Goal: Information Seeking & Learning: Compare options

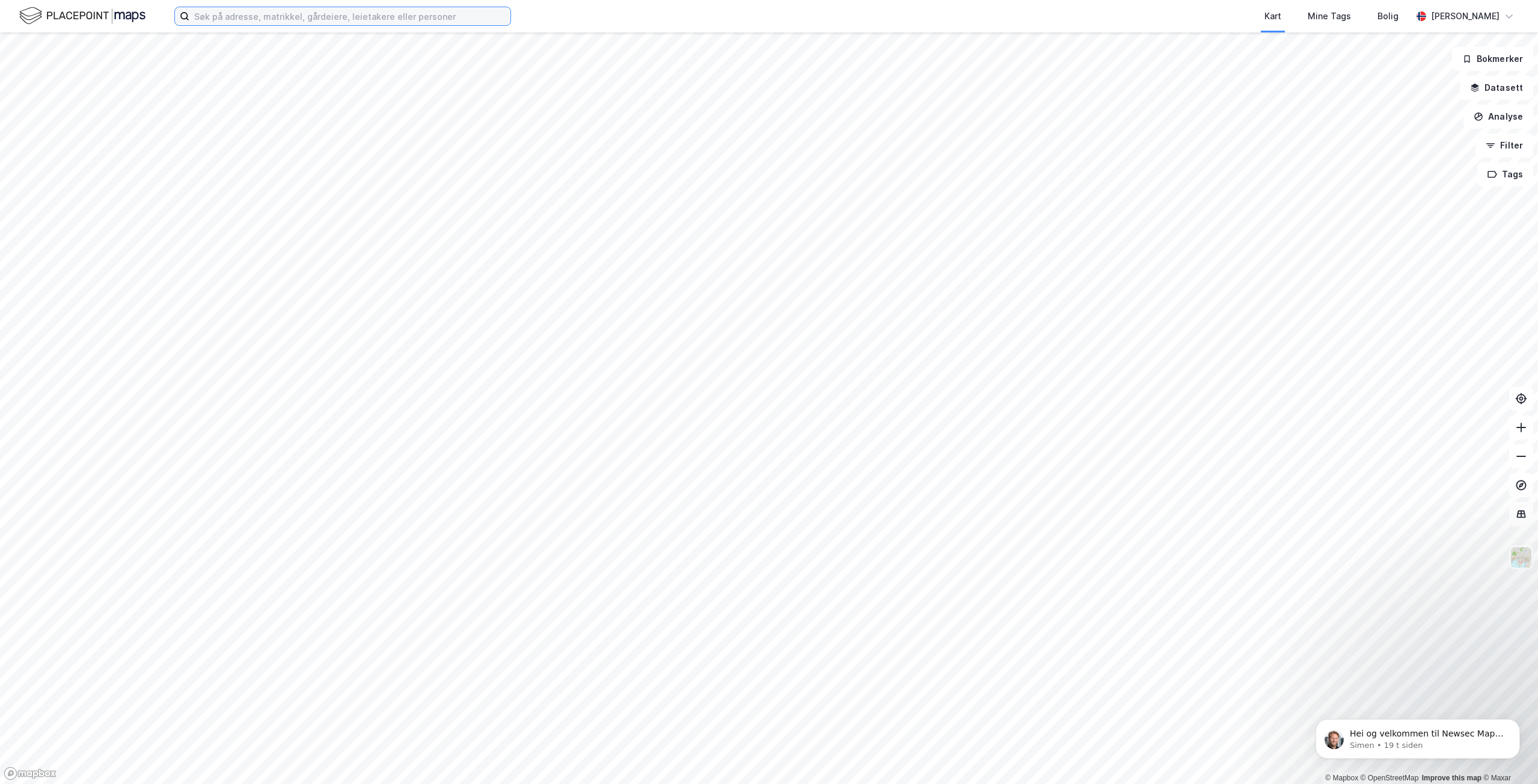
click at [390, 18] on input at bounding box center [350, 16] width 321 height 18
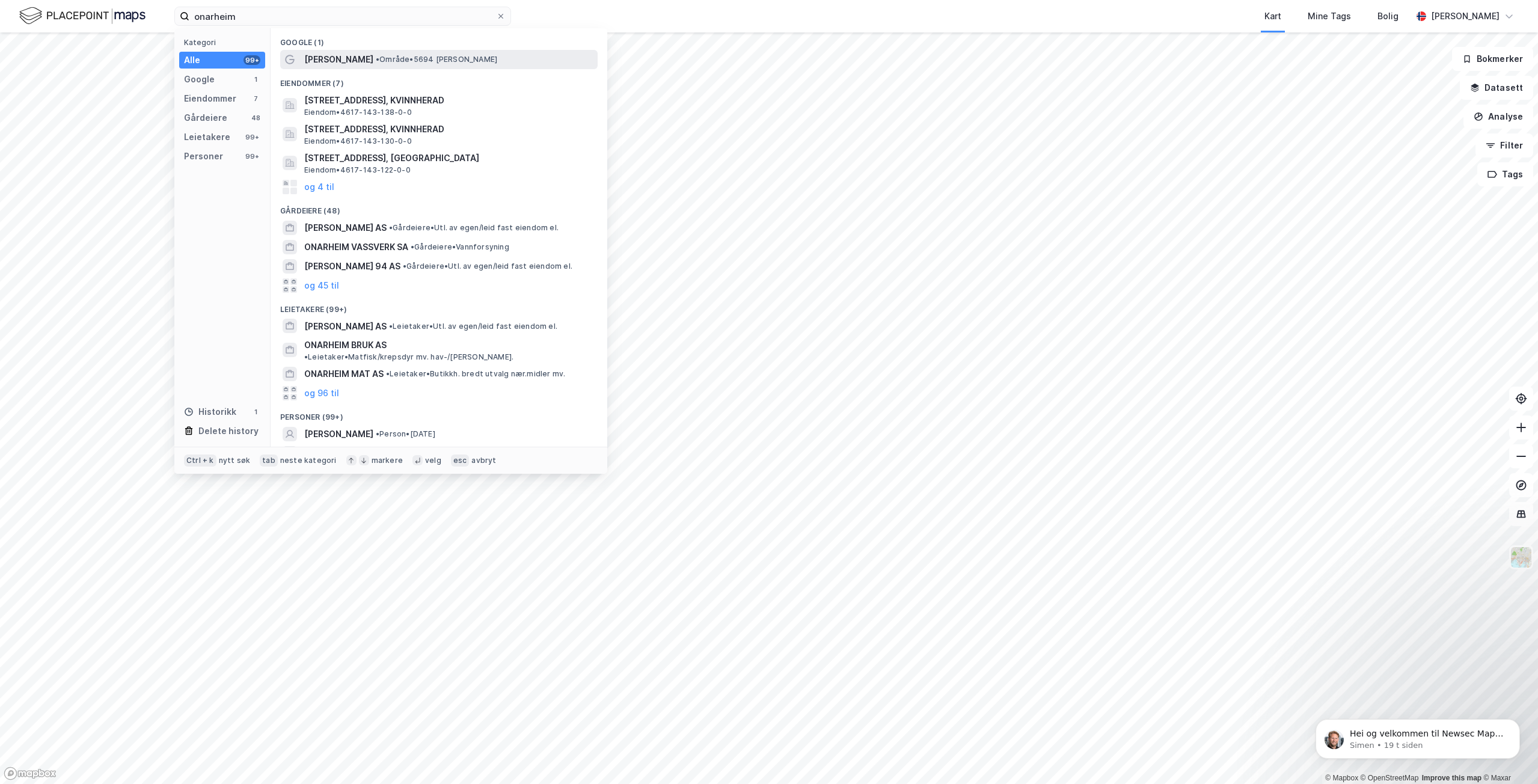
click at [431, 59] on span "• Område • 5694 [GEOGRAPHIC_DATA]" at bounding box center [436, 59] width 121 height 10
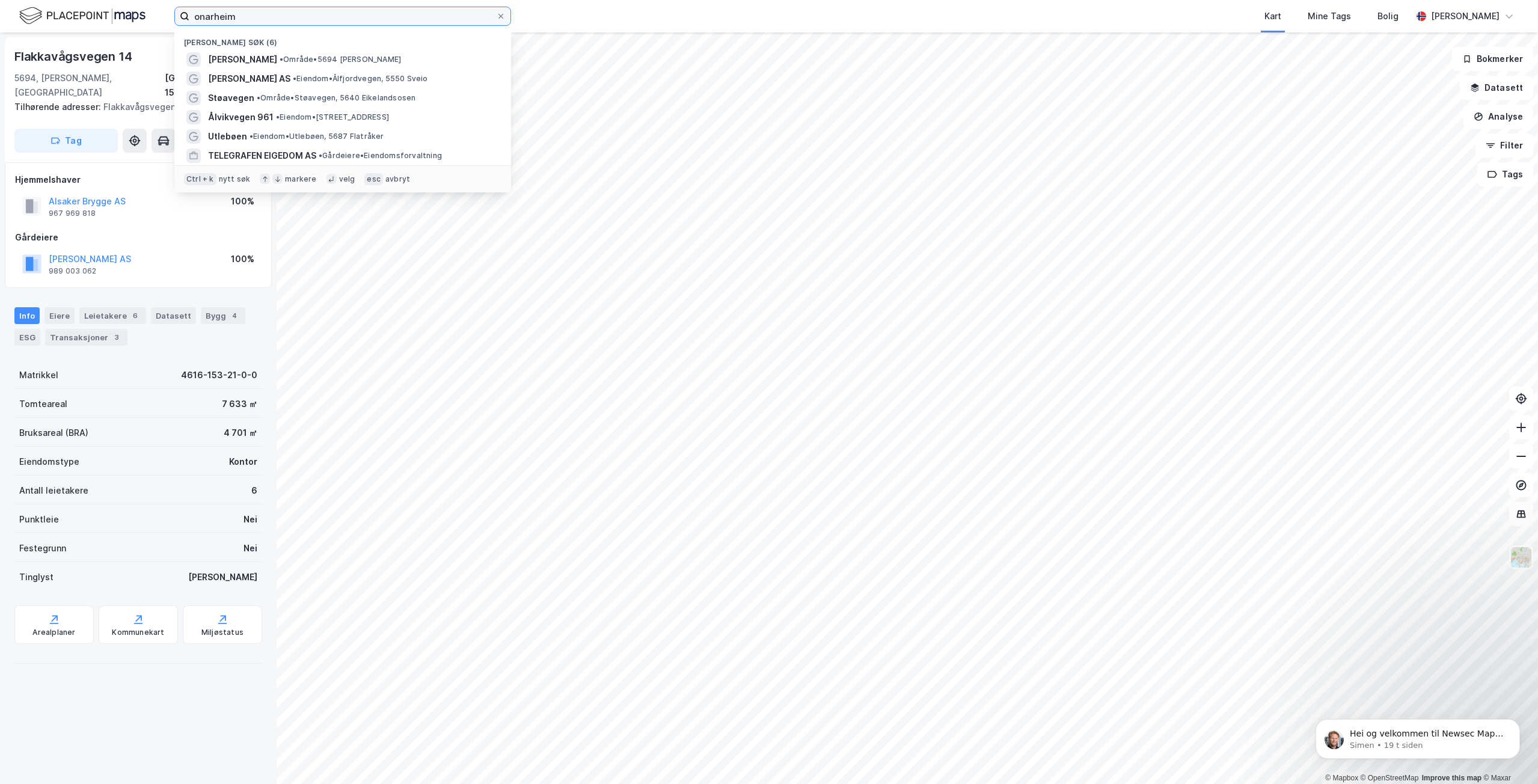
click at [297, 20] on input "onarheim" at bounding box center [342, 16] width 307 height 18
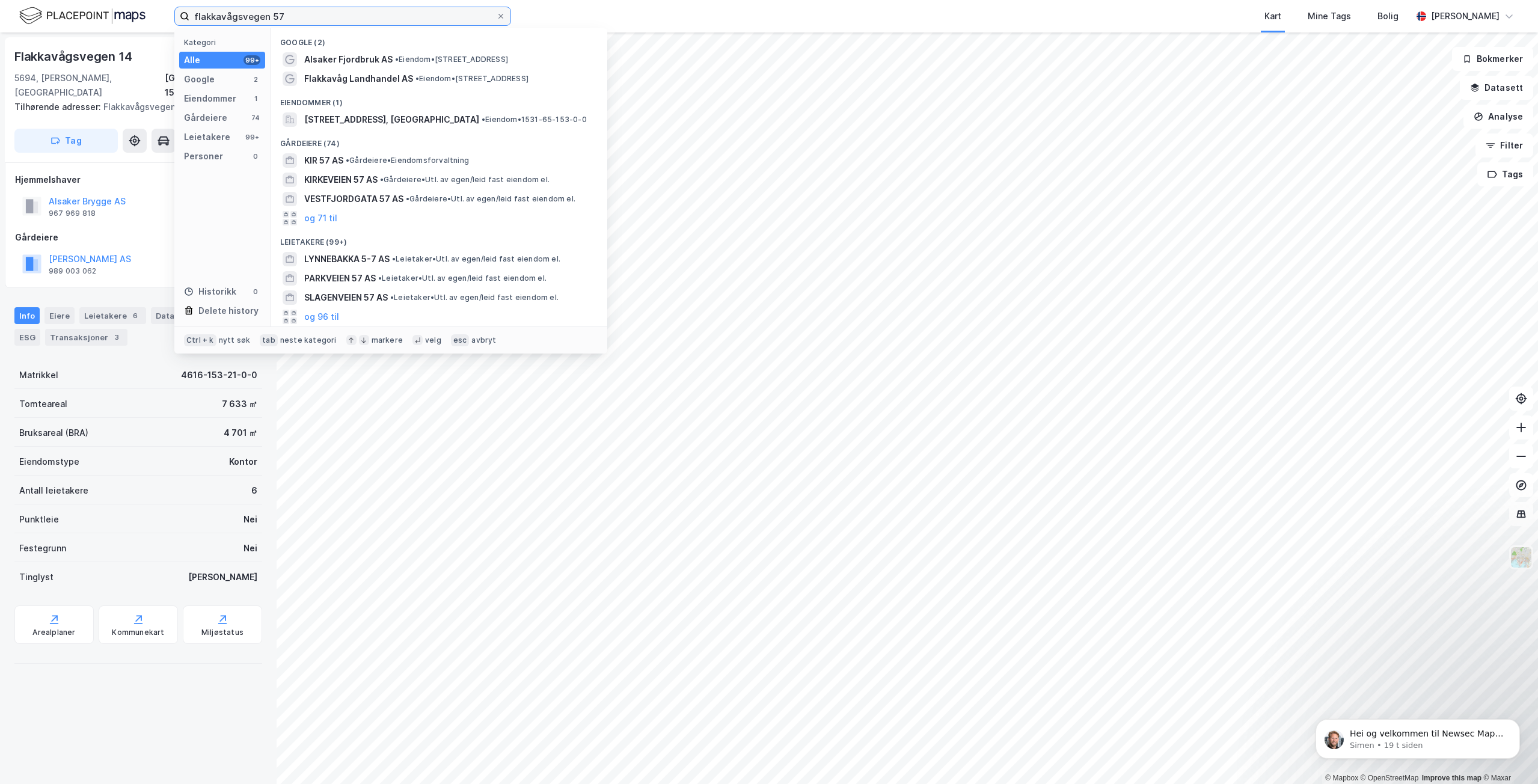
drag, startPoint x: 317, startPoint y: 20, endPoint x: 269, endPoint y: 15, distance: 48.3
click at [269, 15] on input "flakkavågsvegen 57" at bounding box center [342, 16] width 307 height 18
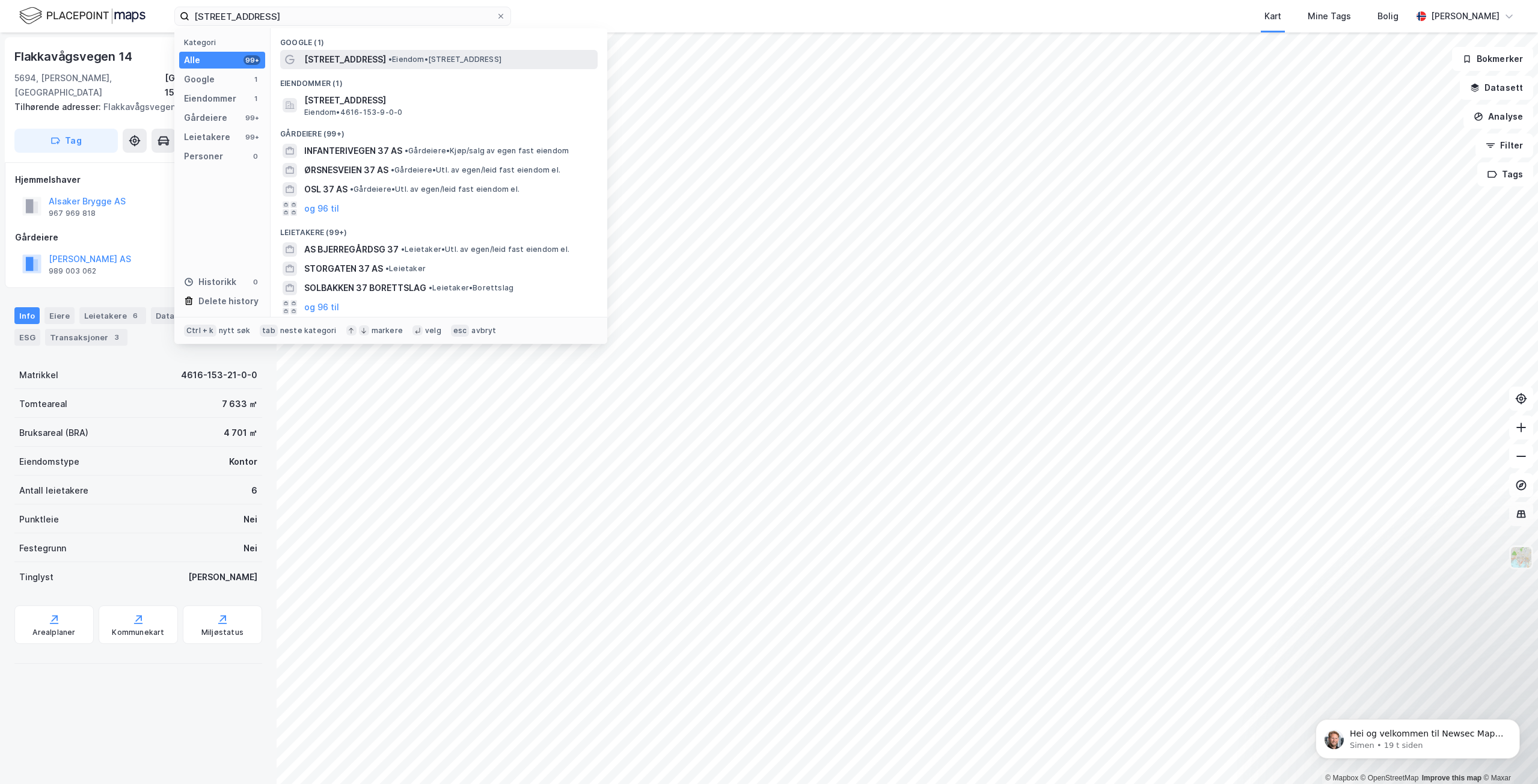
click at [333, 63] on span "[STREET_ADDRESS]" at bounding box center [345, 59] width 82 height 15
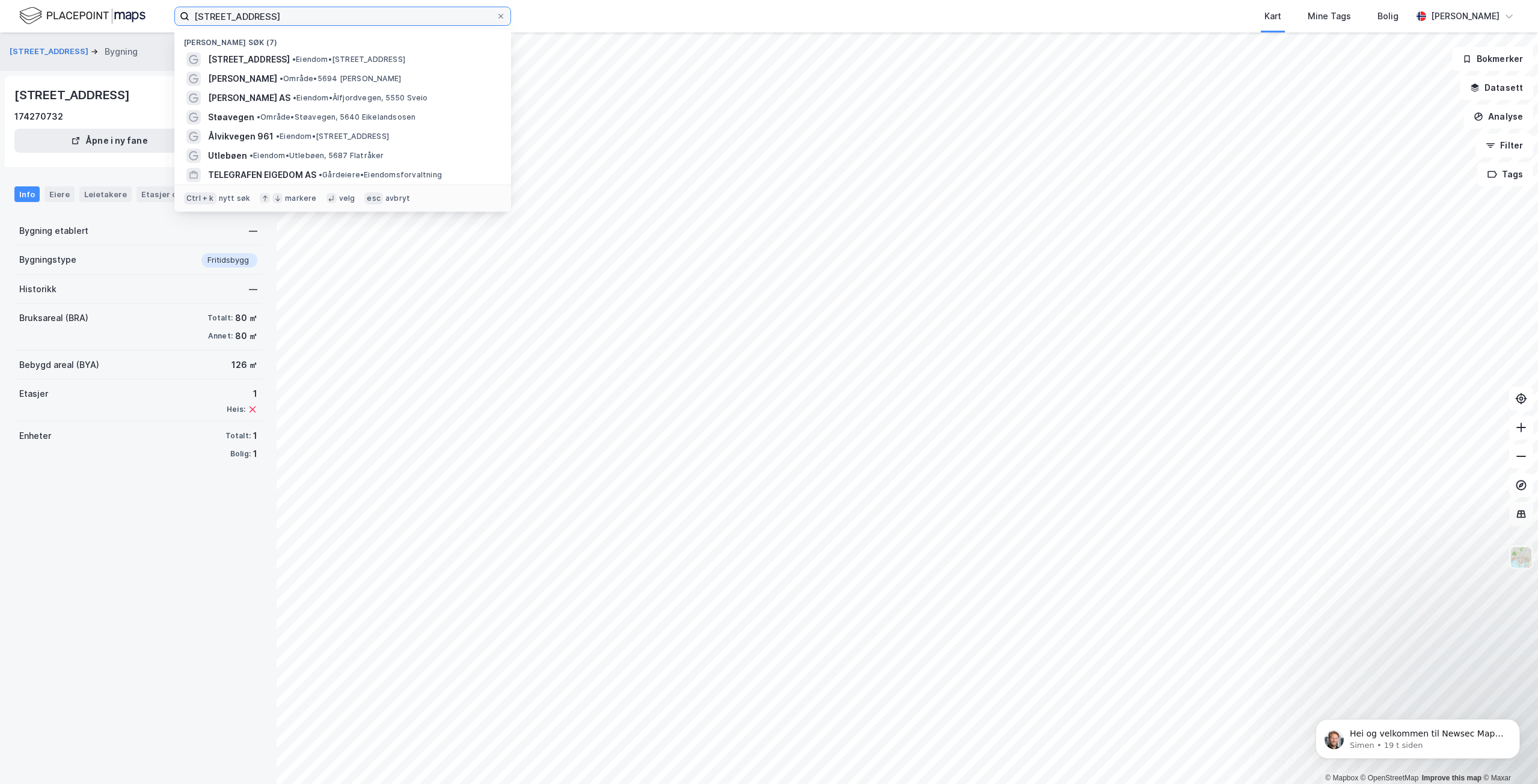
drag, startPoint x: 297, startPoint y: 17, endPoint x: 138, endPoint y: 13, distance: 159.1
click at [138, 13] on div "flakkavågsvegen 37 [GEOGRAPHIC_DATA] søk (7) [STREET_ADDRESS] • Eiendom • [STRE…" at bounding box center [769, 16] width 1538 height 33
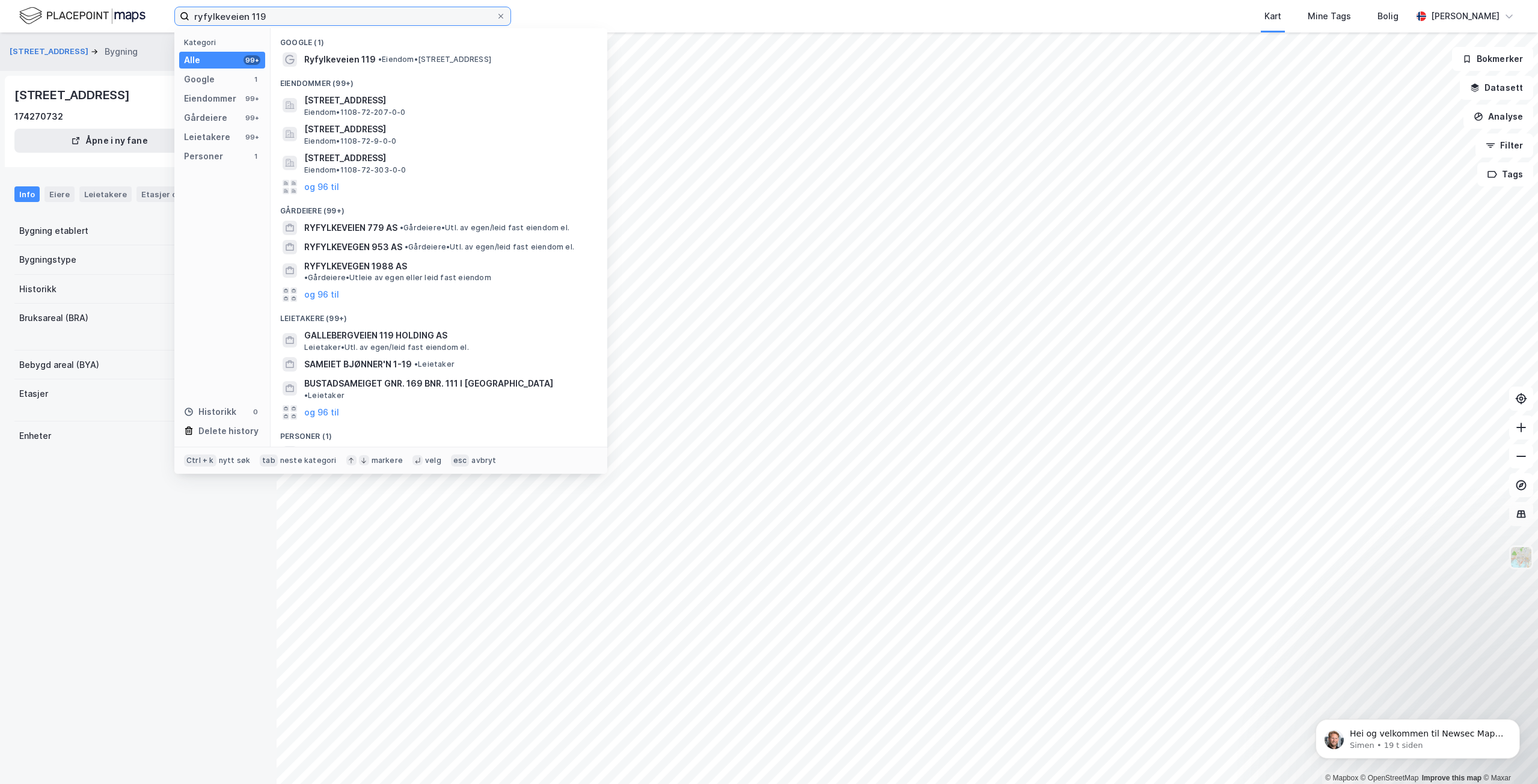
click at [259, 17] on input "ryfylkeveien 119" at bounding box center [342, 16] width 307 height 18
click at [265, 17] on input "ryfylkeveien 119" at bounding box center [342, 16] width 307 height 18
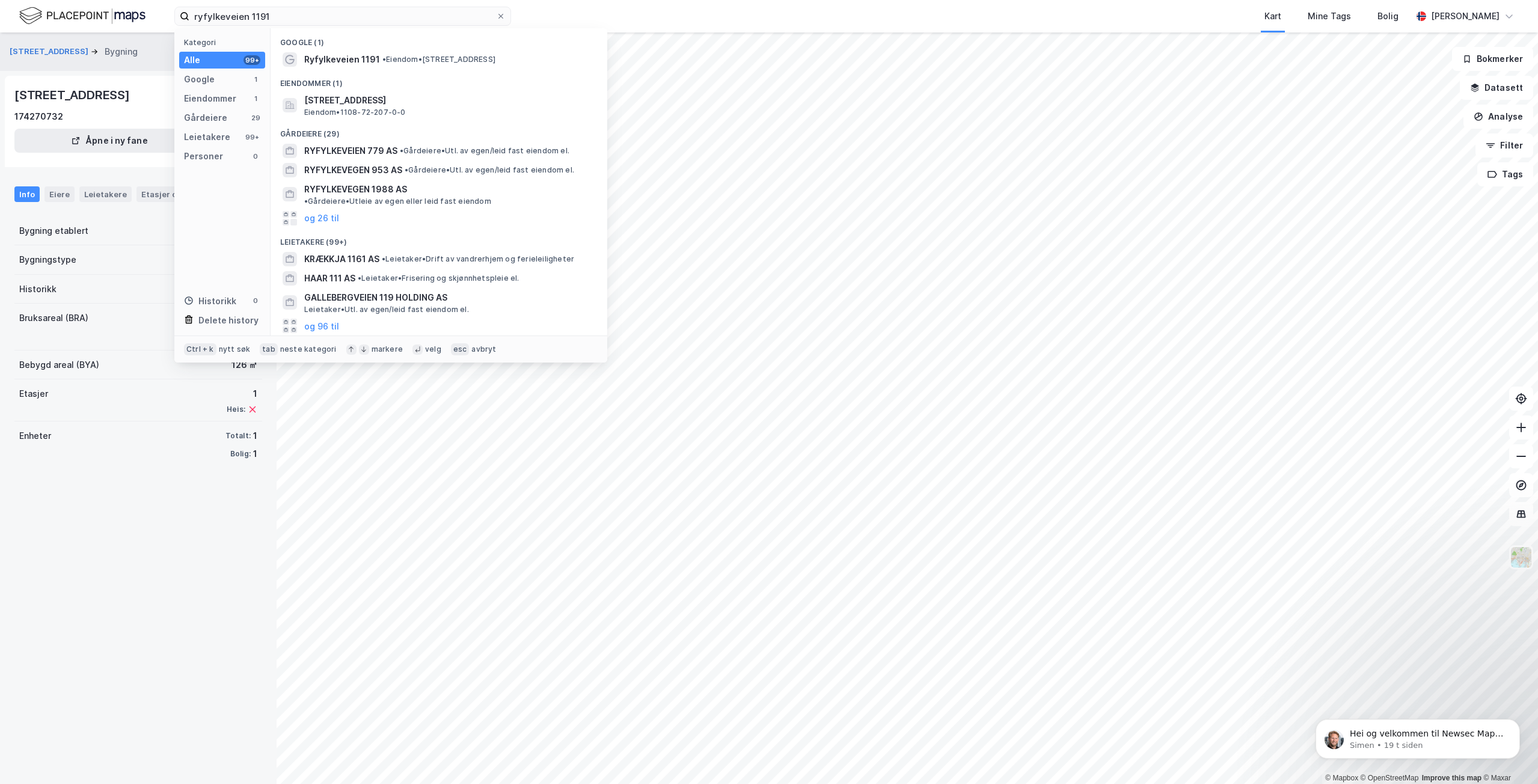
click at [357, 58] on span "Ryfylkeveien 1191" at bounding box center [342, 59] width 76 height 15
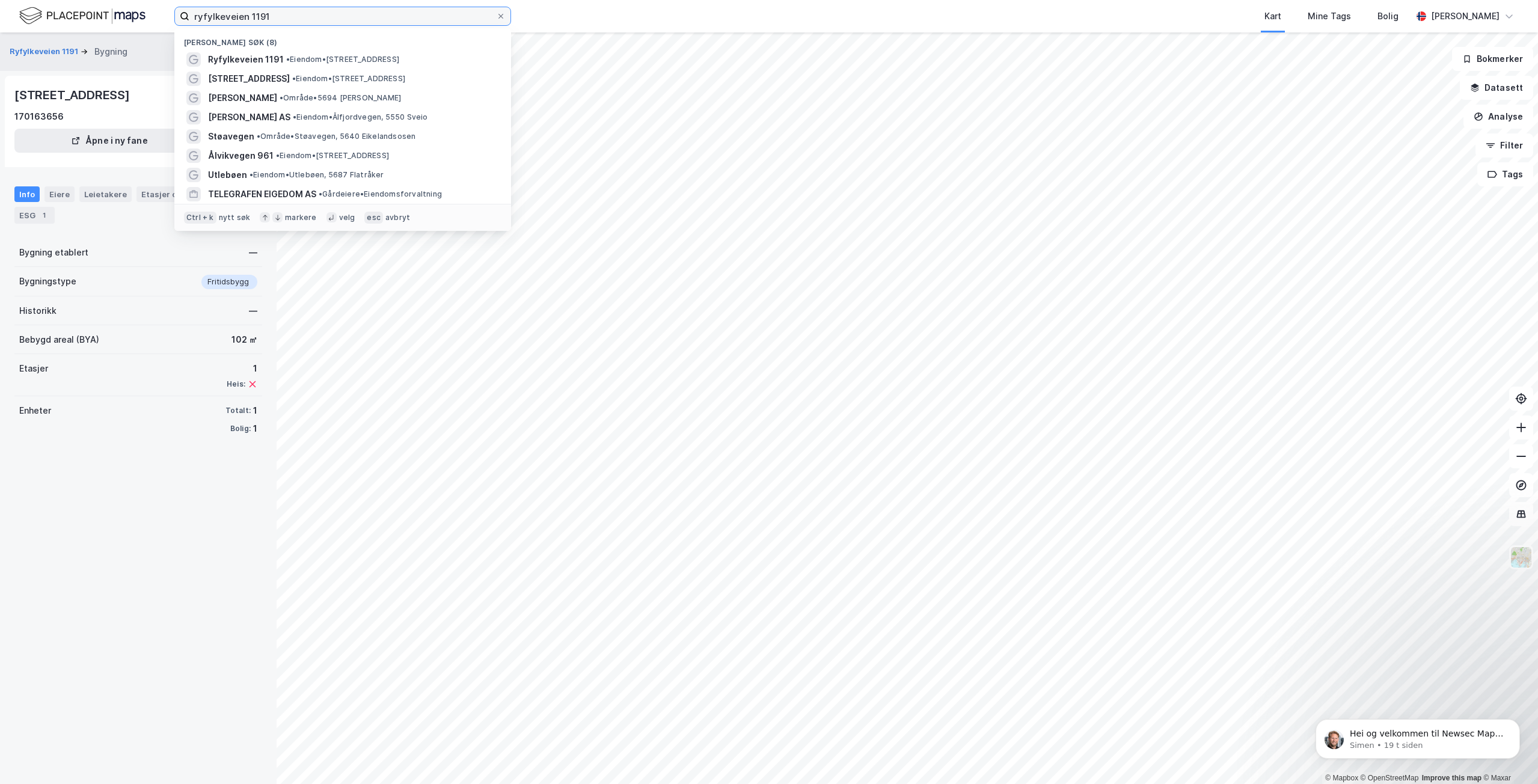
drag, startPoint x: 255, startPoint y: 20, endPoint x: 142, endPoint y: 11, distance: 113.4
click at [142, 11] on div "ryfylkeveien 1191 Nylige søk (8) Ryfylkeveien 1191 • Eiendom • [STREET_ADDRESS]…" at bounding box center [769, 16] width 1538 height 33
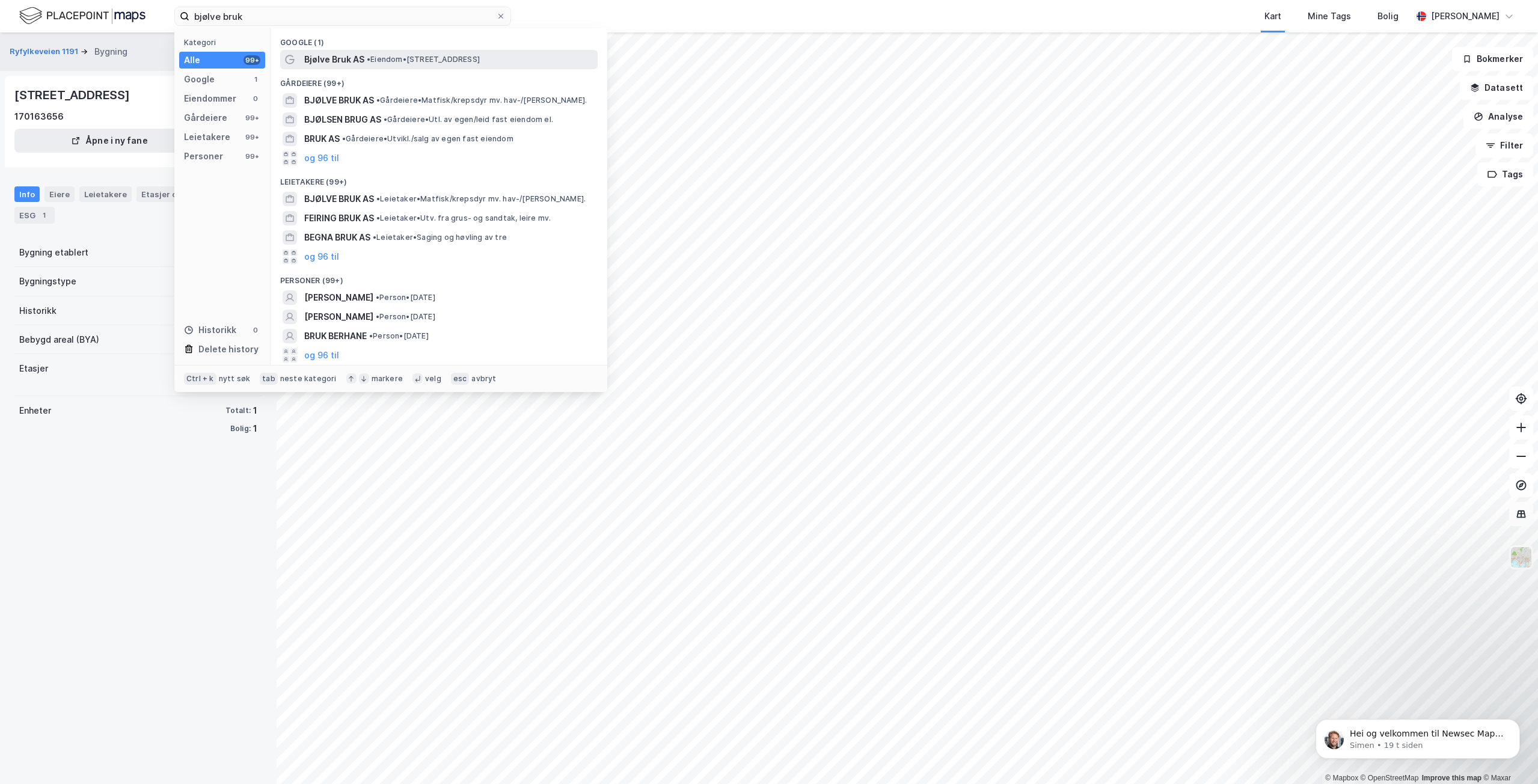
click at [329, 63] on span "Bjølve Bruk AS" at bounding box center [334, 59] width 60 height 15
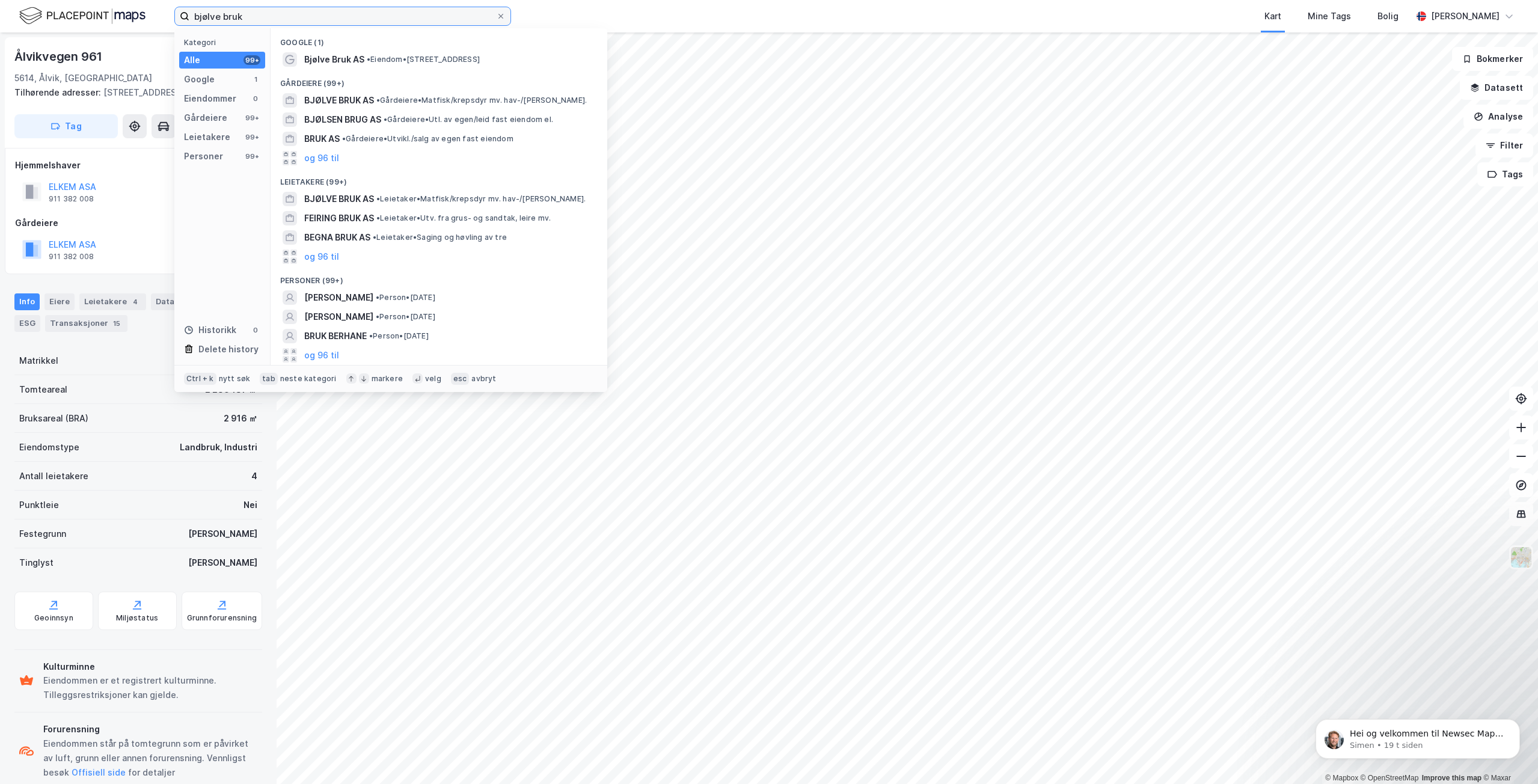
drag, startPoint x: 281, startPoint y: 14, endPoint x: 180, endPoint y: 8, distance: 101.2
click at [180, 8] on label "bjølve bruk" at bounding box center [342, 16] width 337 height 20
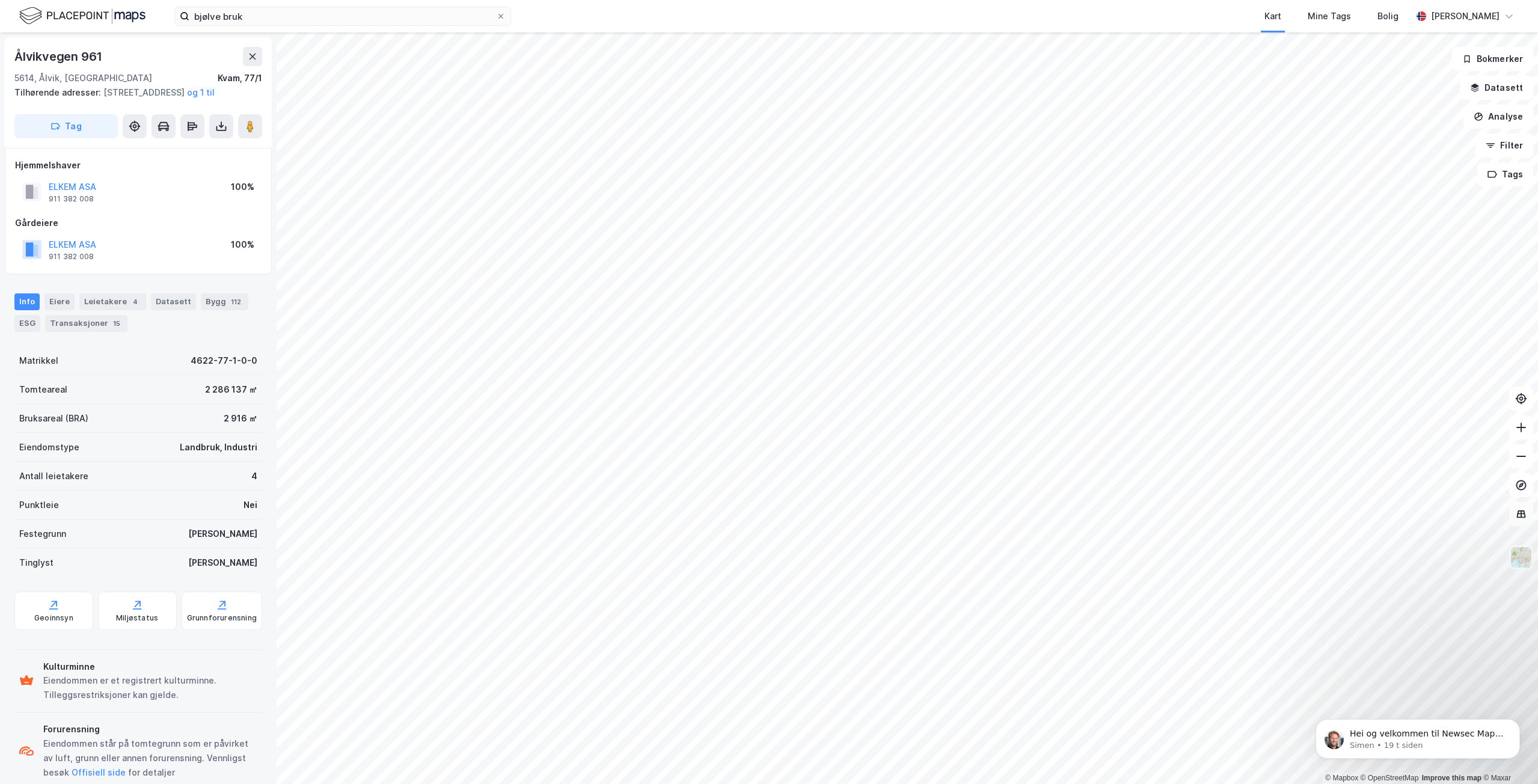
click at [102, 72] on div "[STREET_ADDRESS]" at bounding box center [138, 78] width 248 height 15
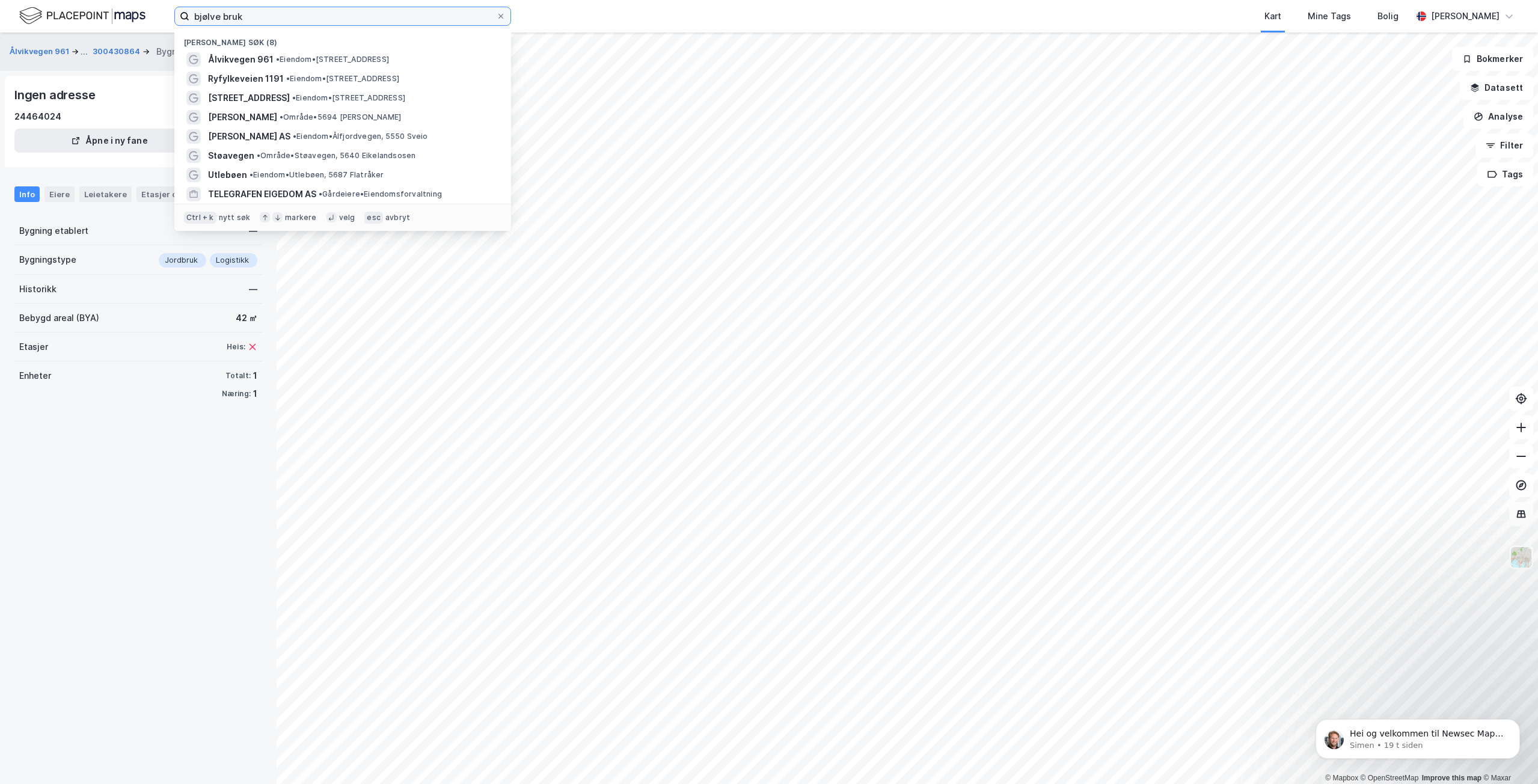
drag, startPoint x: 267, startPoint y: 16, endPoint x: 119, endPoint y: 14, distance: 148.0
click at [119, 14] on div "bjølve bruk Nylige søk (8) Ålvikvegen 961 • Eiendom • [STREET_ADDRESS][PERSON_N…" at bounding box center [769, 16] width 1538 height 33
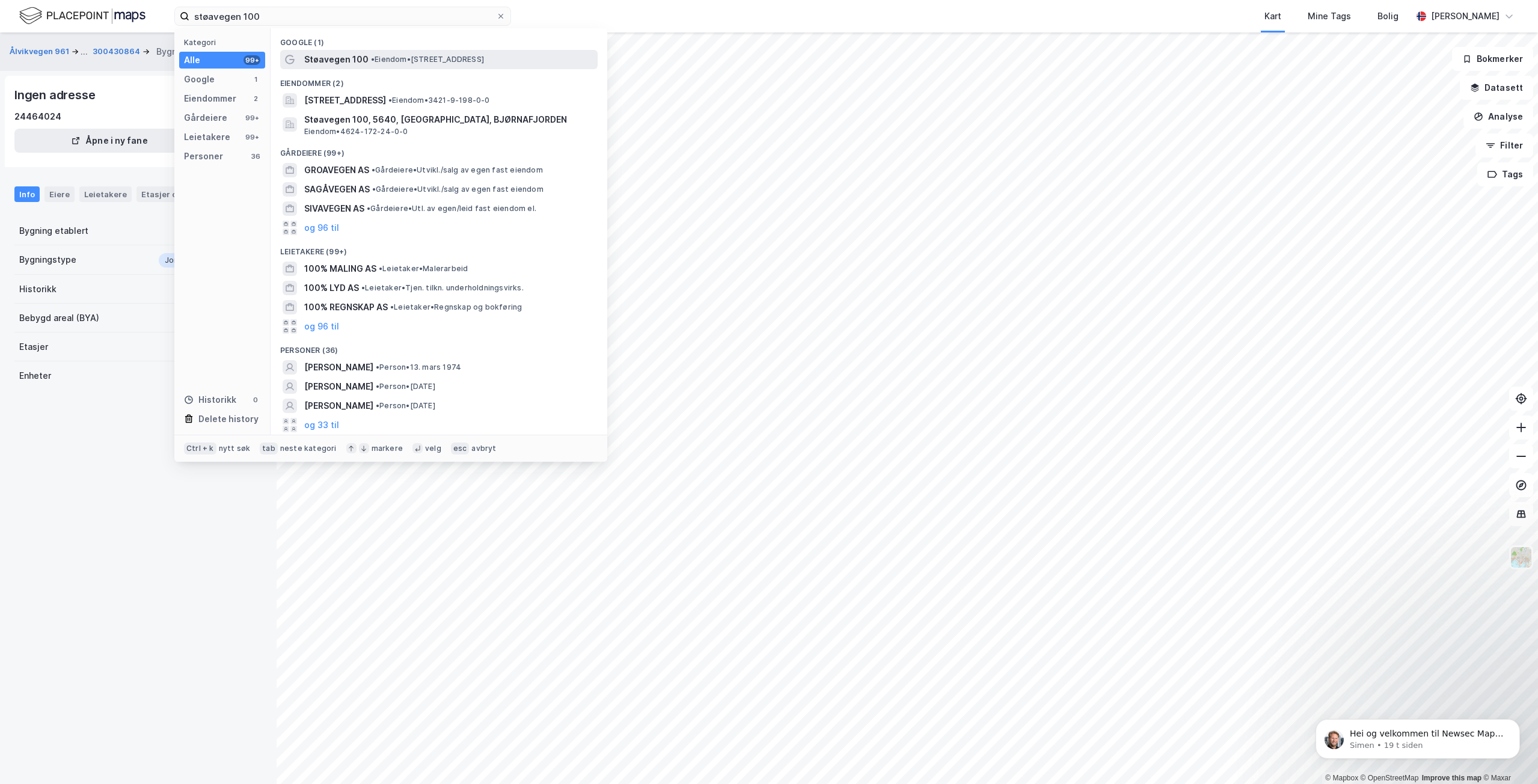
click at [342, 60] on span "Støavegen 100" at bounding box center [336, 59] width 64 height 15
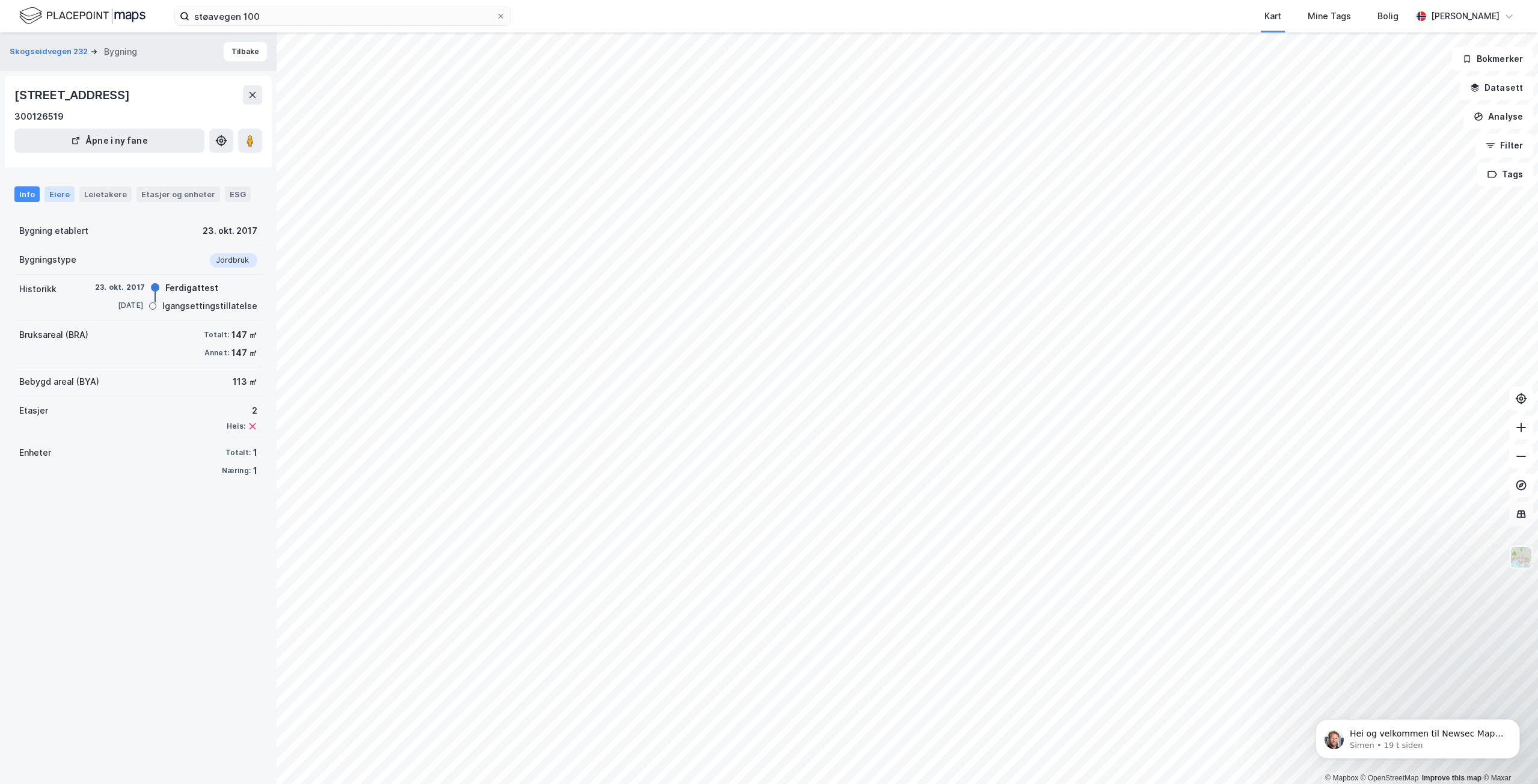
click at [59, 197] on div "Eiere" at bounding box center [59, 194] width 30 height 15
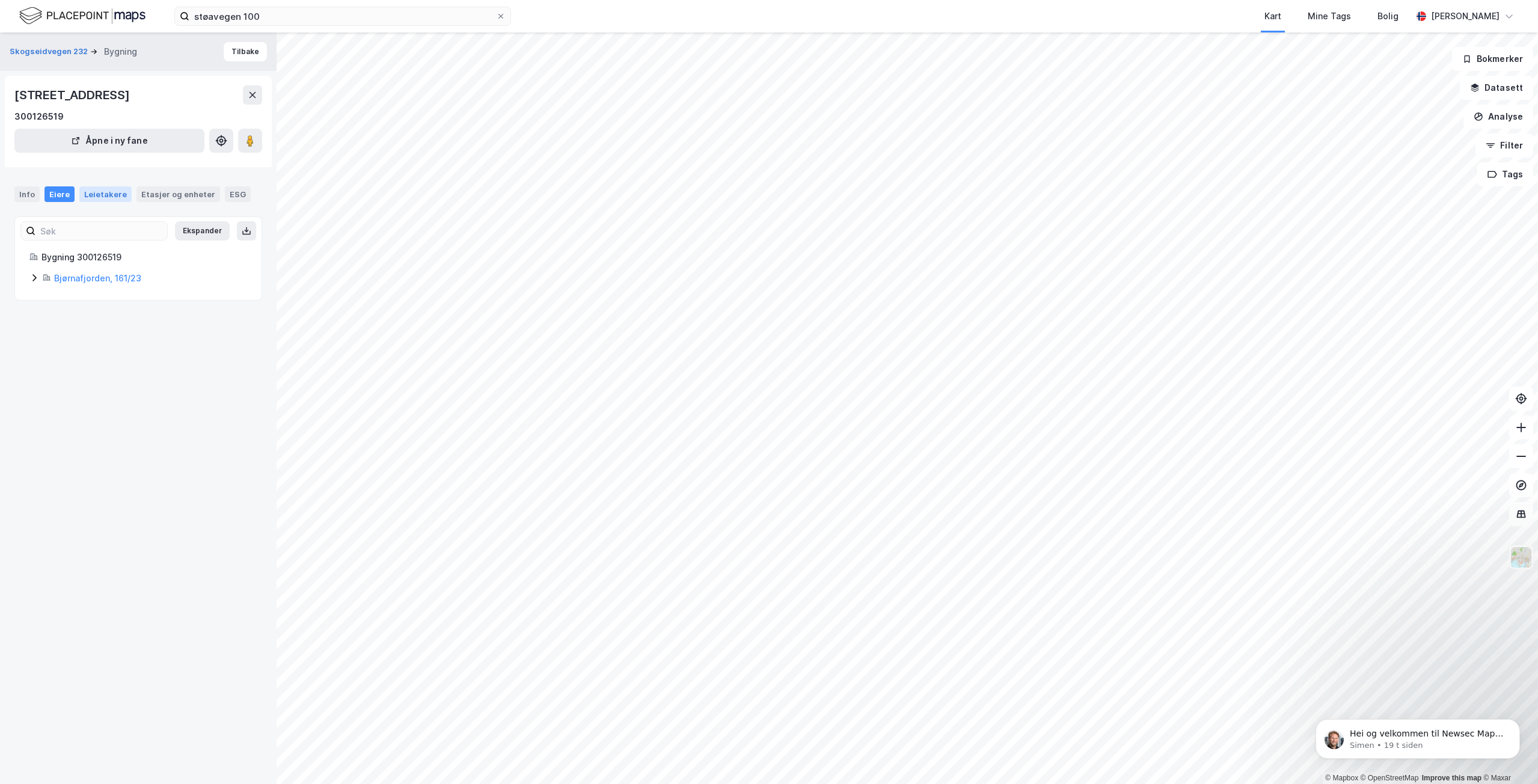
click at [102, 196] on div "Leietakere" at bounding box center [106, 194] width 52 height 15
click at [163, 190] on div "Etasjer og enheter" at bounding box center [178, 194] width 74 height 11
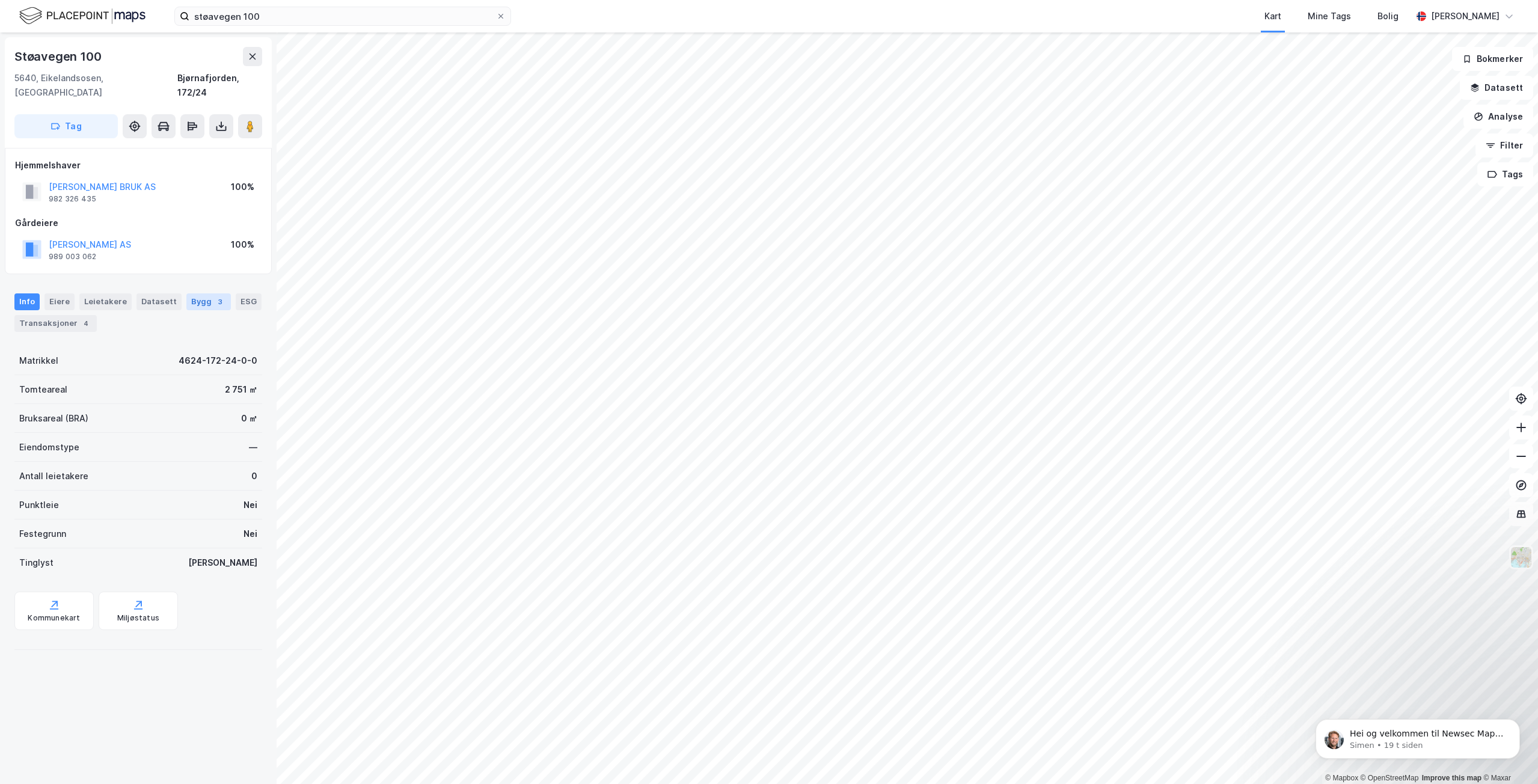
click at [214, 296] on div "3" at bounding box center [220, 302] width 12 height 12
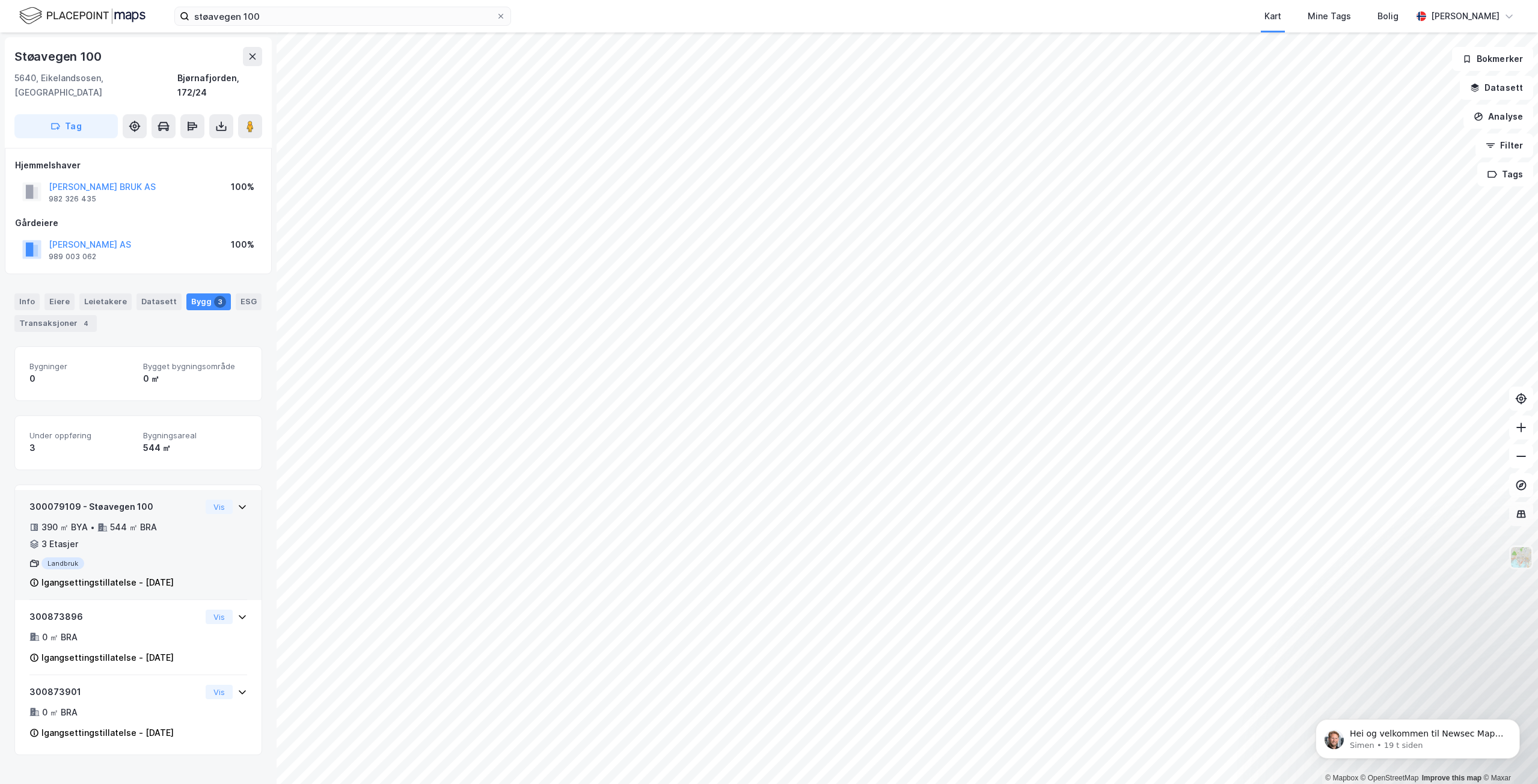
click at [159, 557] on div "Landbruk" at bounding box center [115, 563] width 172 height 12
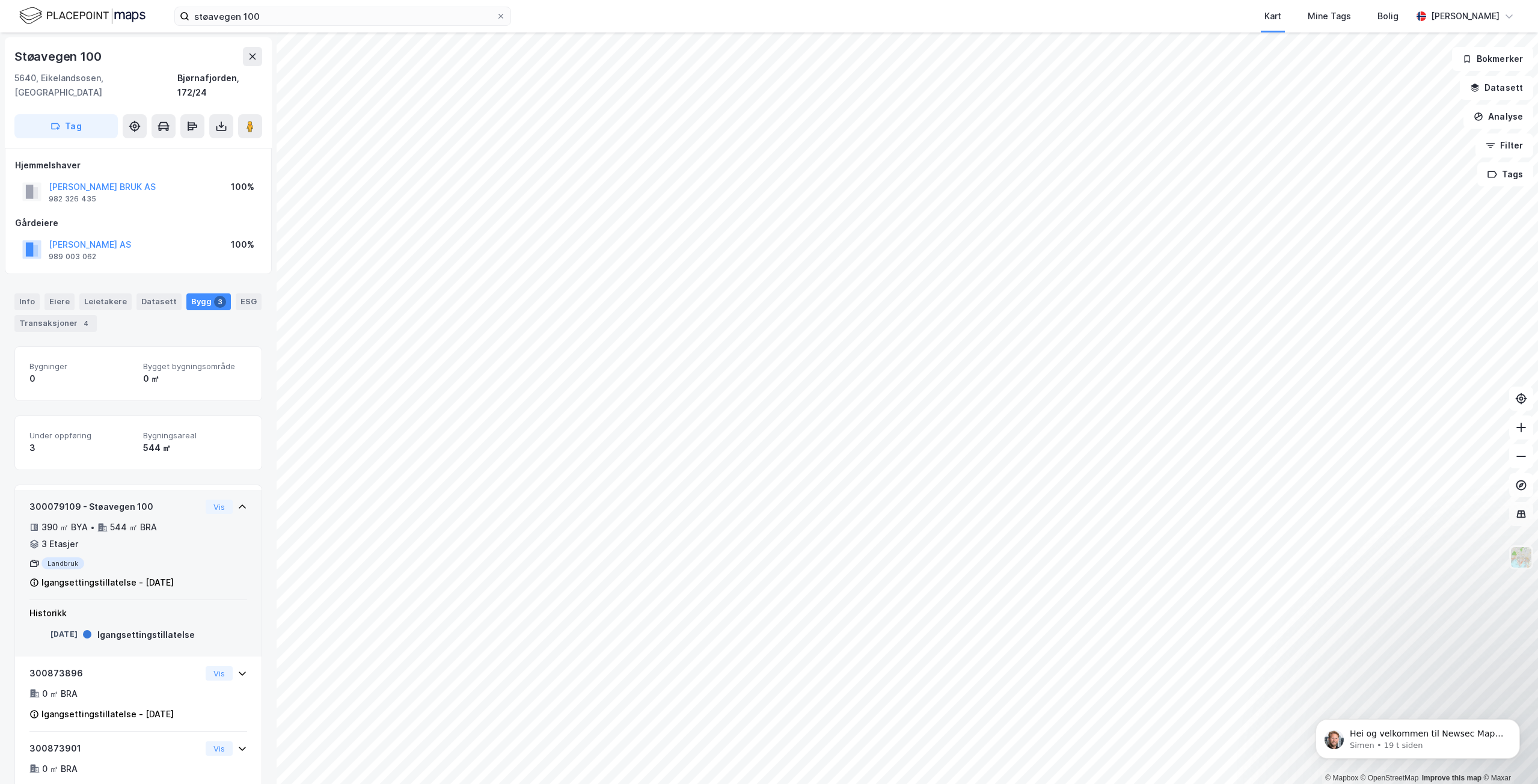
click at [194, 534] on div "300079109 - Støavegen 100 390 ㎡ BYA • 544 ㎡ BRA • 3 Etasjer Landbruk Igangsetti…" at bounding box center [138, 549] width 218 height 100
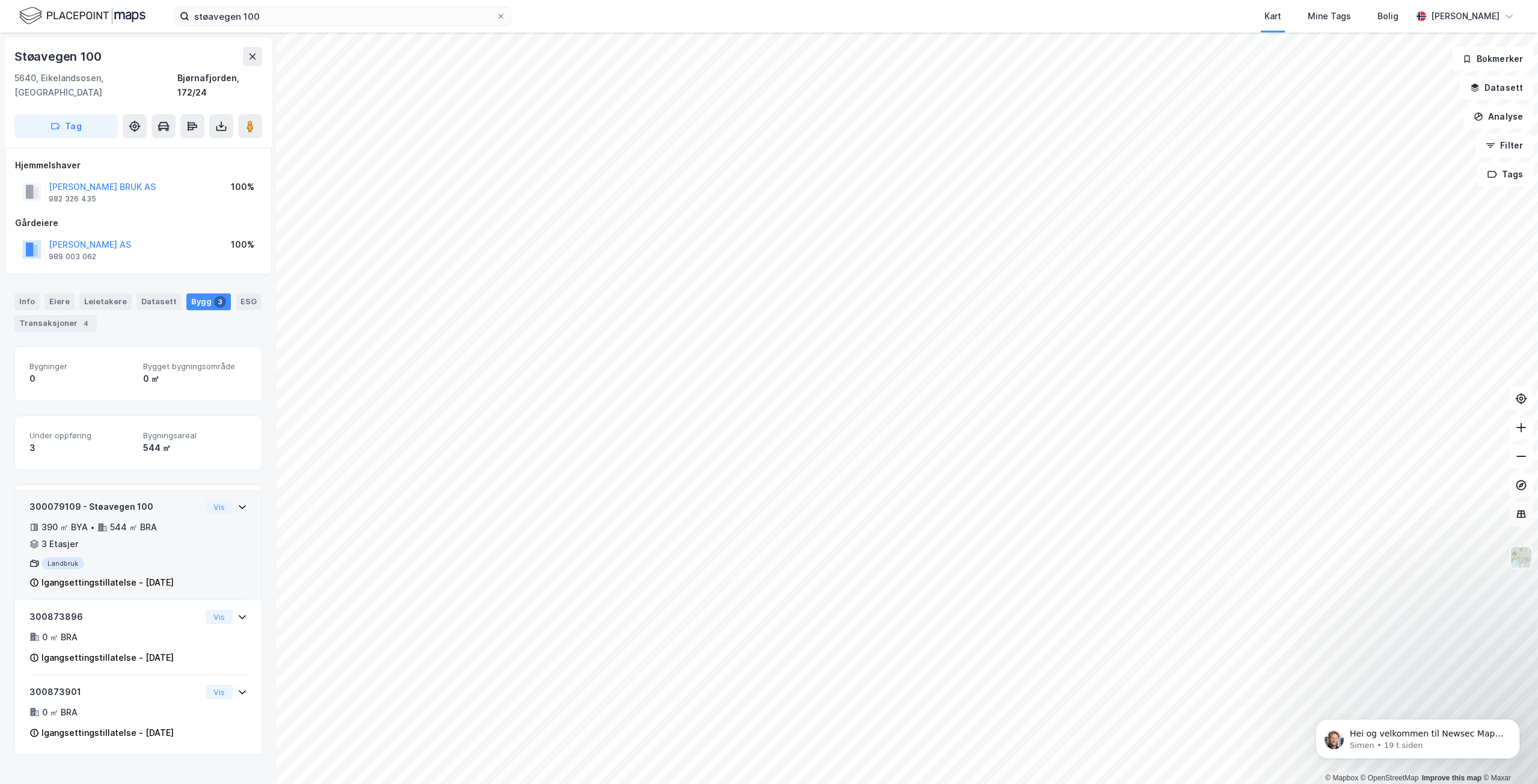
click at [194, 534] on div "300079109 - Støavegen 100 390 ㎡ BYA • 544 ㎡ BRA • 3 Etasjer Landbruk Igangsetti…" at bounding box center [138, 549] width 218 height 100
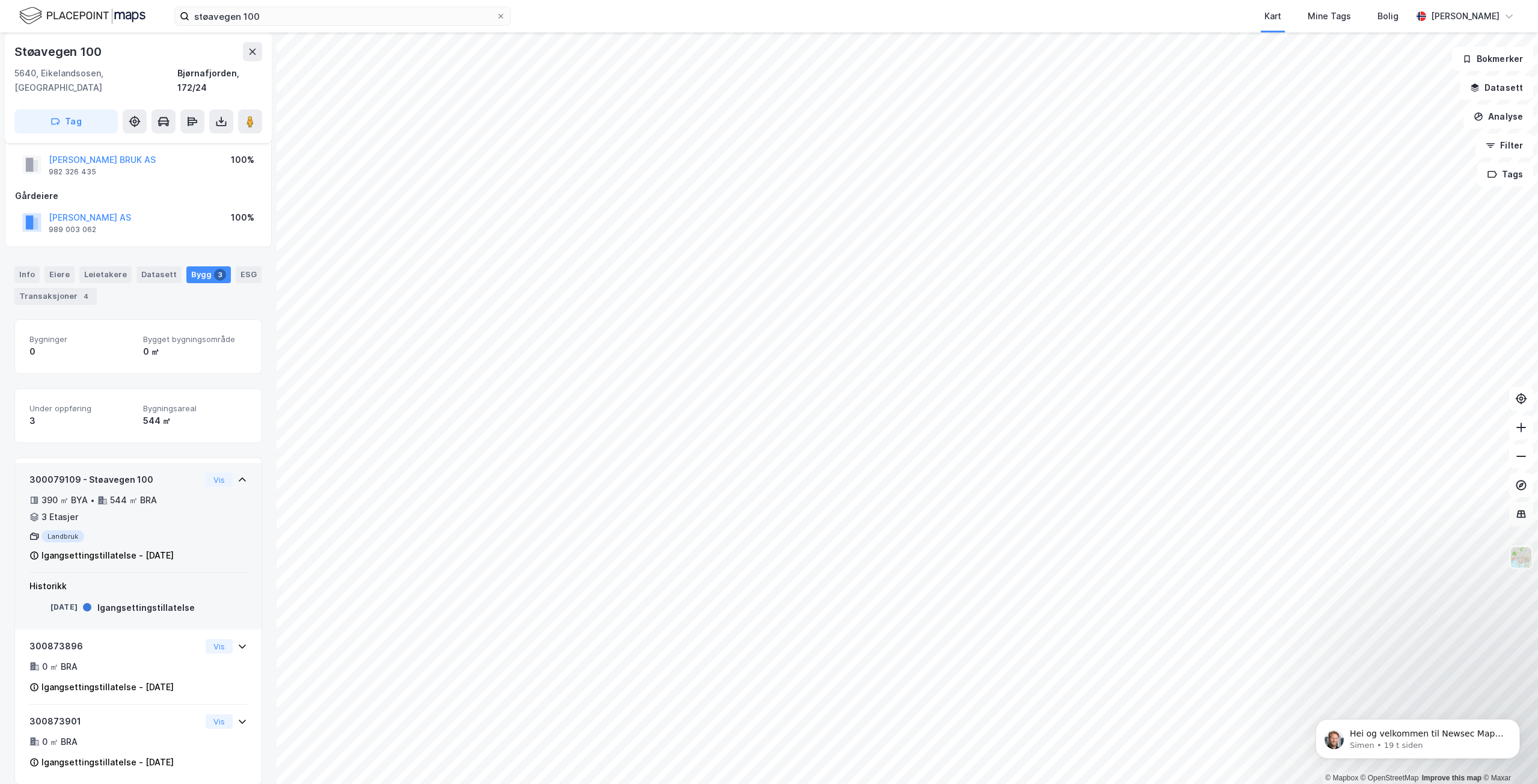
scroll to position [28, 0]
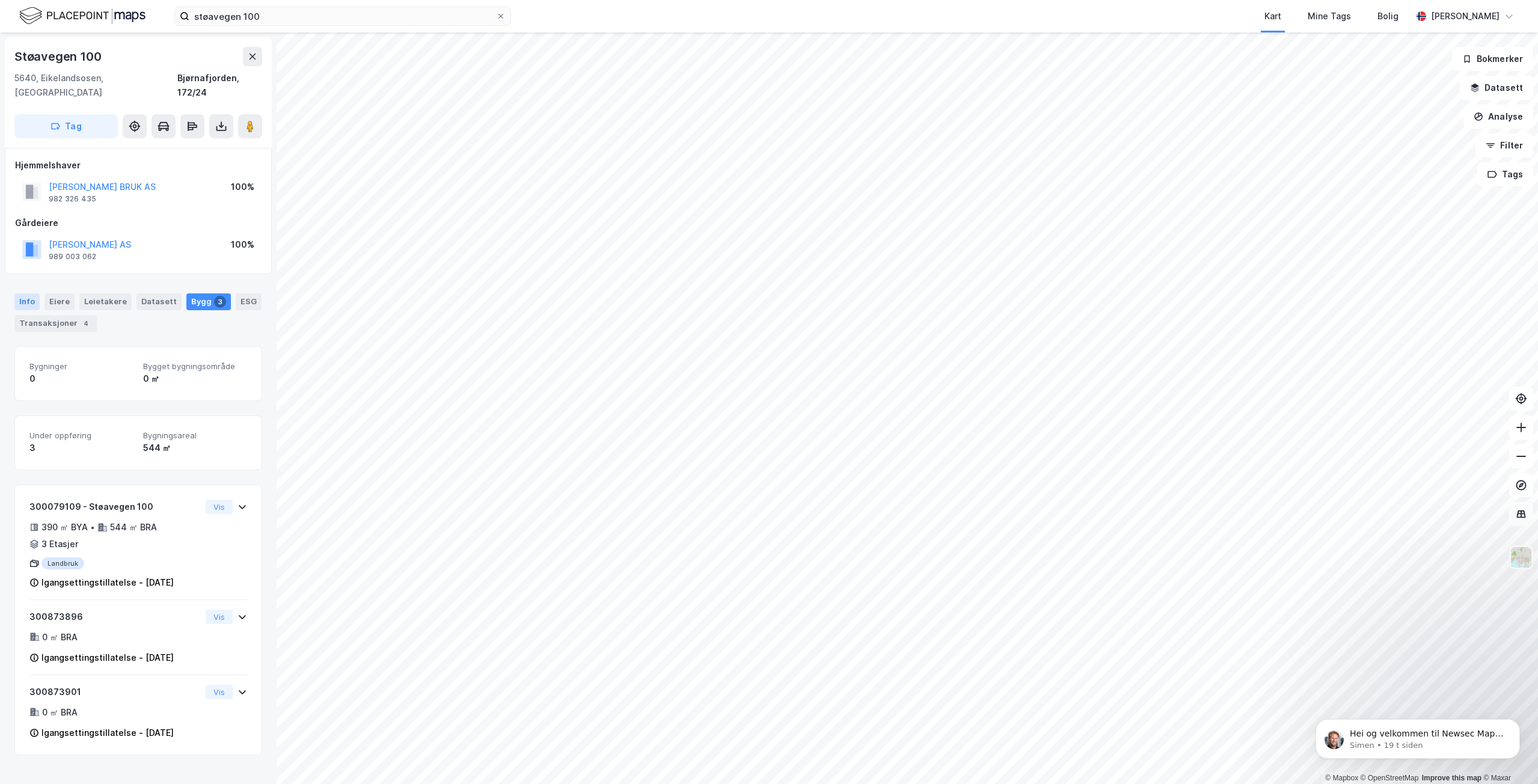
click at [33, 294] on div "Info" at bounding box center [27, 302] width 25 height 17
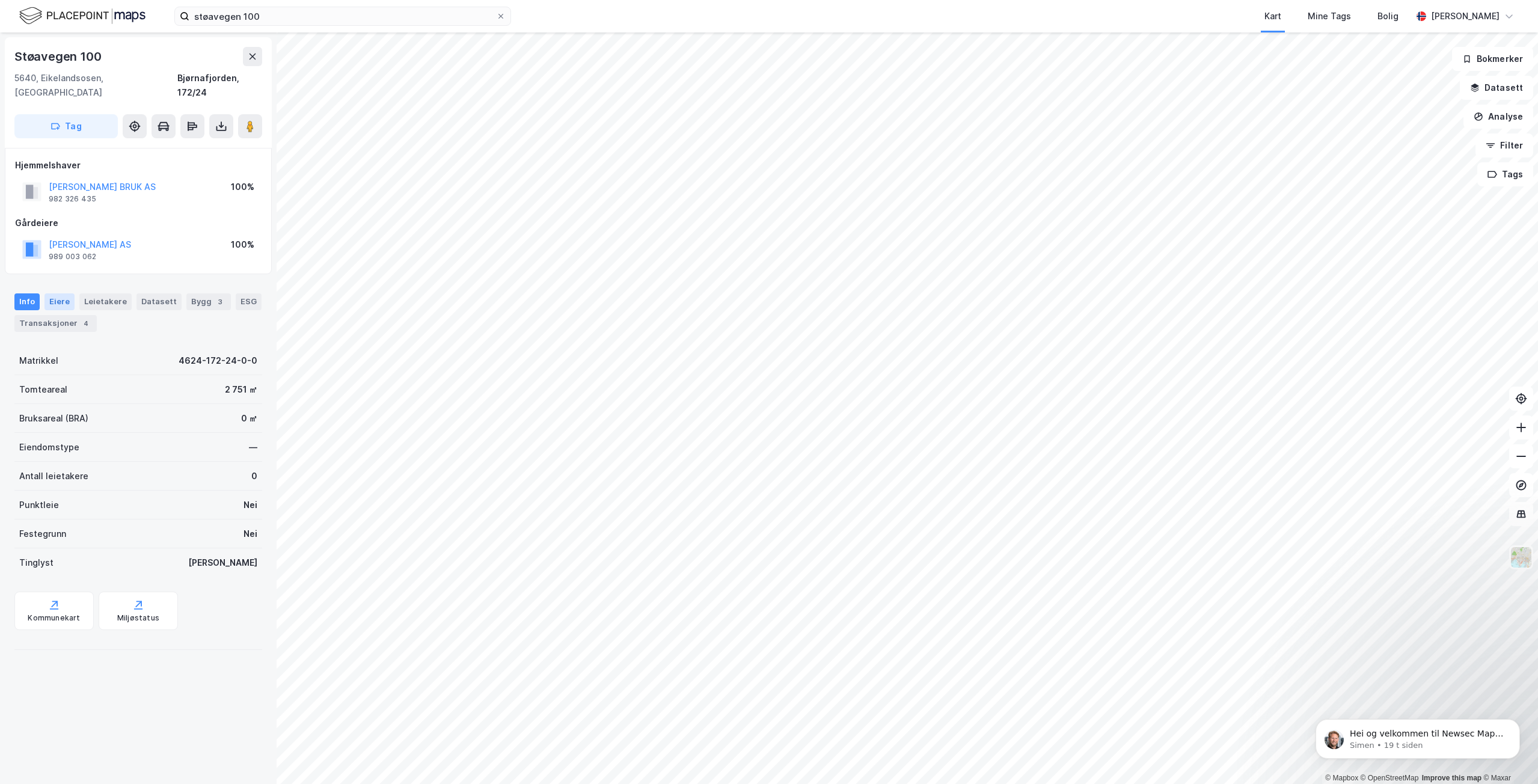
click at [47, 294] on div "Eiere" at bounding box center [59, 302] width 30 height 17
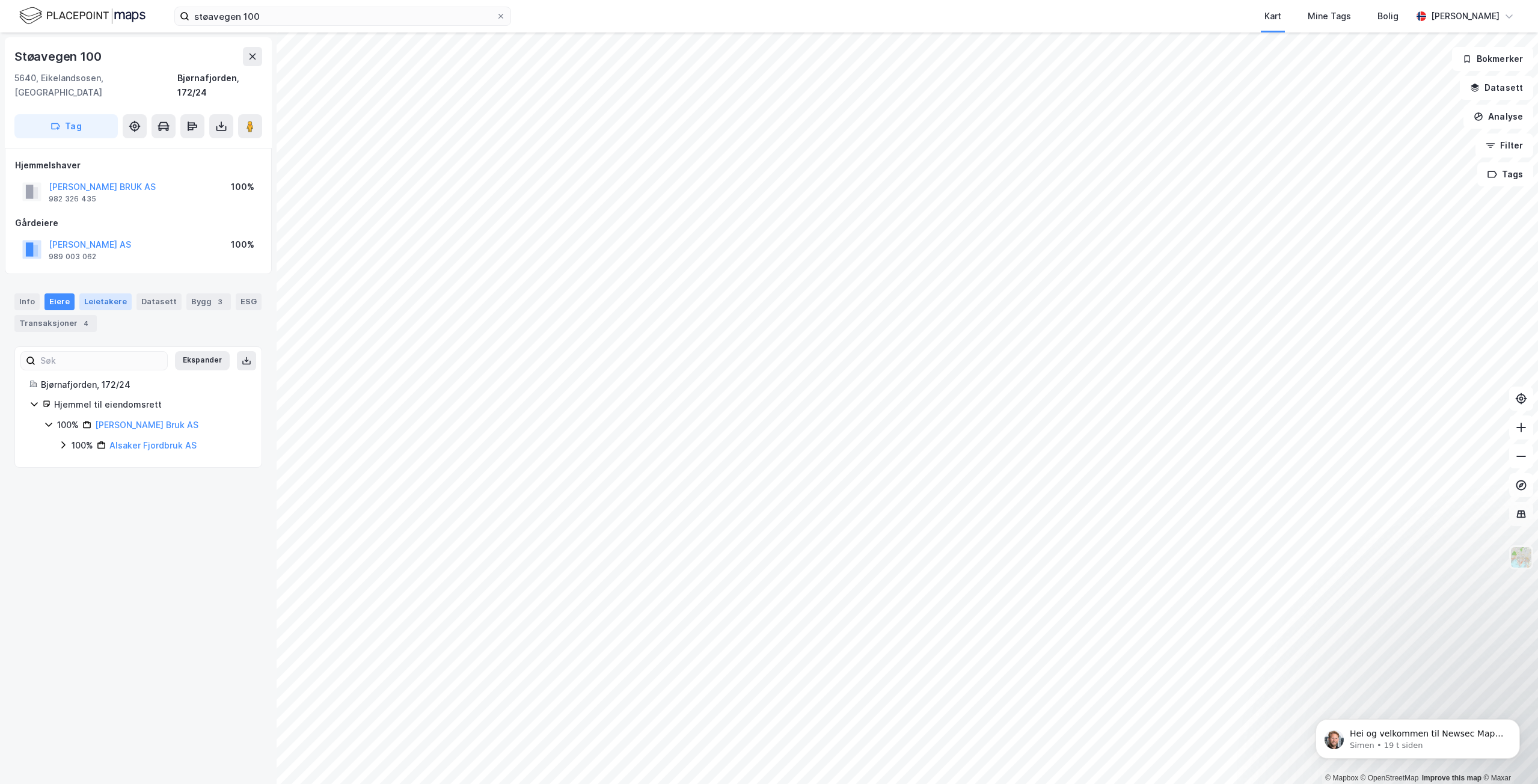
click at [93, 294] on div "Leietakere" at bounding box center [106, 302] width 52 height 17
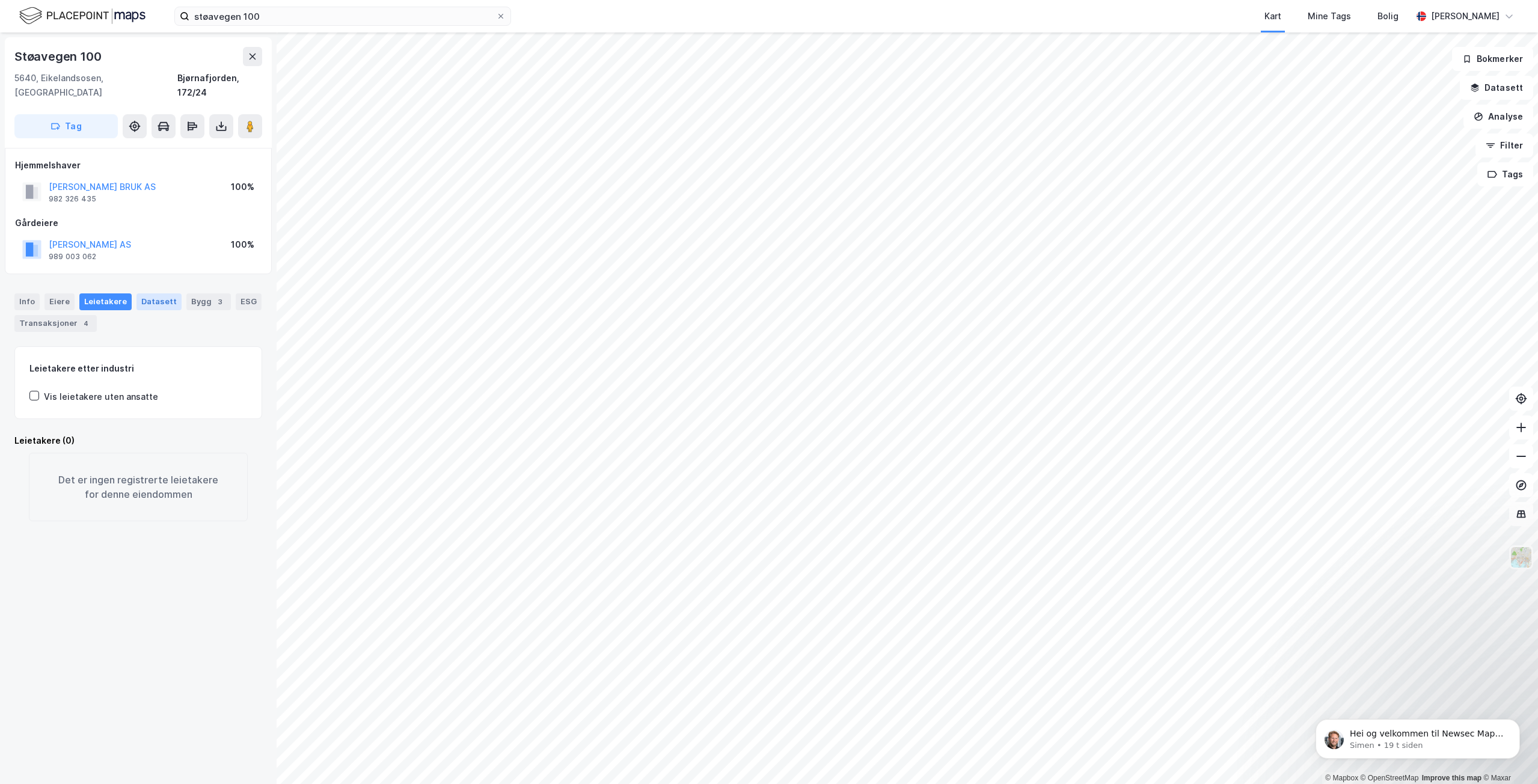
click at [154, 294] on div "Datasett" at bounding box center [159, 302] width 45 height 17
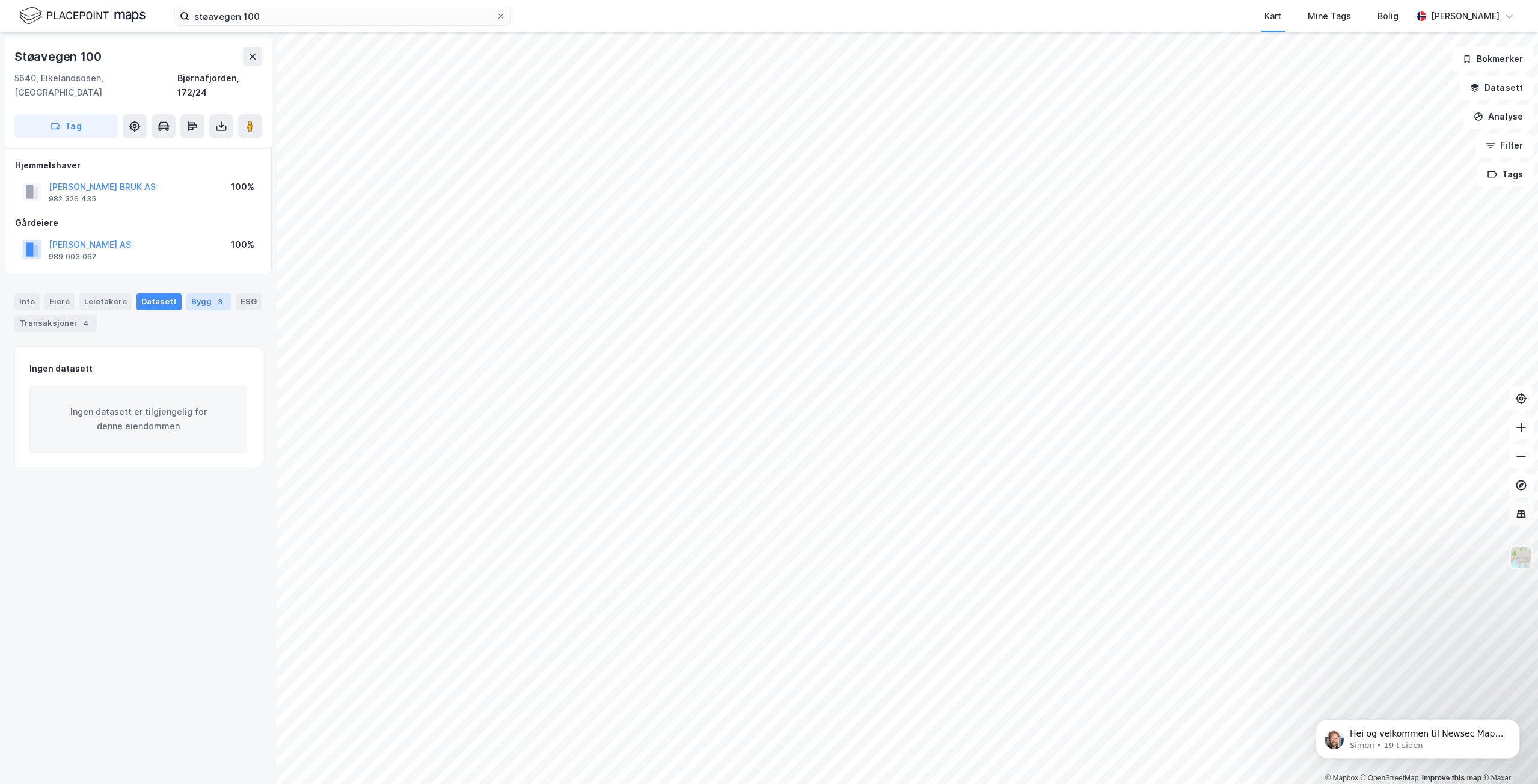
click at [189, 294] on div "Bygg 3" at bounding box center [208, 302] width 45 height 17
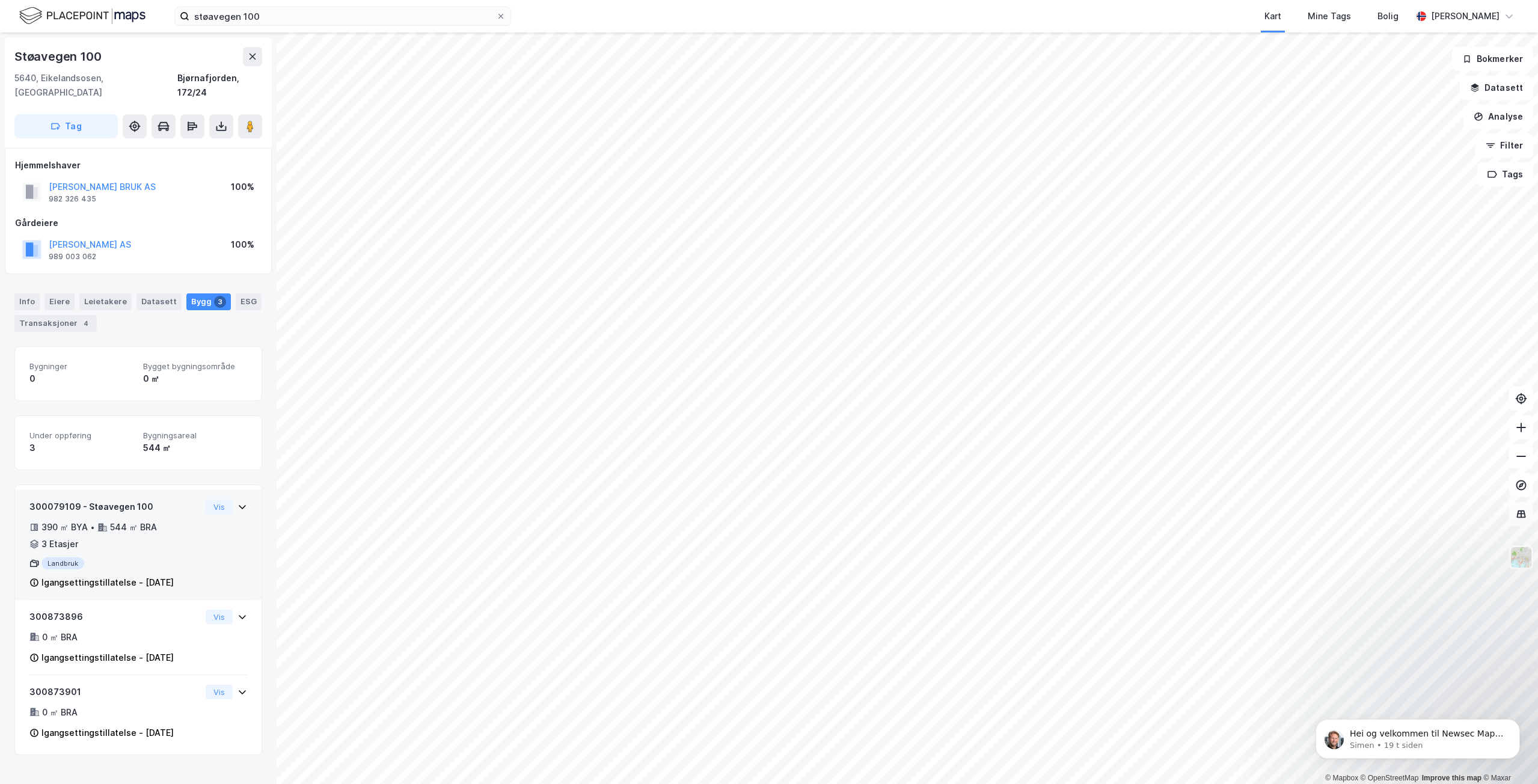
click at [121, 557] on div "Landbruk" at bounding box center [115, 563] width 172 height 12
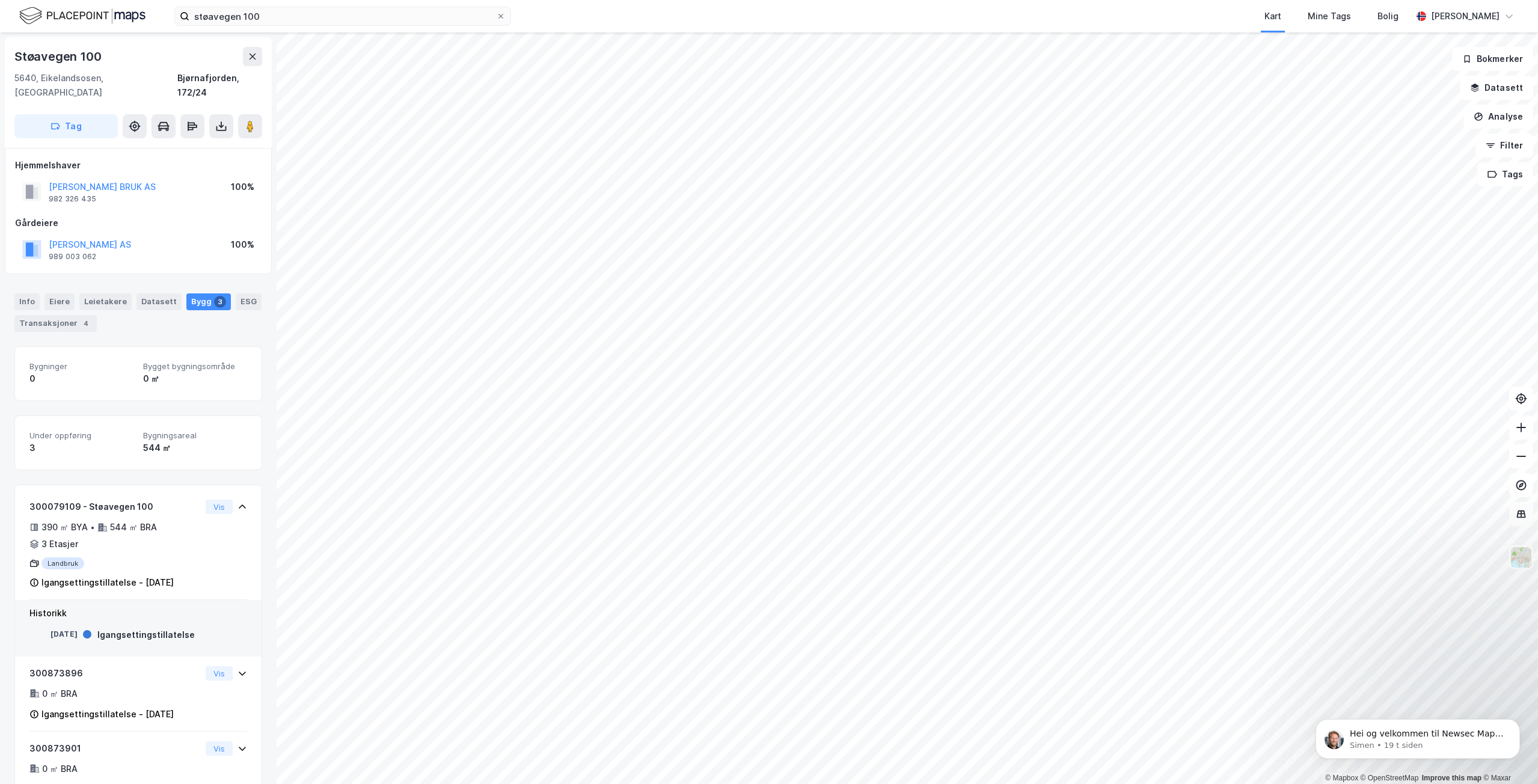
click at [57, 441] on div "3" at bounding box center [81, 448] width 104 height 15
click at [27, 294] on div "Info" at bounding box center [27, 302] width 25 height 17
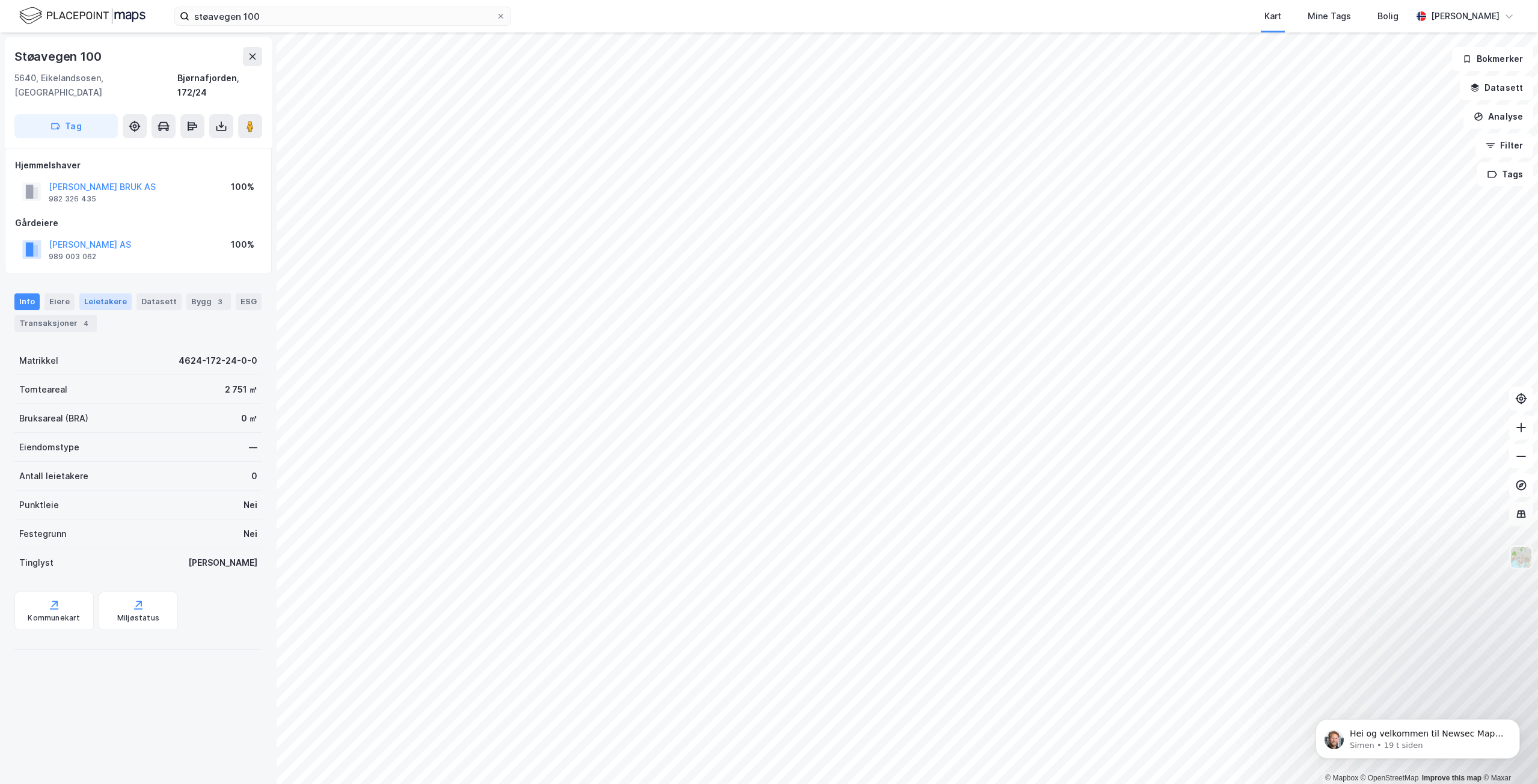
drag, startPoint x: 50, startPoint y: 287, endPoint x: 84, endPoint y: 285, distance: 34.1
click at [50, 294] on div "Eiere" at bounding box center [59, 302] width 30 height 17
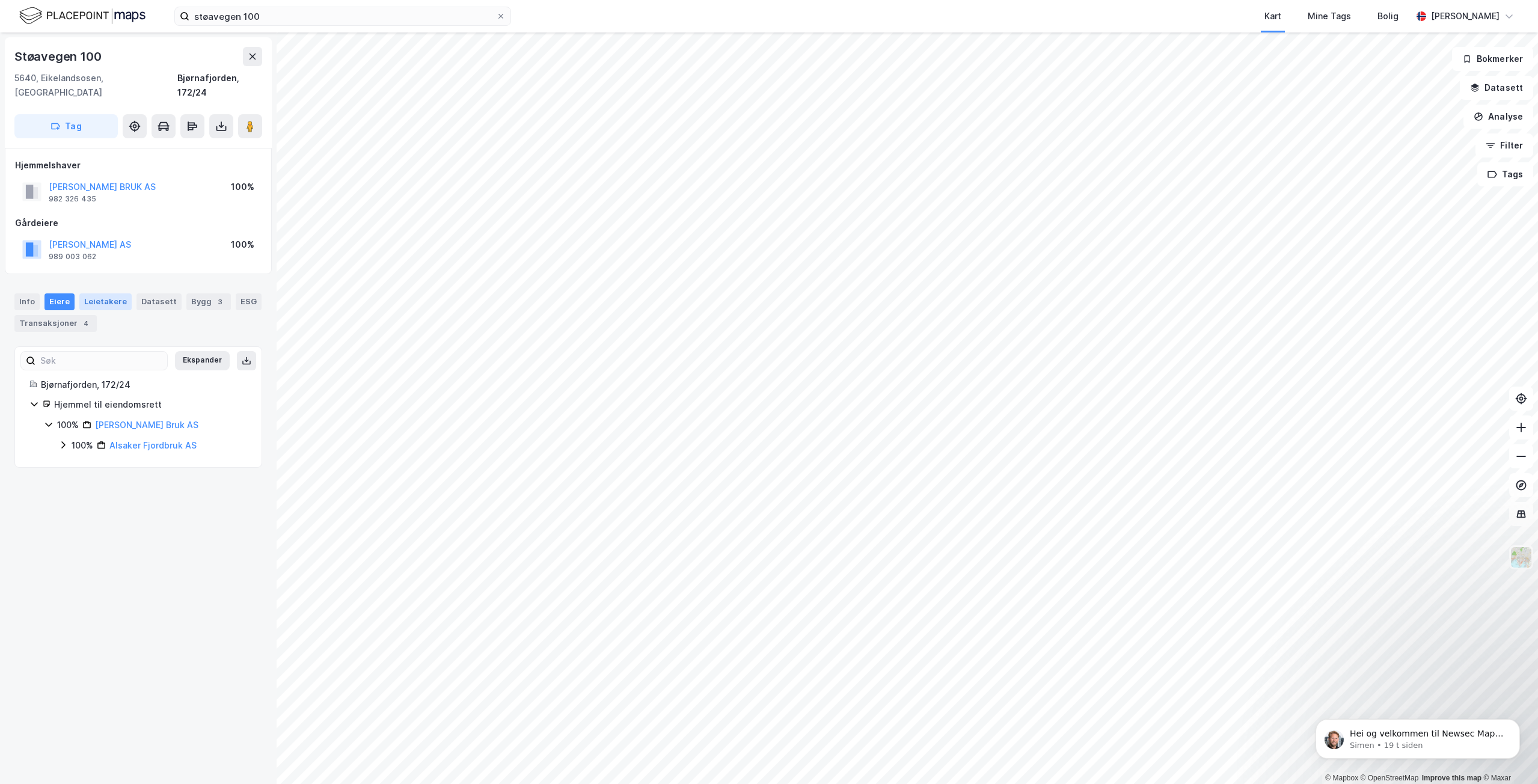
click at [115, 294] on div "Leietakere" at bounding box center [106, 302] width 52 height 17
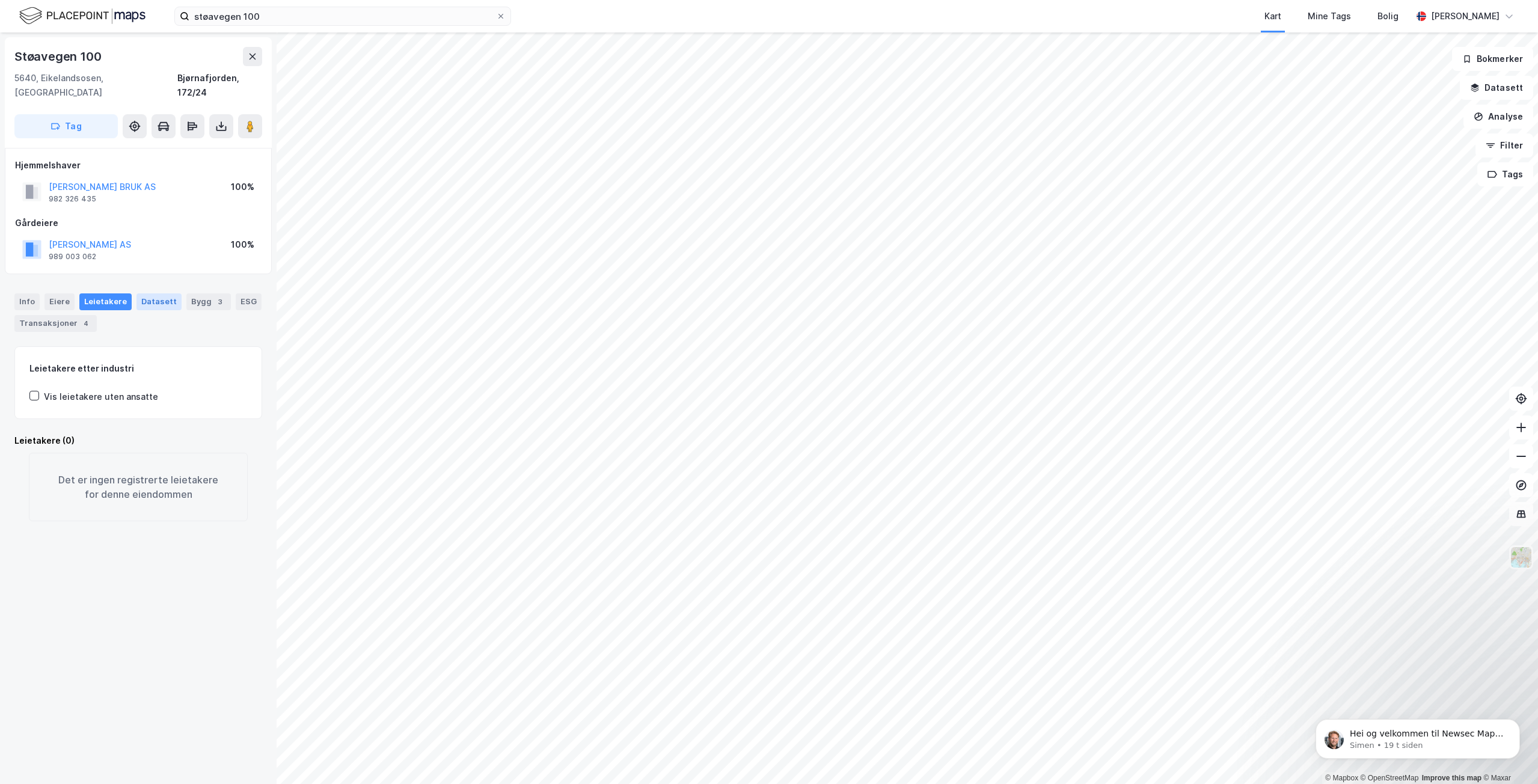
drag, startPoint x: 144, startPoint y: 285, endPoint x: 167, endPoint y: 287, distance: 23.1
click at [144, 294] on div "Datasett" at bounding box center [159, 302] width 45 height 17
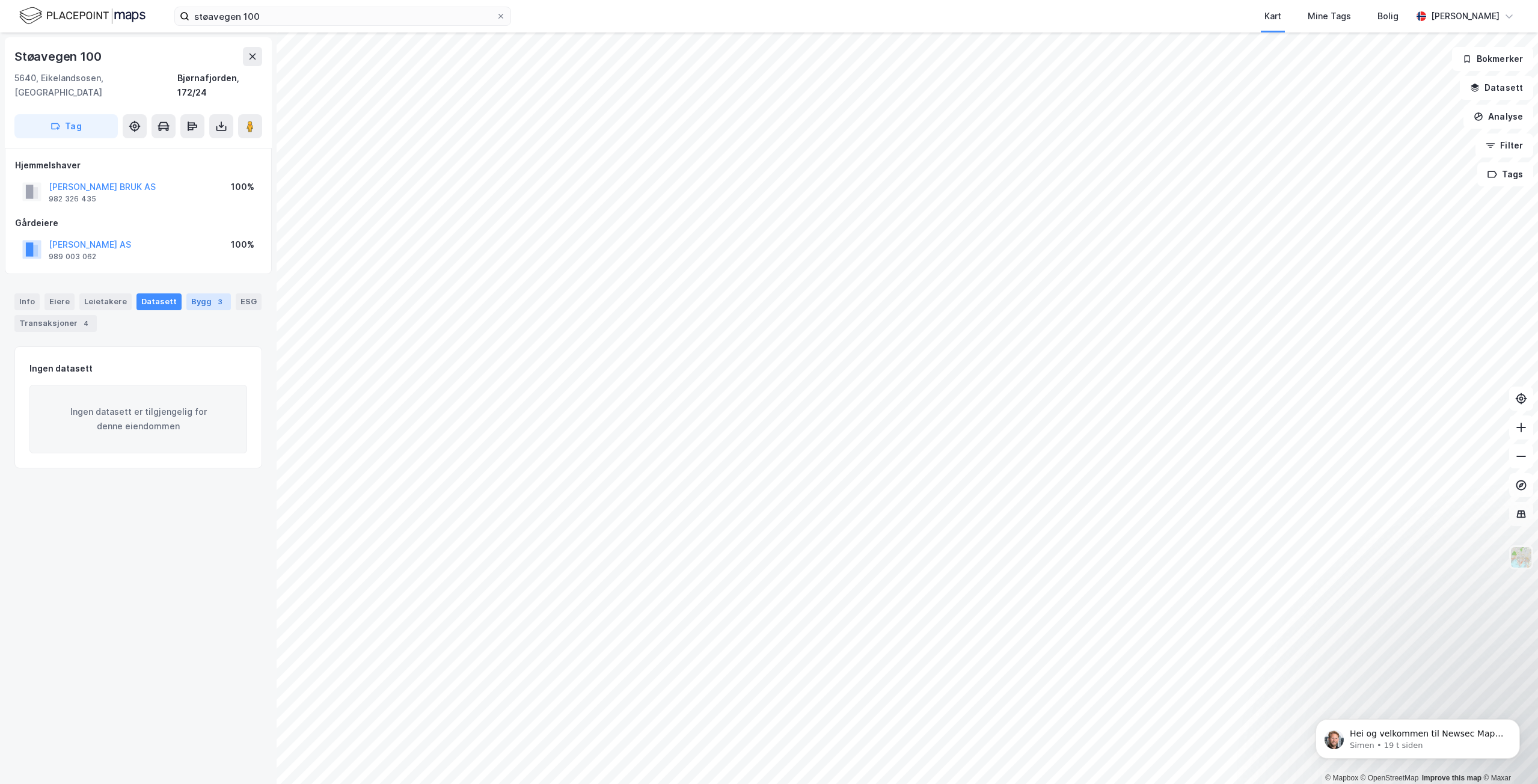
click at [190, 294] on div "Bygg 3" at bounding box center [208, 302] width 45 height 17
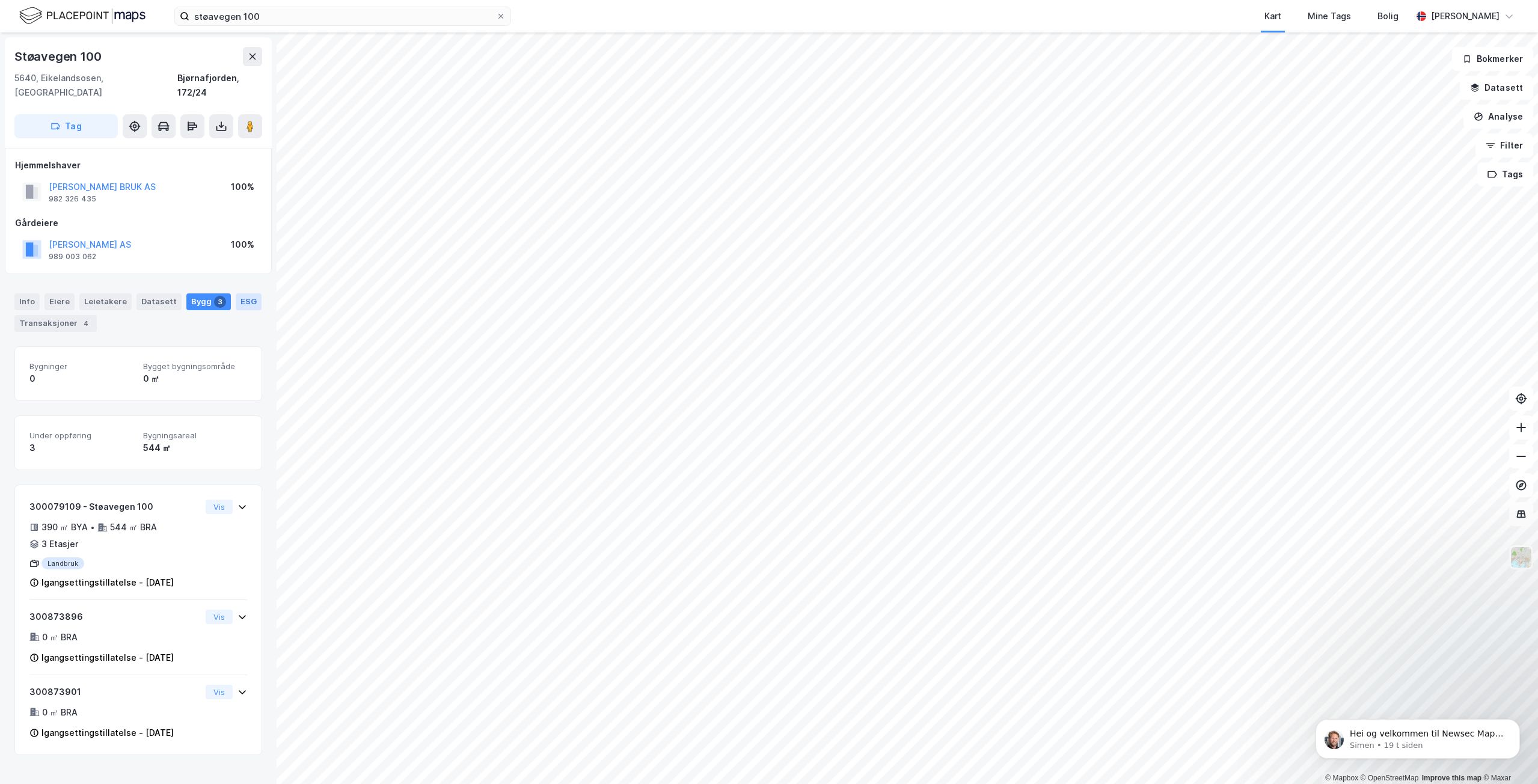
click at [236, 294] on div "ESG" at bounding box center [249, 302] width 26 height 17
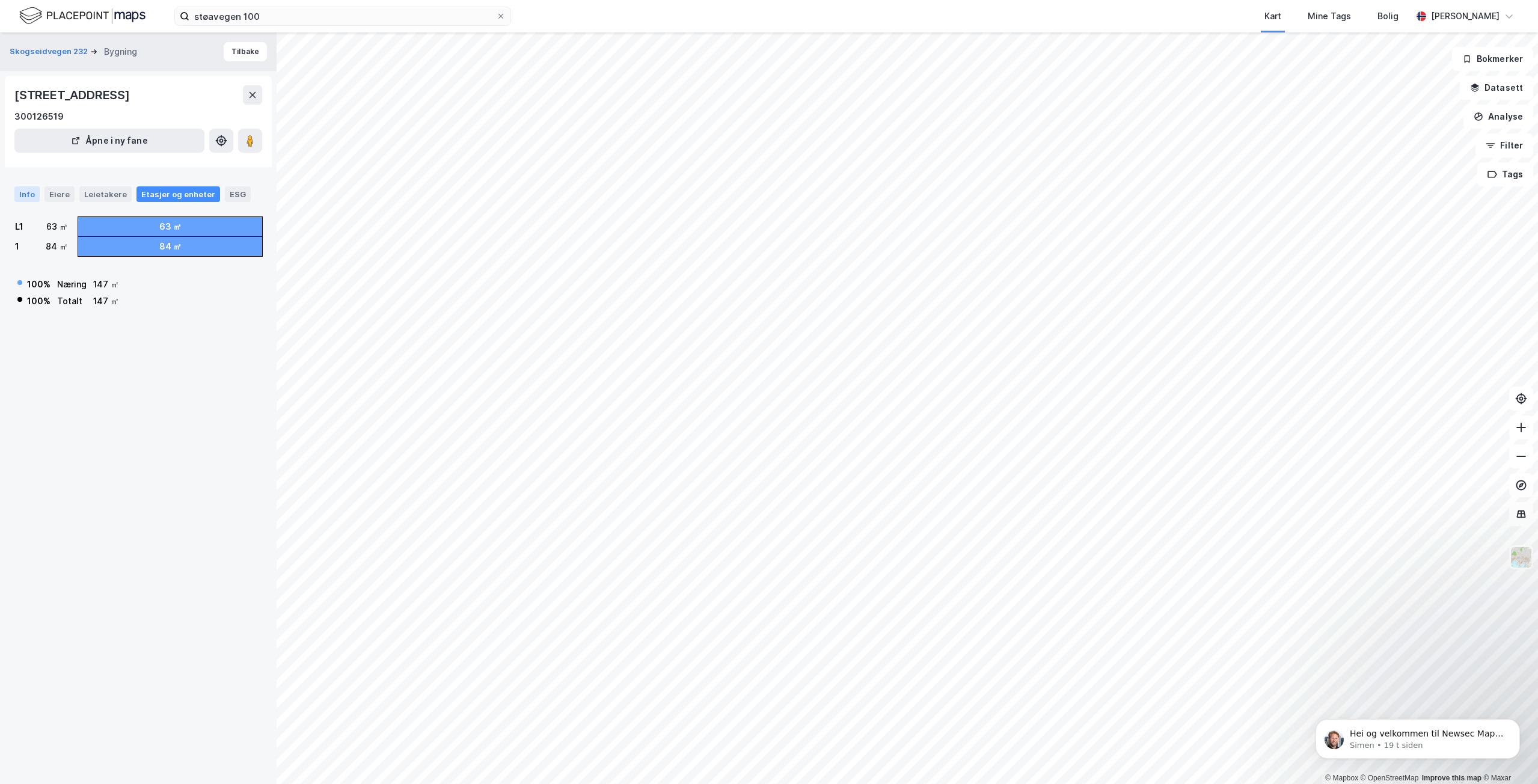
click at [31, 195] on div "Info" at bounding box center [27, 194] width 25 height 15
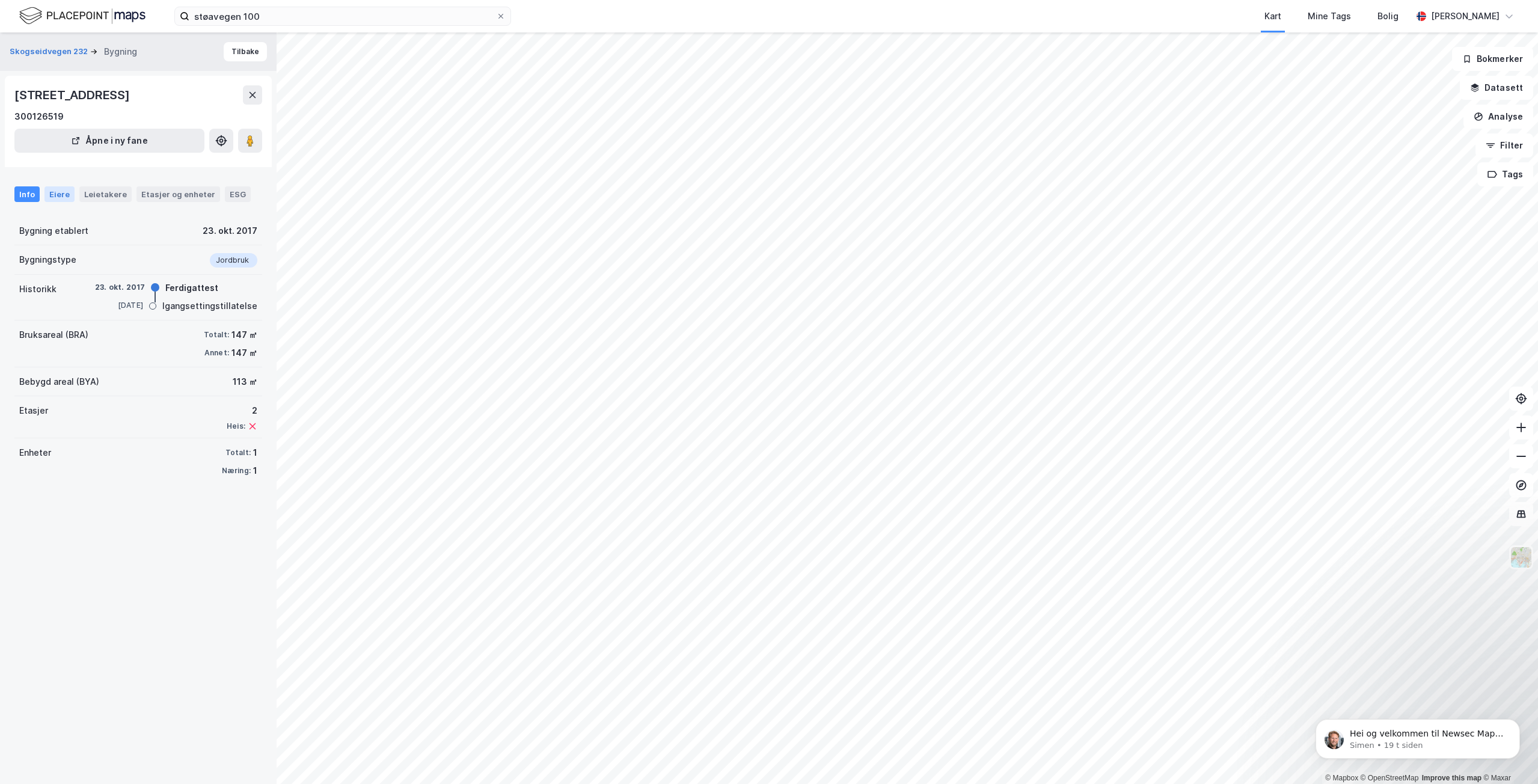
click at [50, 197] on div "Eiere" at bounding box center [59, 194] width 30 height 15
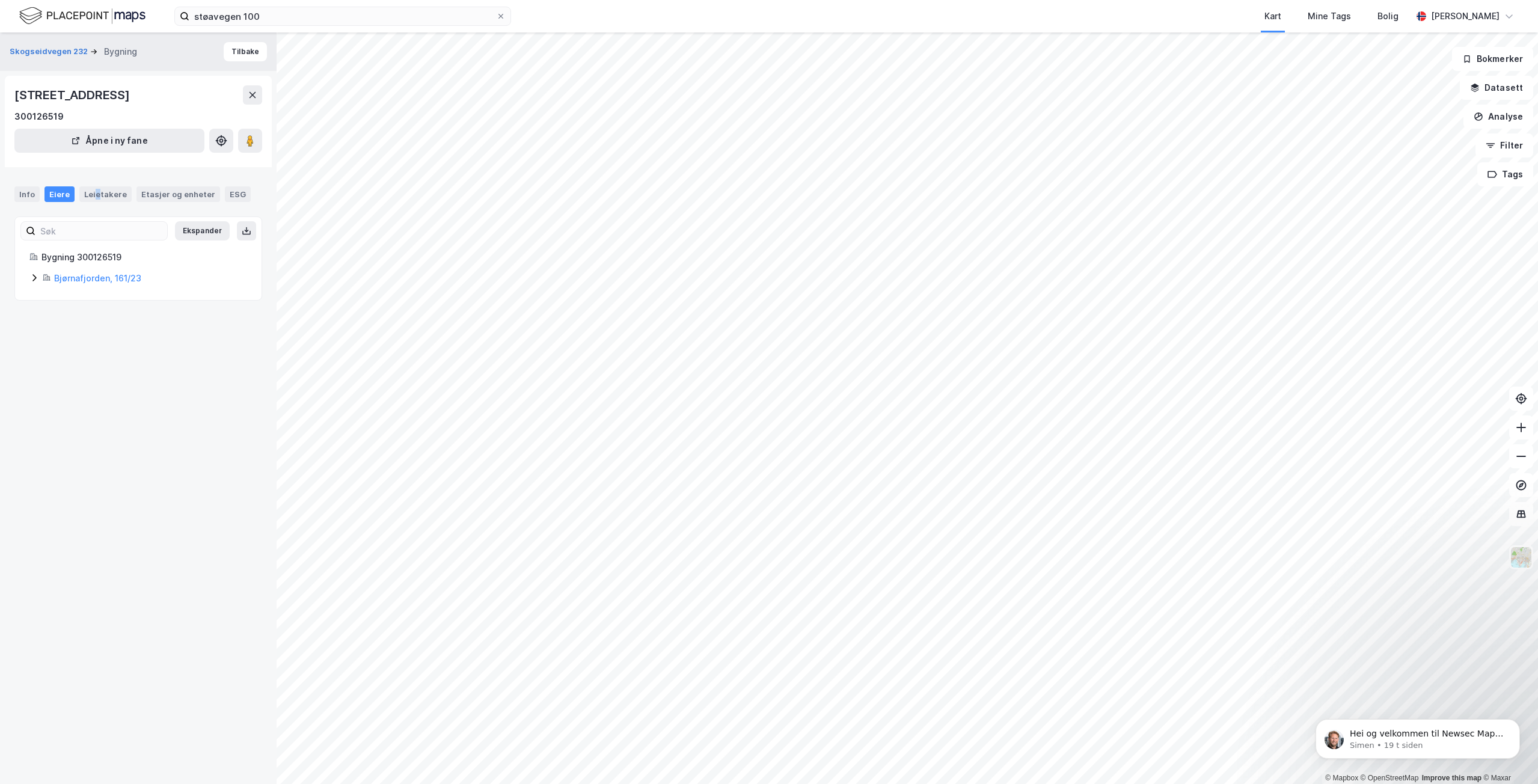
drag, startPoint x: 94, startPoint y: 195, endPoint x: 128, endPoint y: 191, distance: 34.2
click at [102, 194] on div "Leietakere" at bounding box center [106, 194] width 52 height 15
click at [167, 191] on div "Etasjer og enheter" at bounding box center [178, 194] width 74 height 11
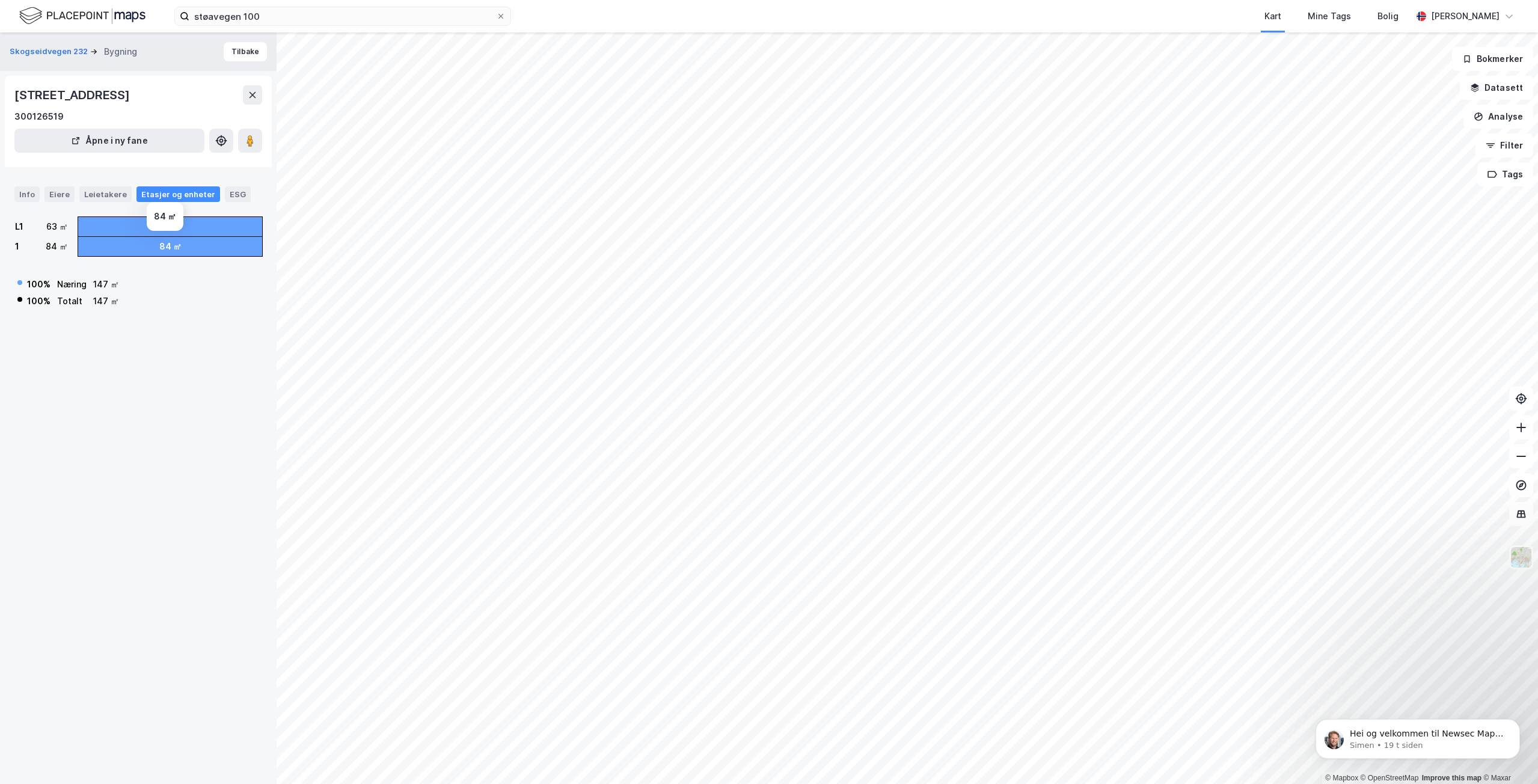
click at [176, 249] on div "84 ㎡" at bounding box center [170, 246] width 22 height 15
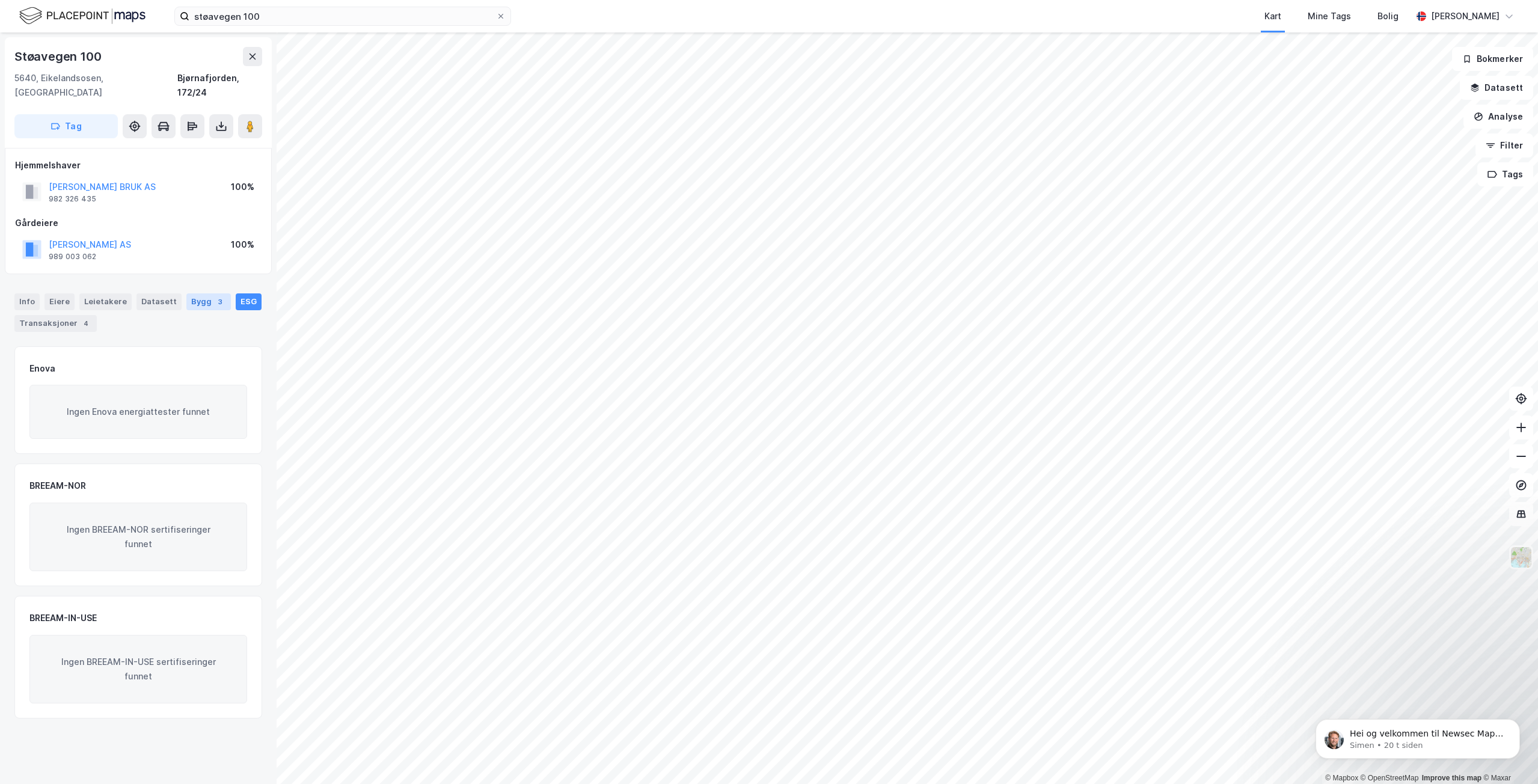
click at [190, 294] on div "Bygg 3" at bounding box center [208, 302] width 45 height 17
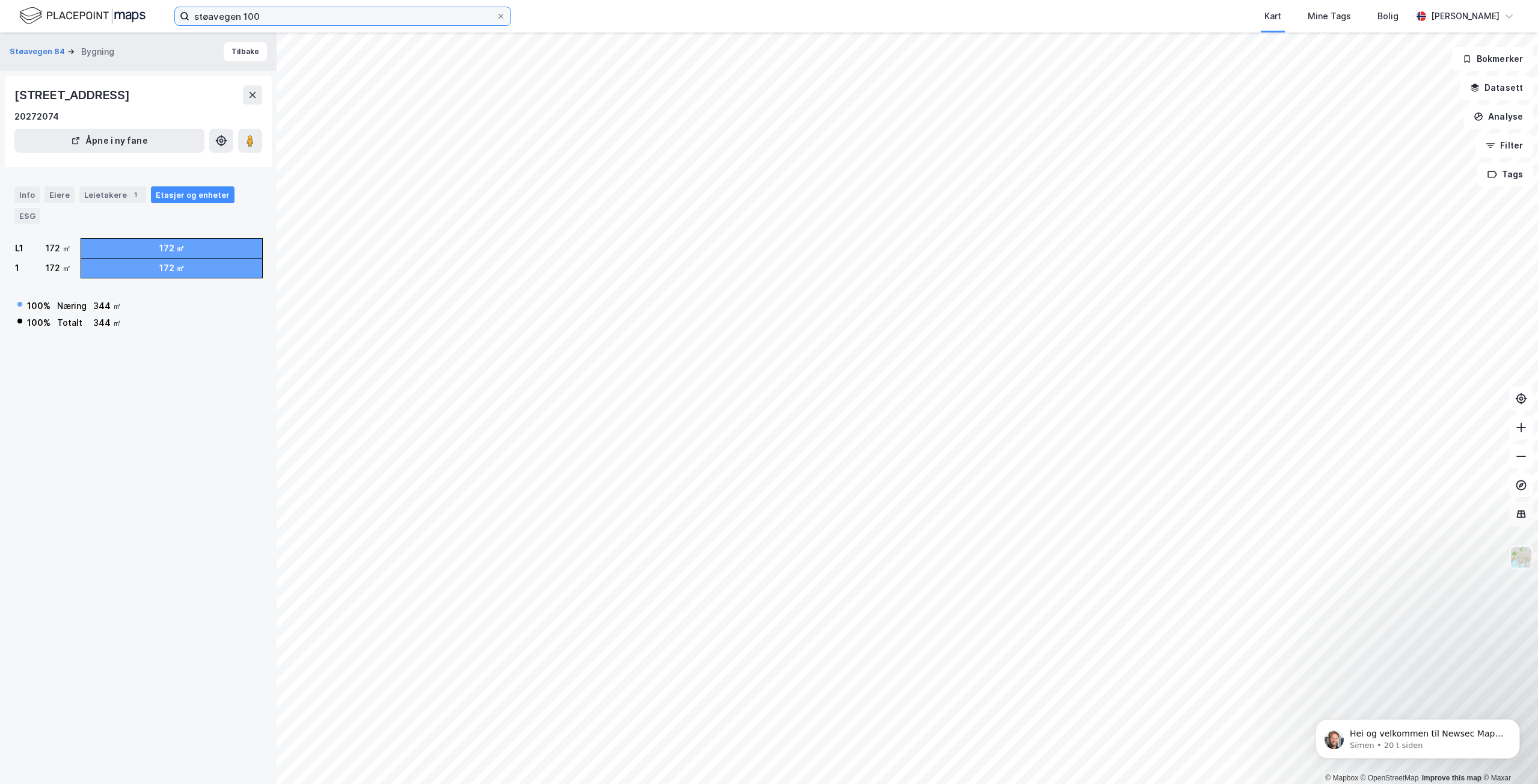
click at [260, 20] on input "støavegen 100" at bounding box center [342, 16] width 307 height 18
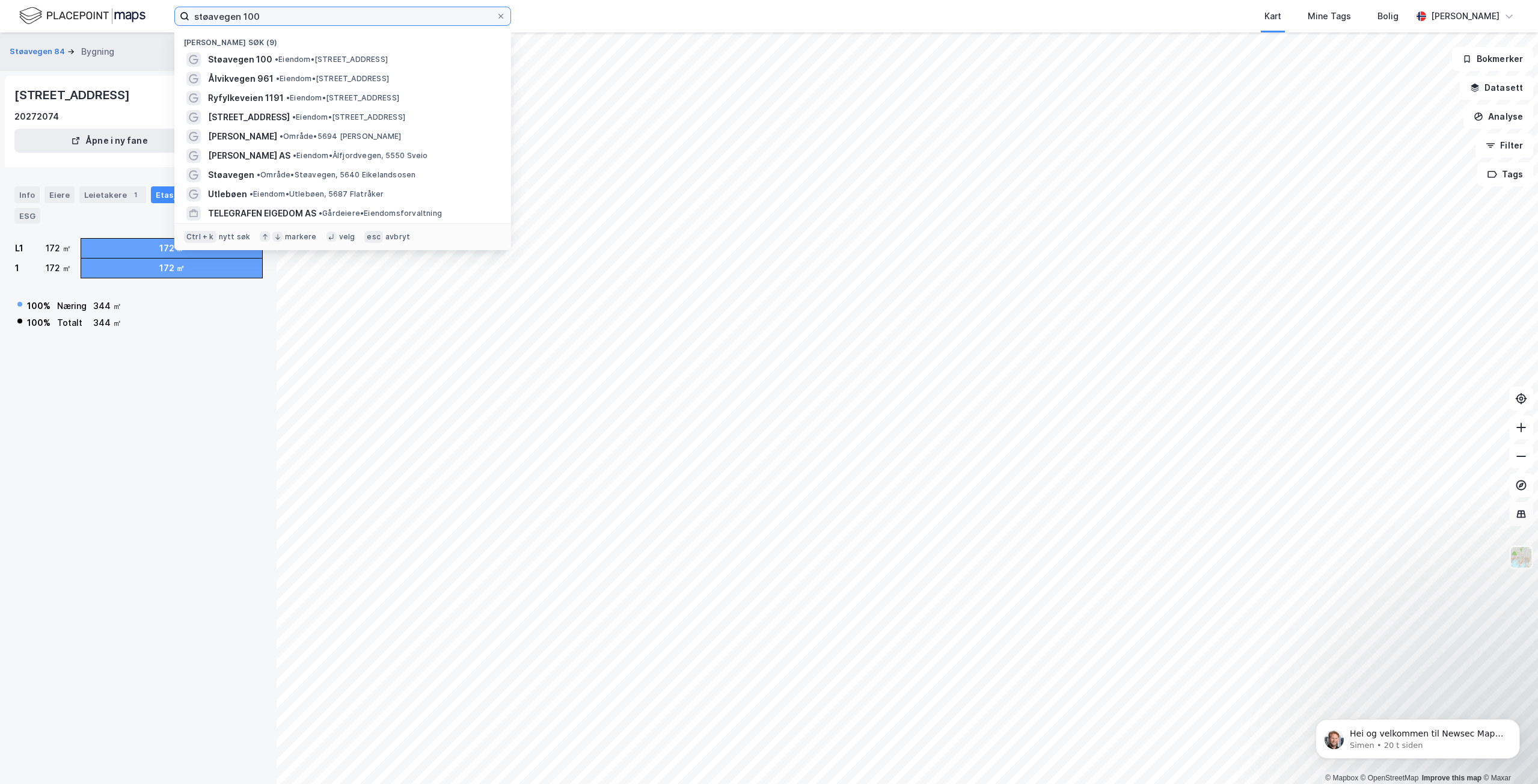
click at [260, 20] on input "støavegen 100" at bounding box center [342, 16] width 307 height 18
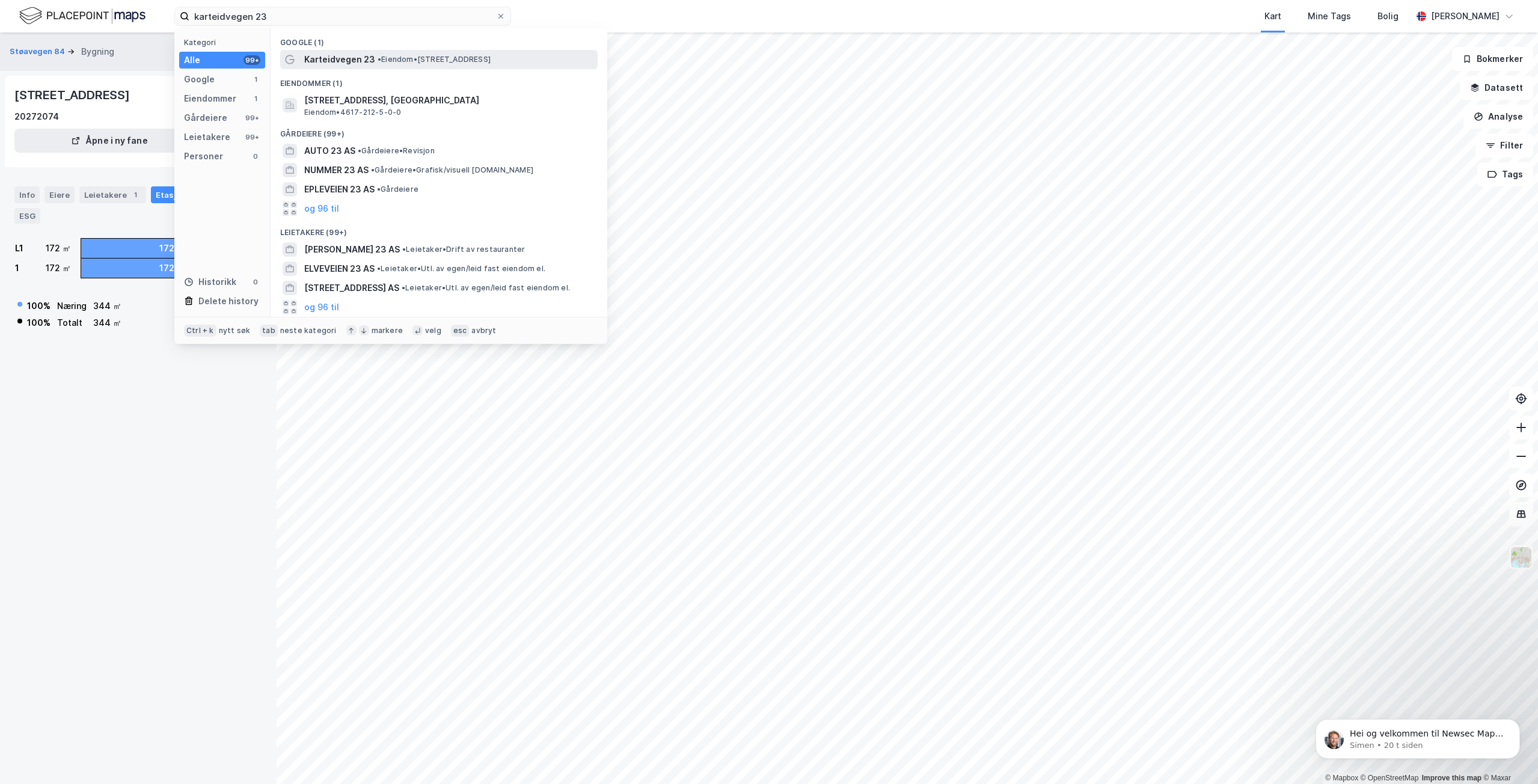
click at [320, 54] on span "Karteidvegen 23" at bounding box center [339, 59] width 71 height 15
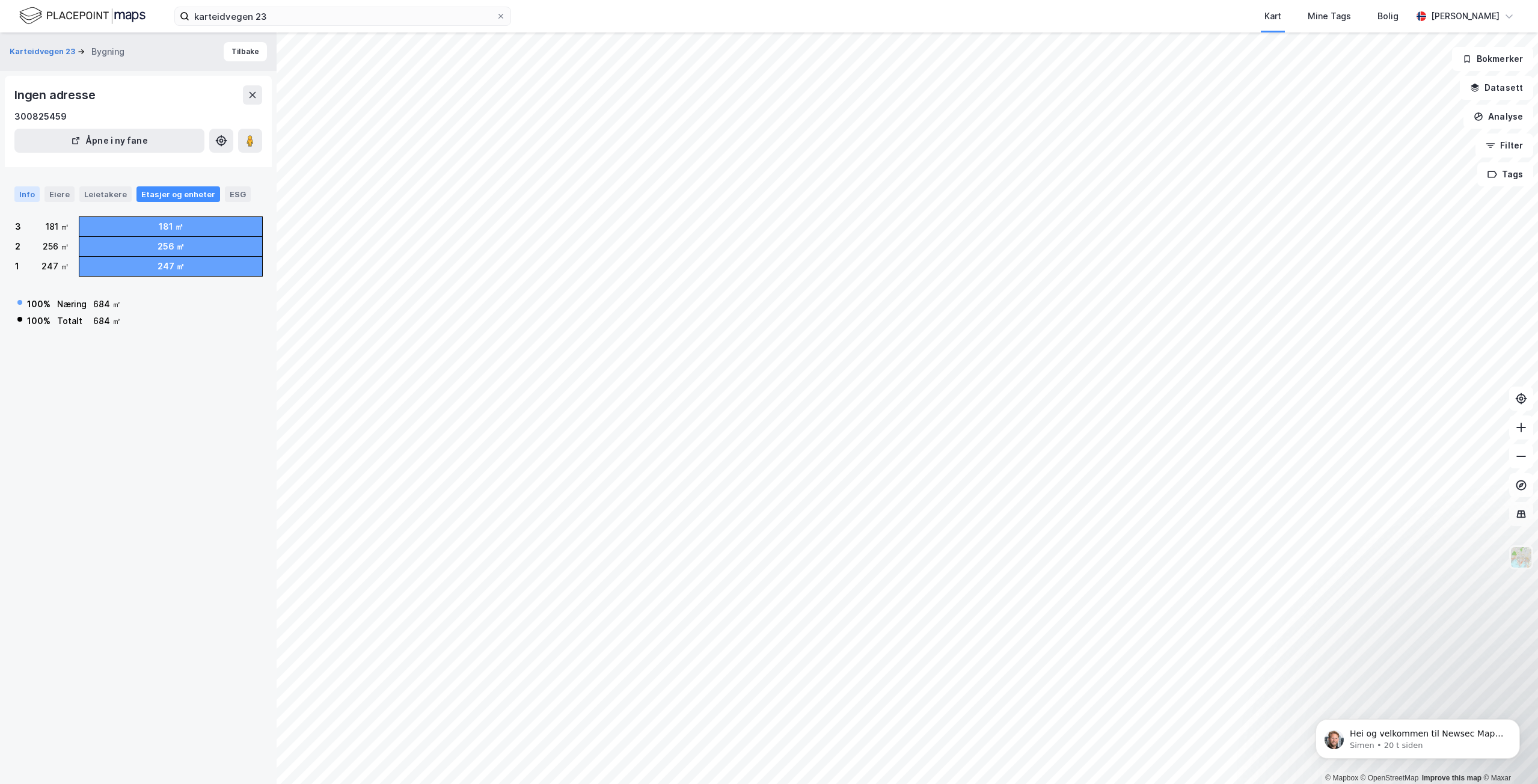
click at [32, 193] on div "Info" at bounding box center [27, 194] width 25 height 15
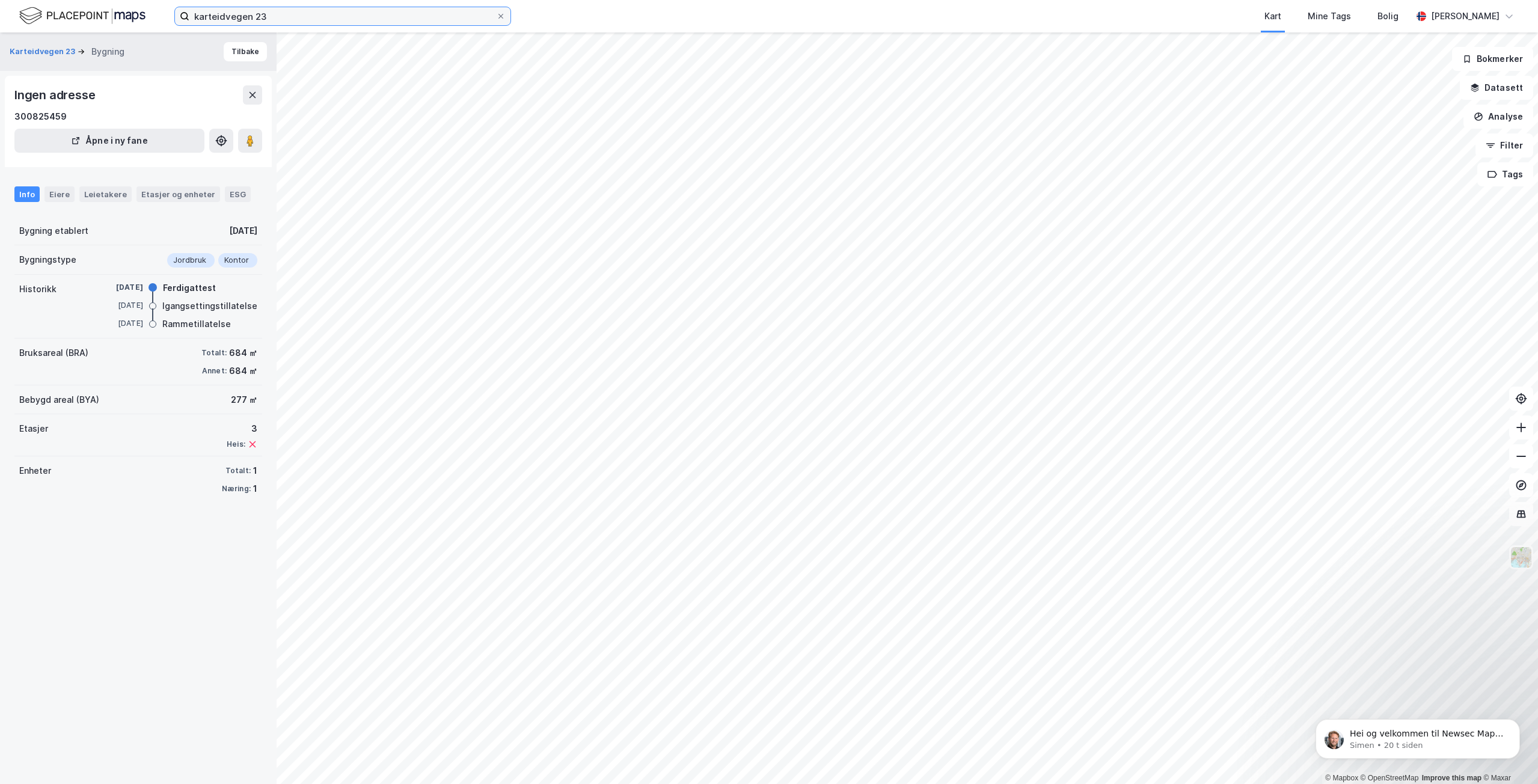
click at [263, 14] on input "karteidvegen 23" at bounding box center [342, 16] width 307 height 18
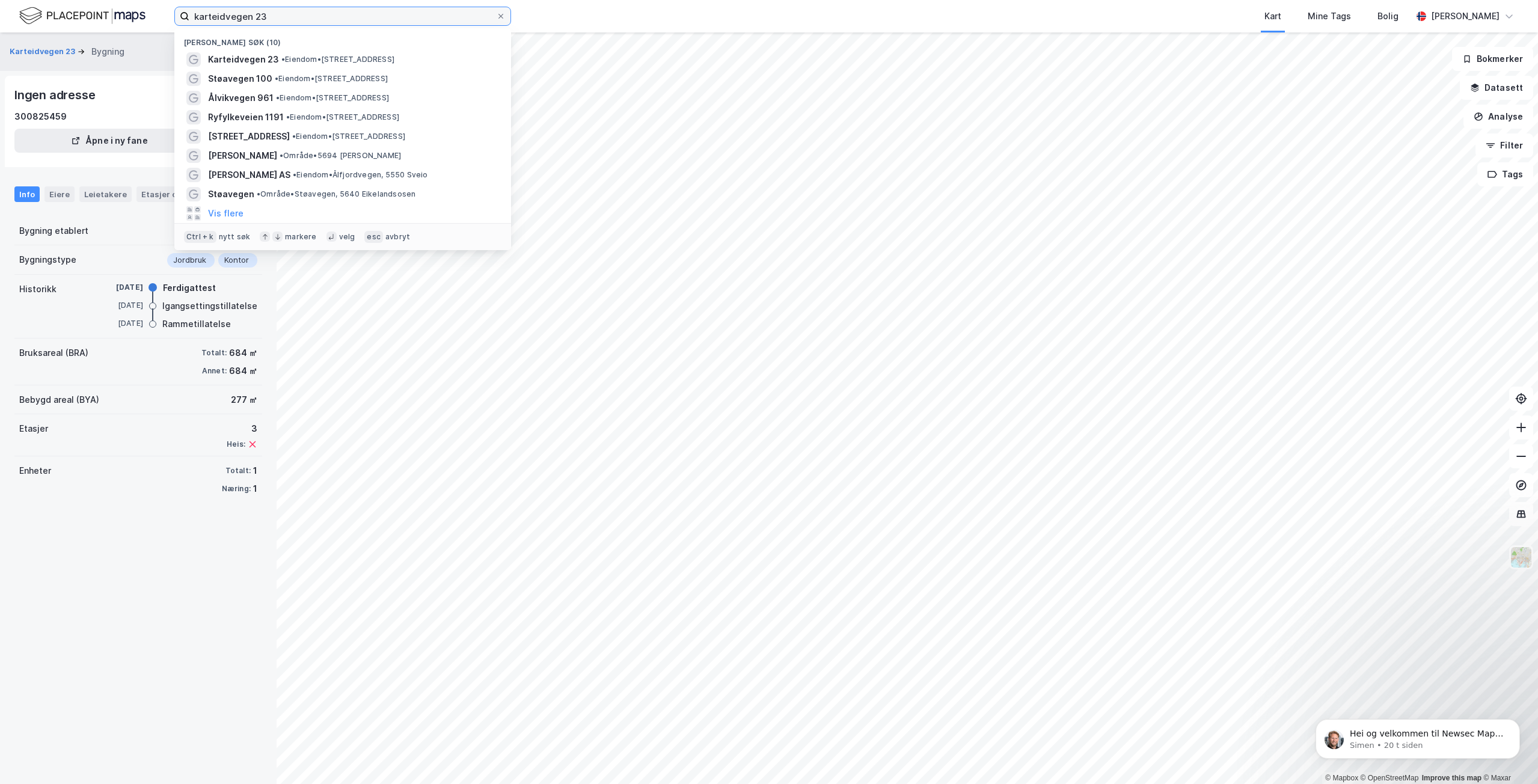
click at [263, 14] on input "karteidvegen 23" at bounding box center [342, 16] width 307 height 18
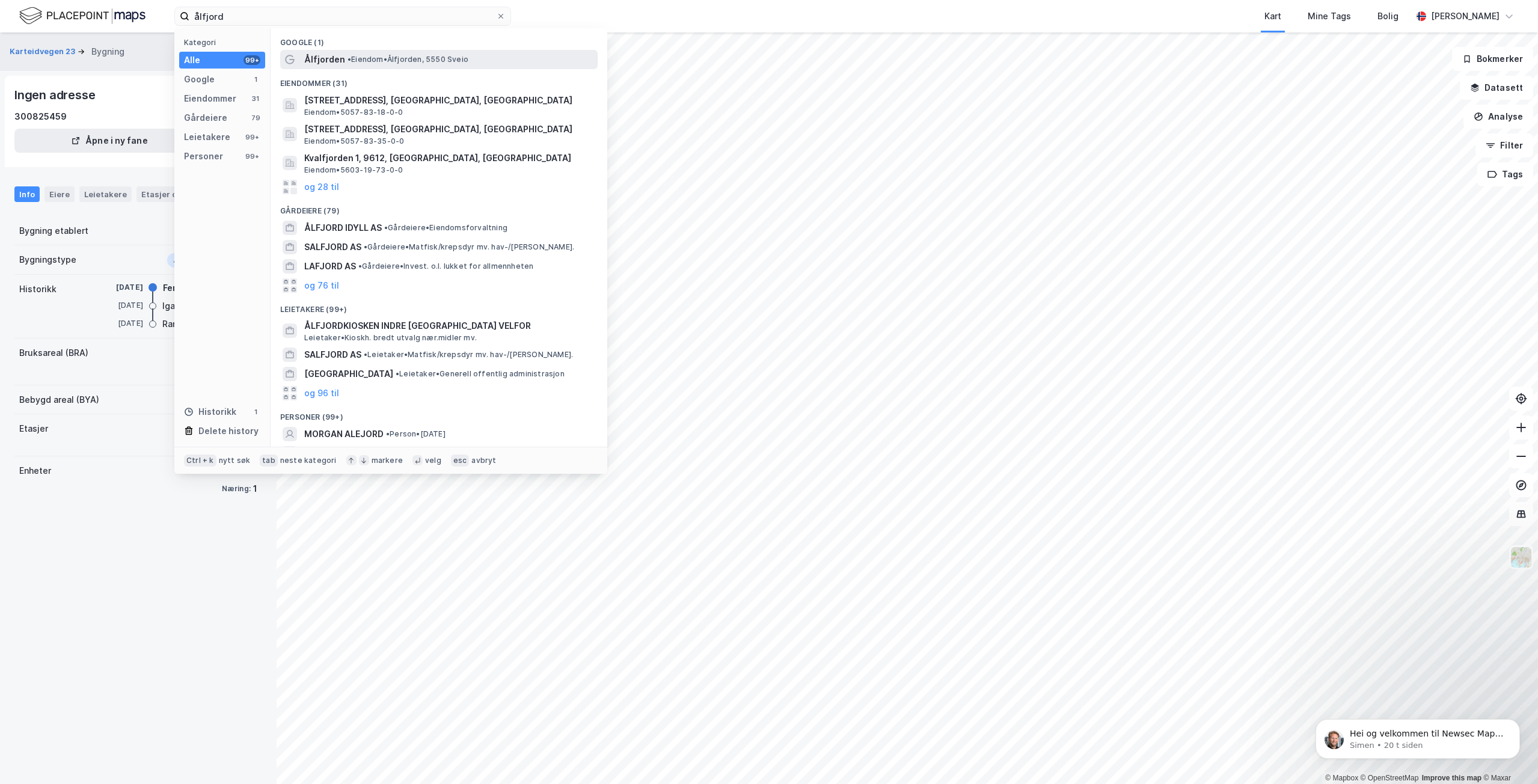
click at [347, 63] on span "•" at bounding box center [349, 59] width 3 height 9
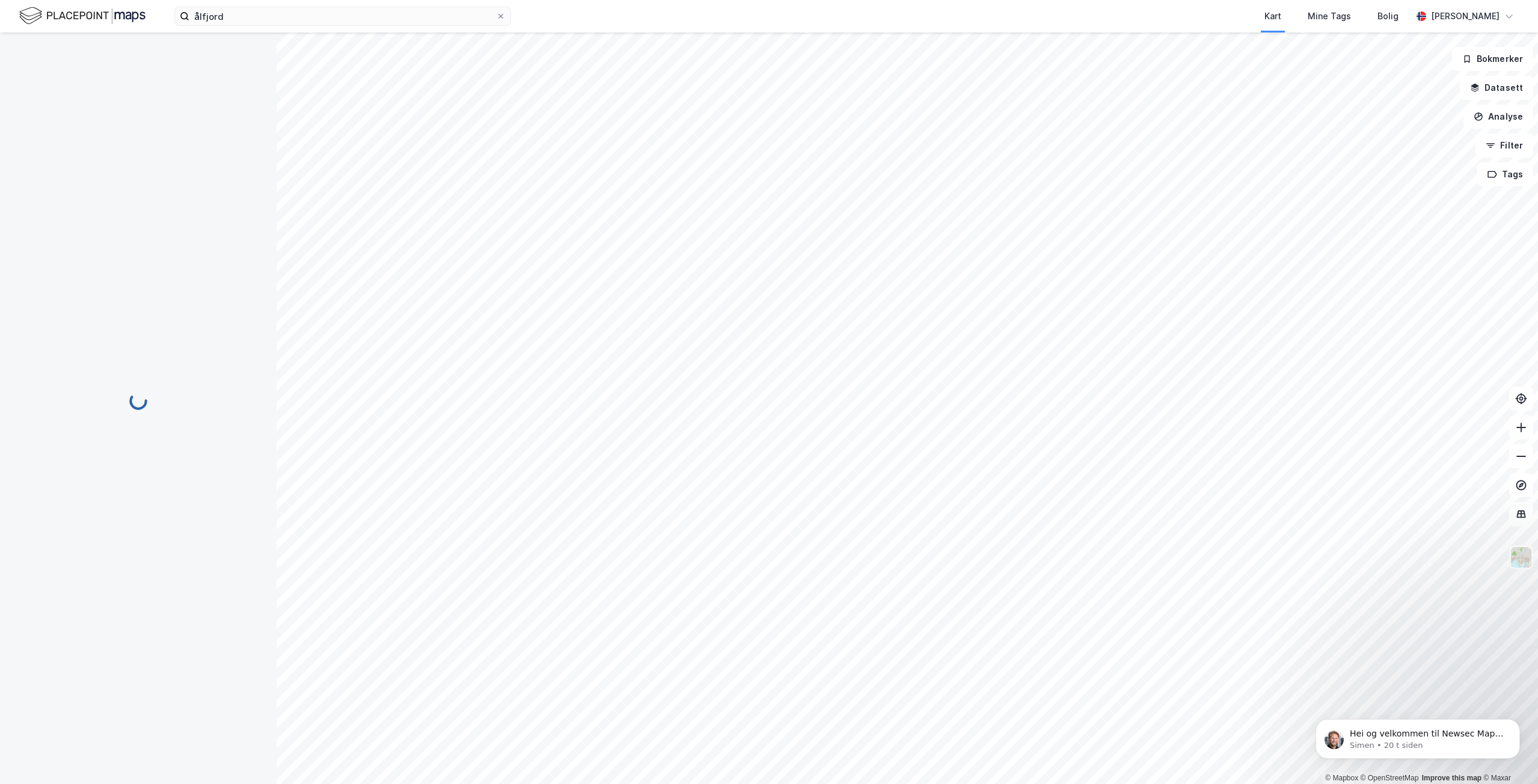
click at [258, 27] on div "ålfjord Kart Mine Tags Bolig [PERSON_NAME]" at bounding box center [769, 16] width 1538 height 33
click at [257, 24] on div "ålfjord Kart Mine Tags Bolig [PERSON_NAME]" at bounding box center [769, 16] width 1538 height 33
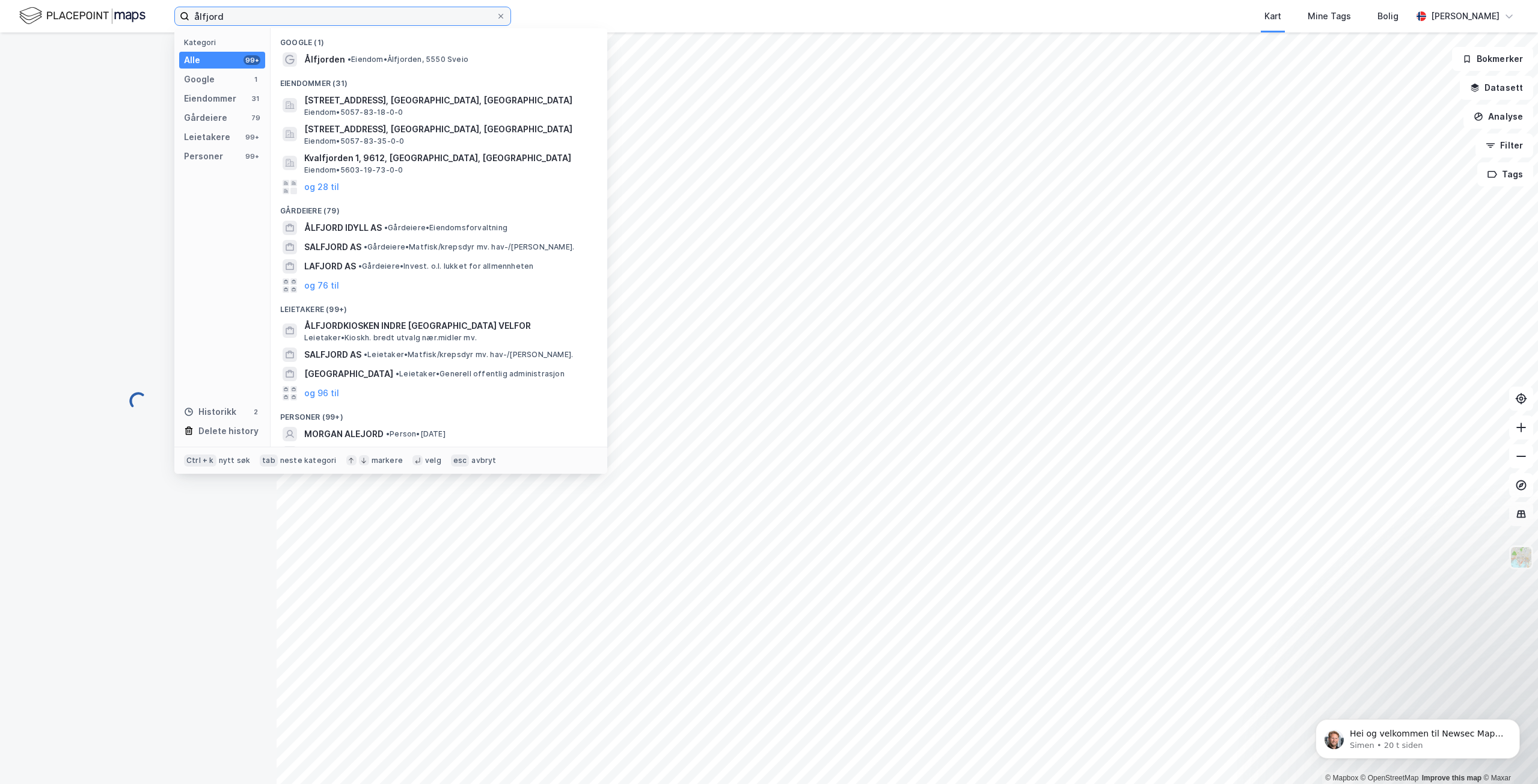
click at [259, 20] on input "ålfjord" at bounding box center [342, 16] width 307 height 18
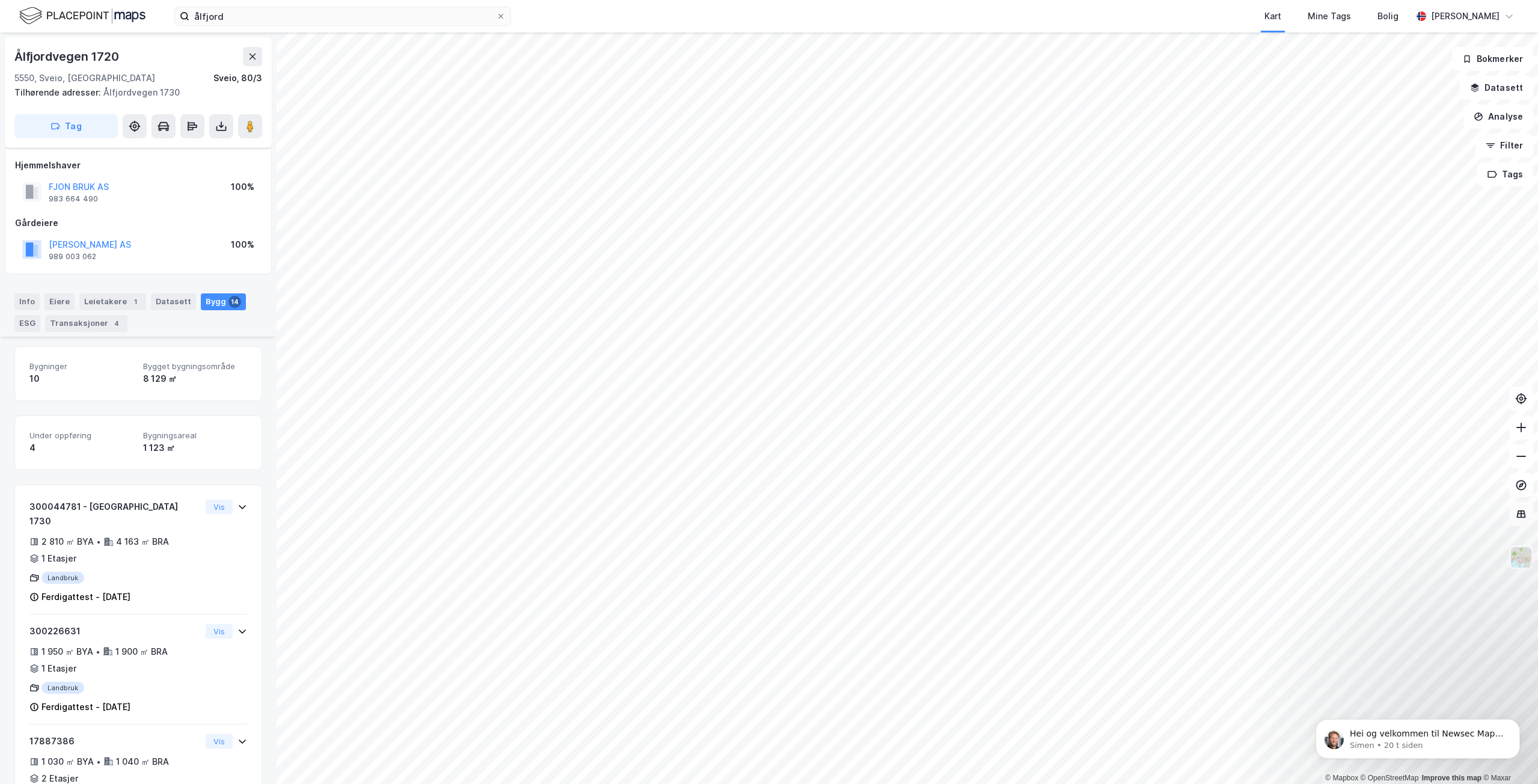
scroll to position [246, 0]
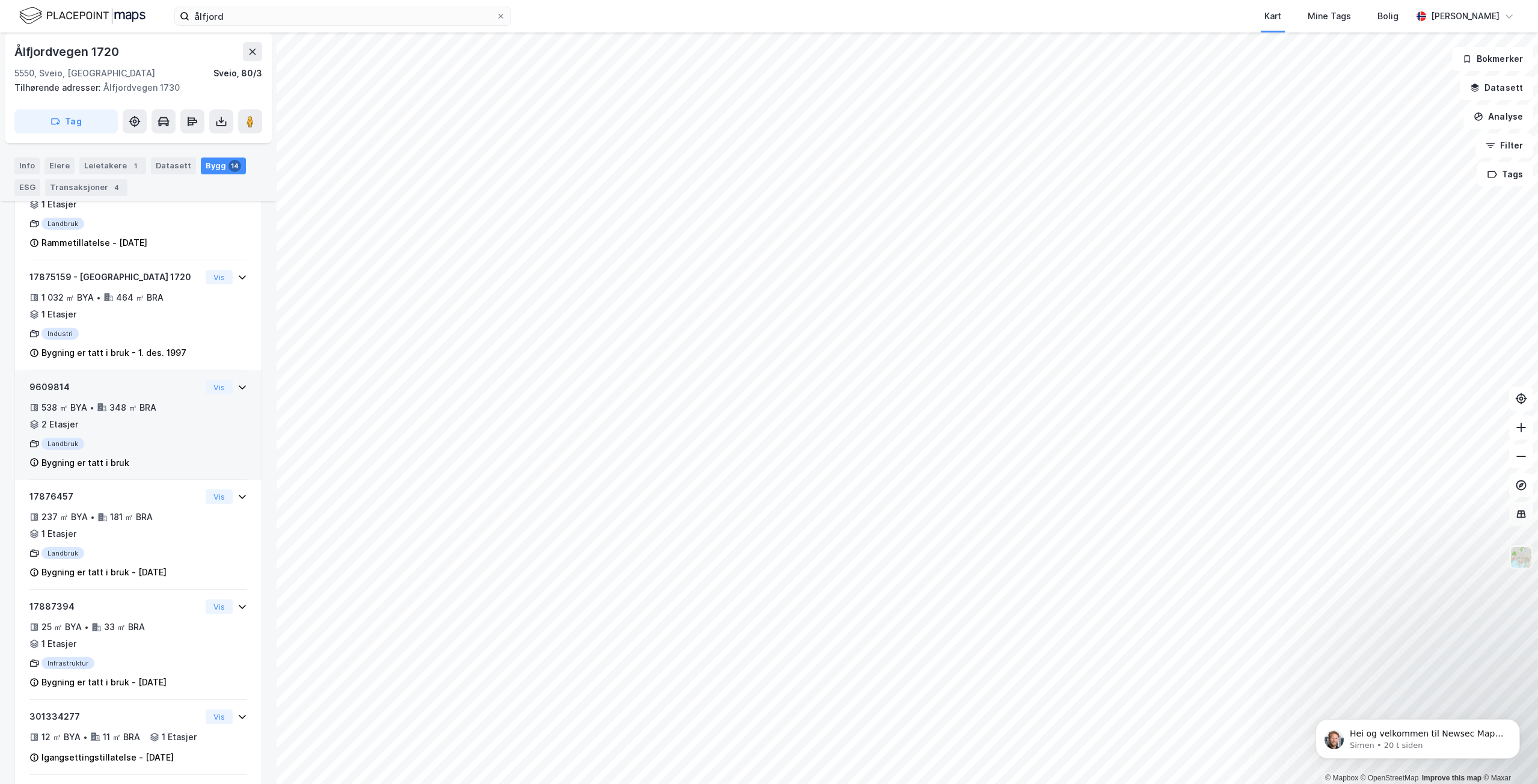
scroll to position [796, 0]
click at [237, 380] on icon at bounding box center [242, 385] width 10 height 10
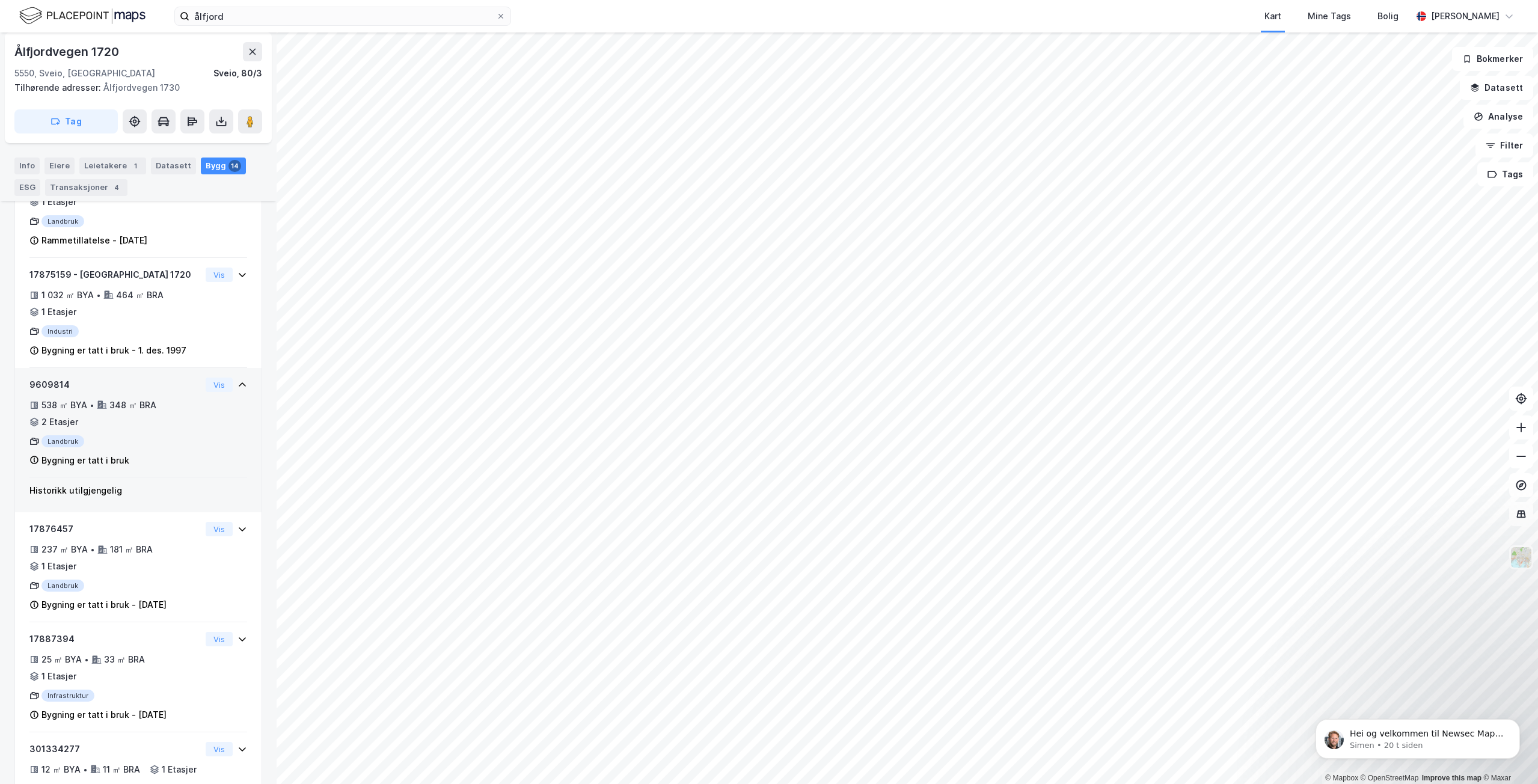
click at [214, 430] on div "9609814 538 ㎡ BYA • 348 ㎡ BRA • 2 Etasjer Landbruk Bygning er tatt i bruk Vis" at bounding box center [138, 427] width 218 height 100
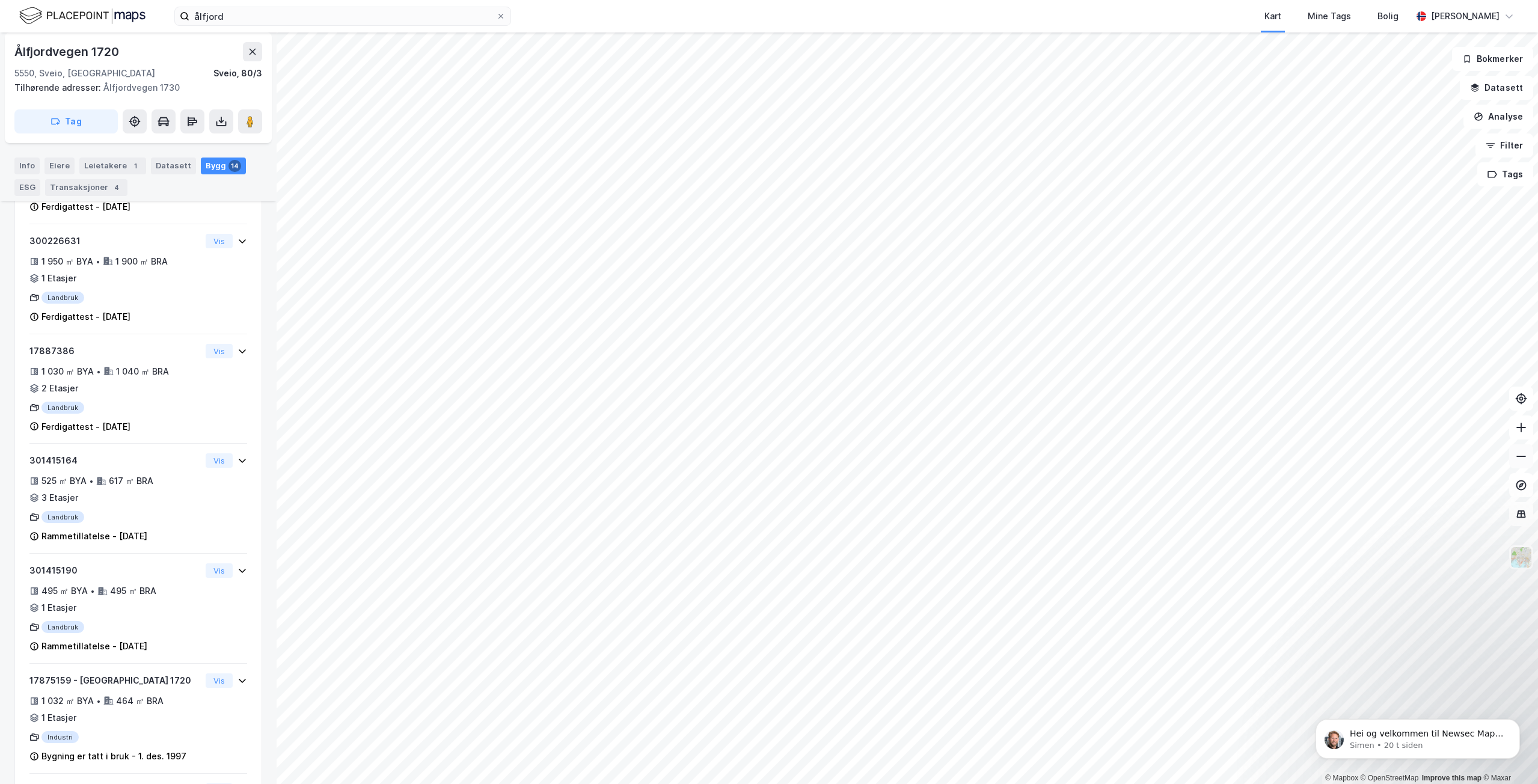
scroll to position [137, 0]
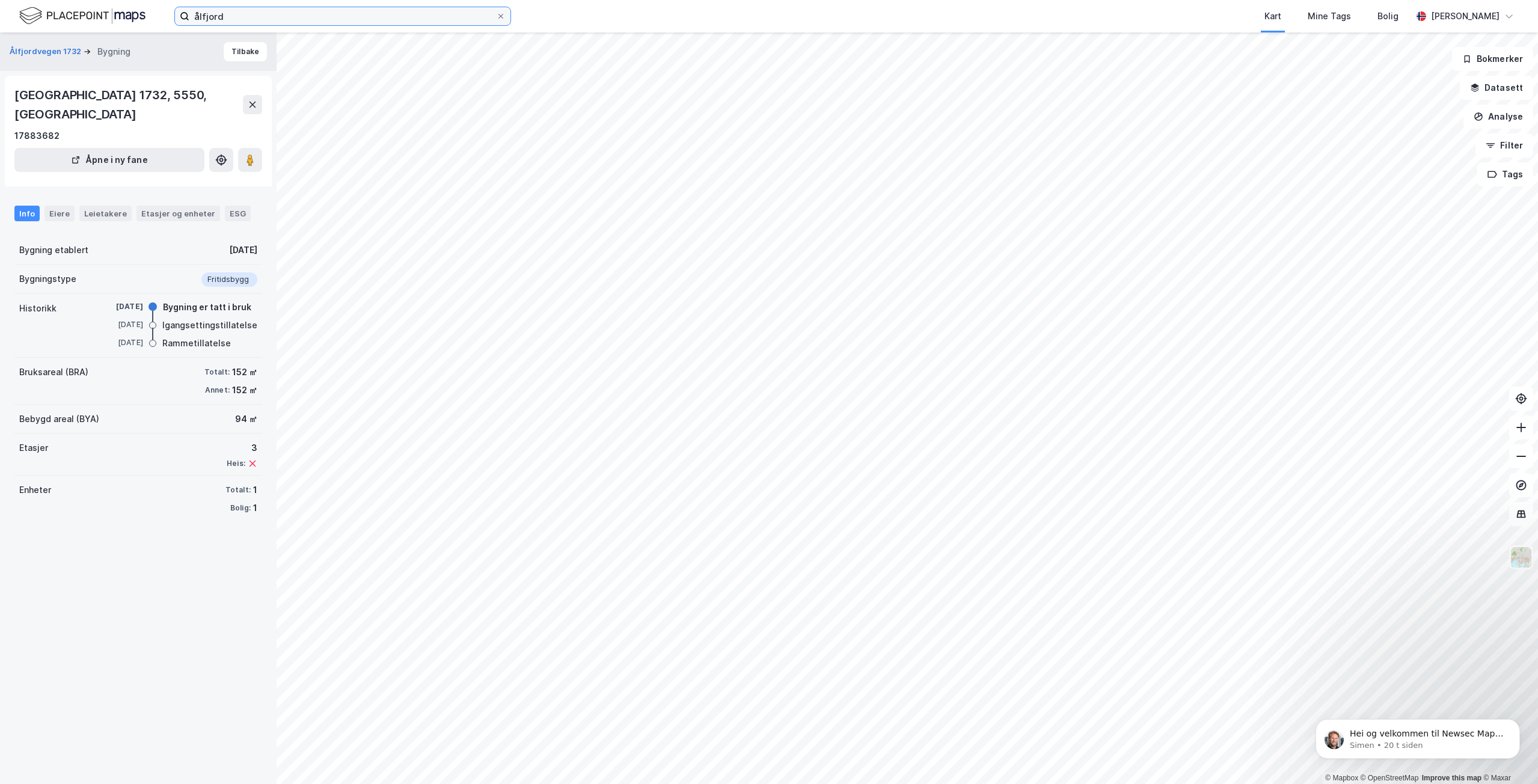
click at [374, 24] on input "ålfjord" at bounding box center [342, 16] width 307 height 18
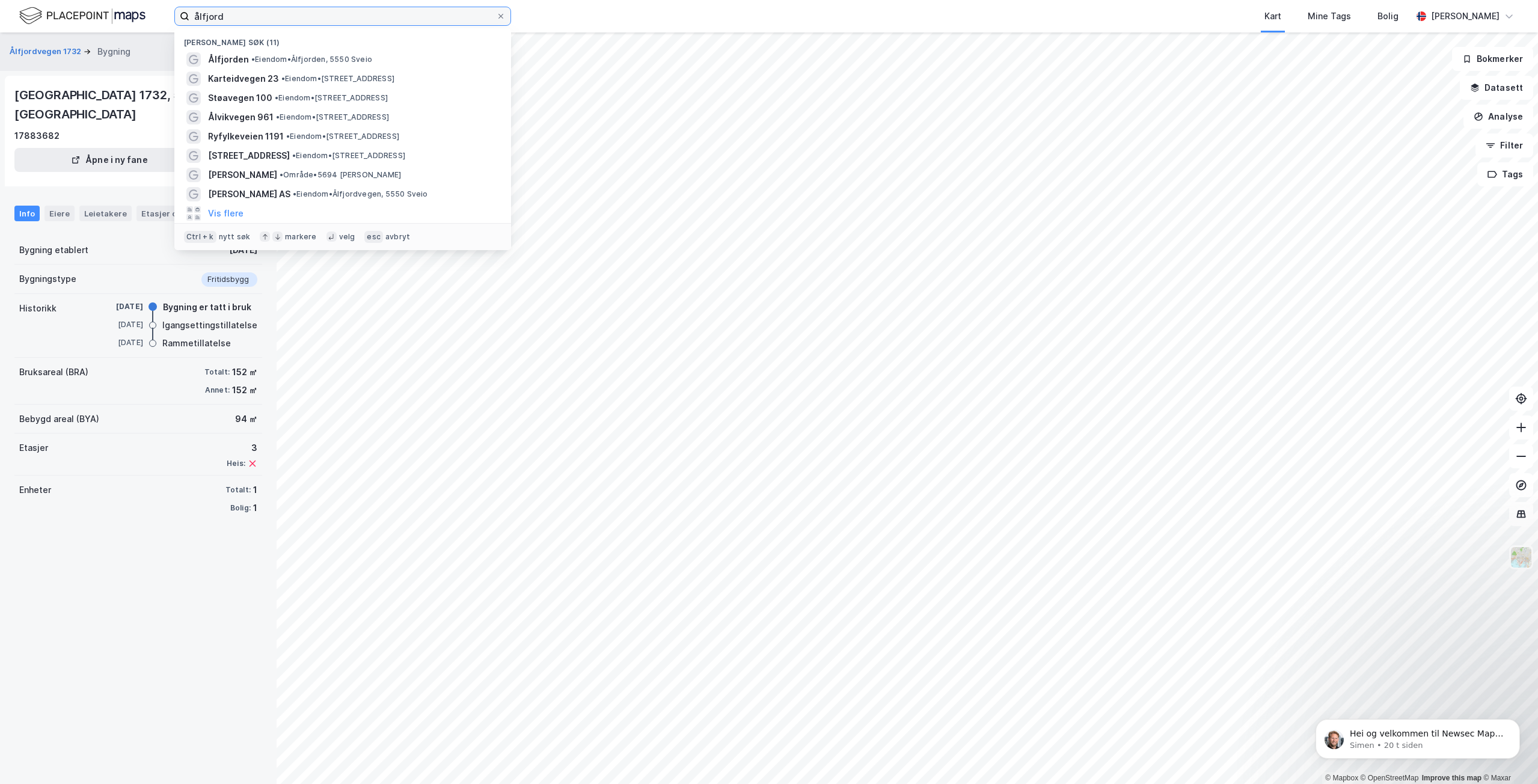
drag, startPoint x: 368, startPoint y: 19, endPoint x: 17, endPoint y: 25, distance: 351.1
click at [17, 25] on div "ålfjord Nylige søk (11) Ålfjorden • Eiendom • [STREET_ADDRESS] • Eiendom • [STR…" at bounding box center [769, 16] width 1538 height 33
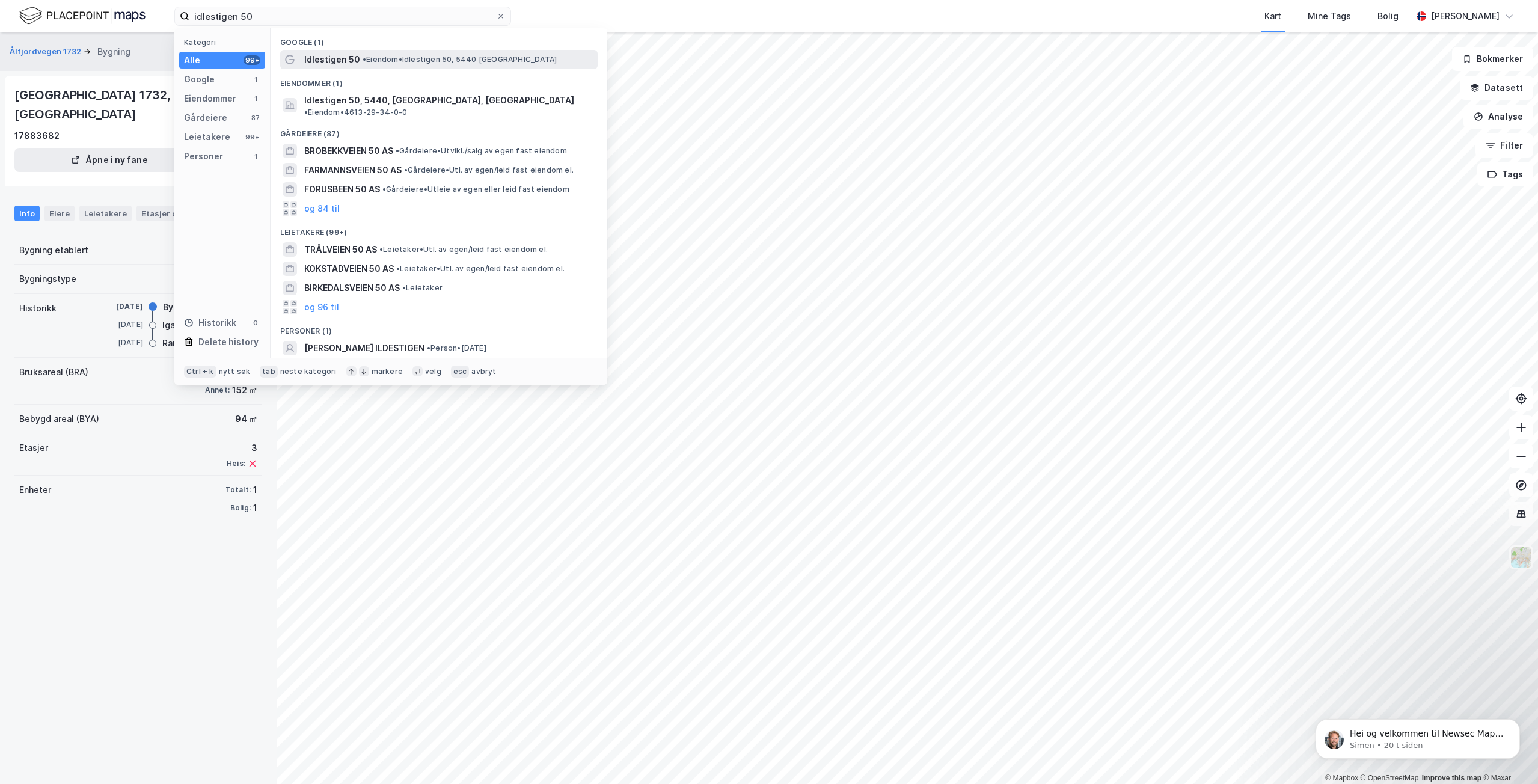
click at [318, 59] on span "Idlestigen 50" at bounding box center [332, 59] width 56 height 15
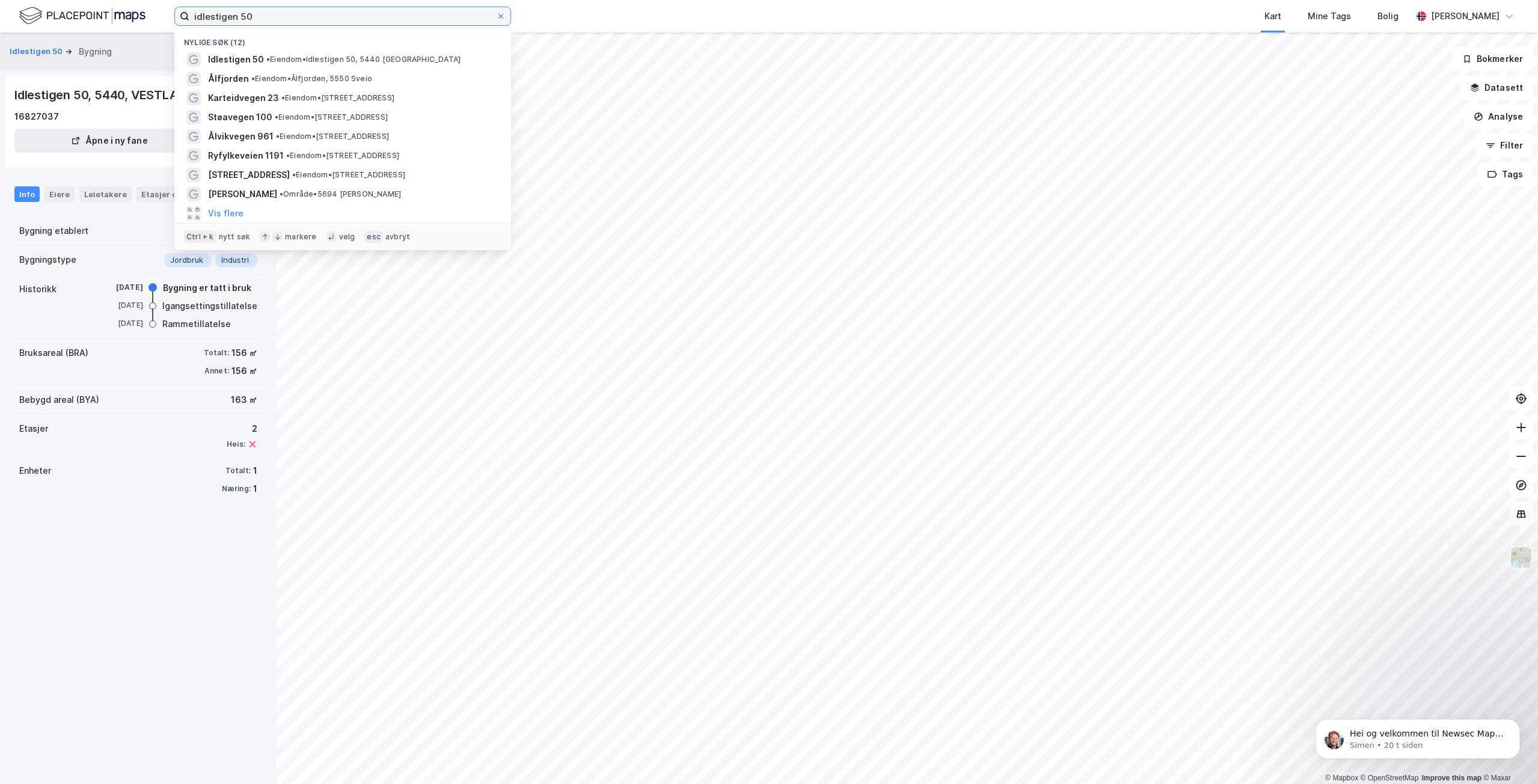
drag, startPoint x: 284, startPoint y: 16, endPoint x: 141, endPoint y: 17, distance: 143.0
click at [141, 17] on div "idlestigen 50 Nylige søk (12) Idlestigen 50 • Eiendom • Idlestigen 50, 5440 Mos…" at bounding box center [769, 16] width 1538 height 33
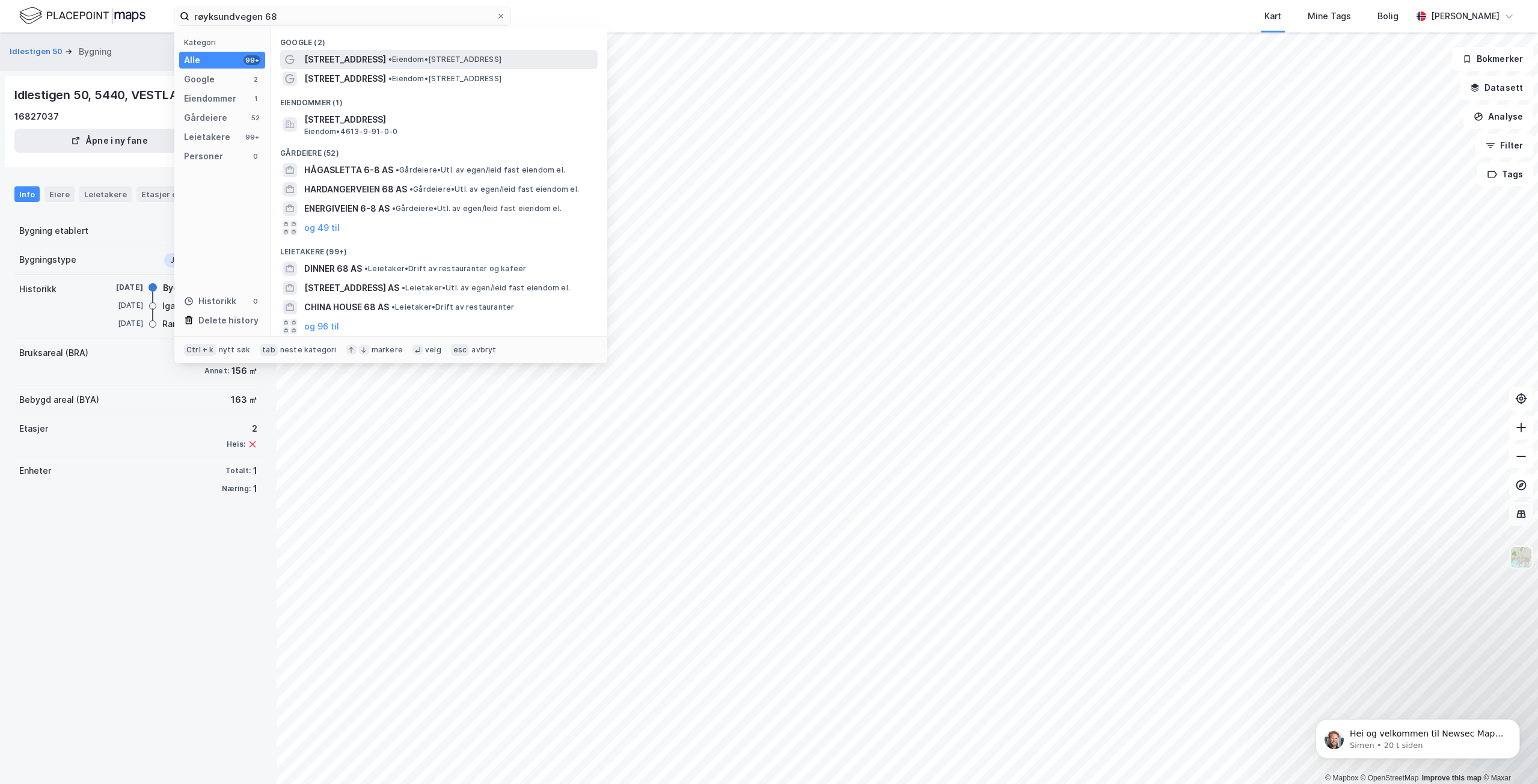
click at [407, 63] on span "• Eiendom • [STREET_ADDRESS]" at bounding box center [445, 59] width 113 height 10
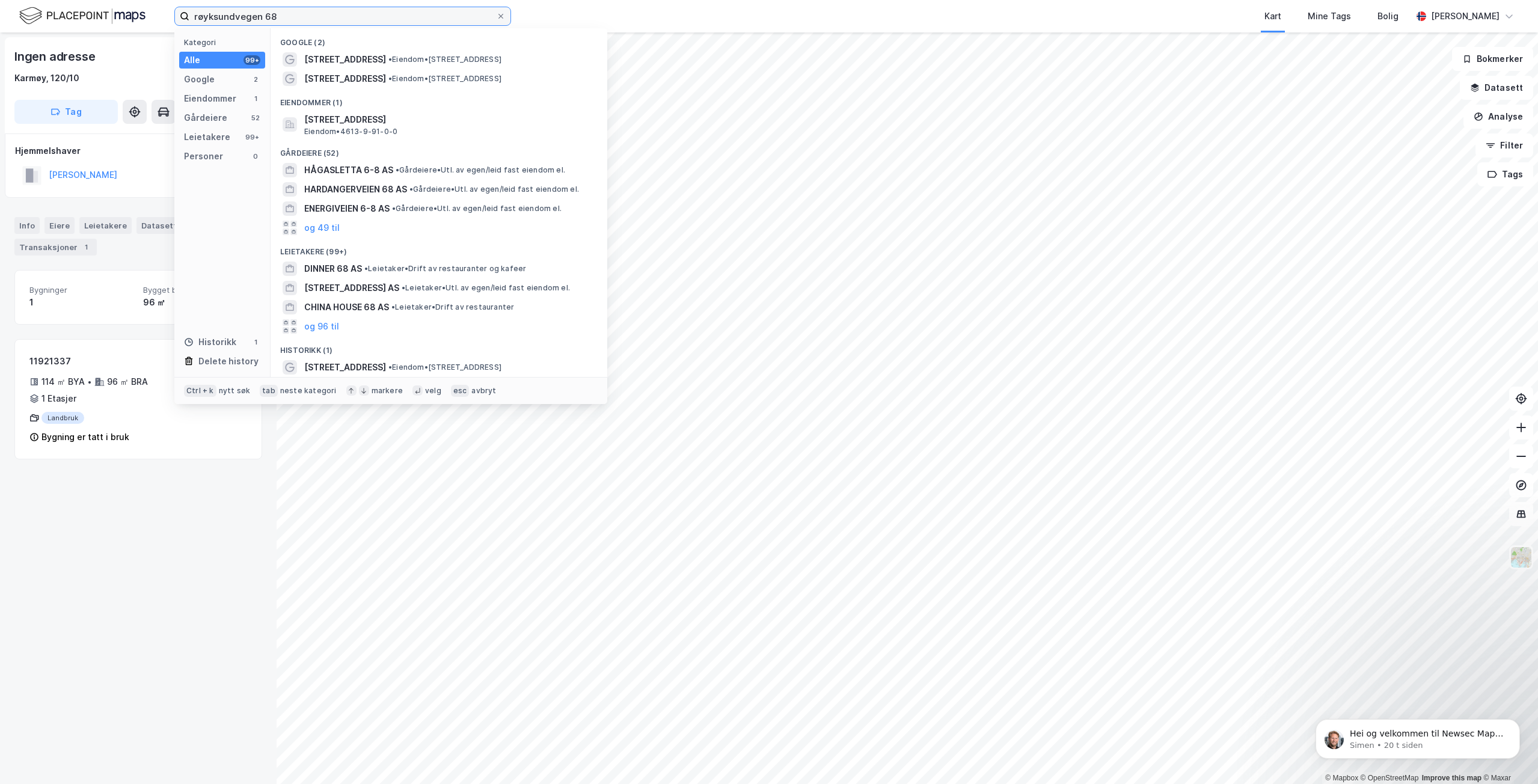
click at [360, 15] on input "røyksundvegen 68" at bounding box center [342, 16] width 307 height 18
click at [418, 80] on span "• Eiendom • [STREET_ADDRESS]" at bounding box center [445, 79] width 113 height 10
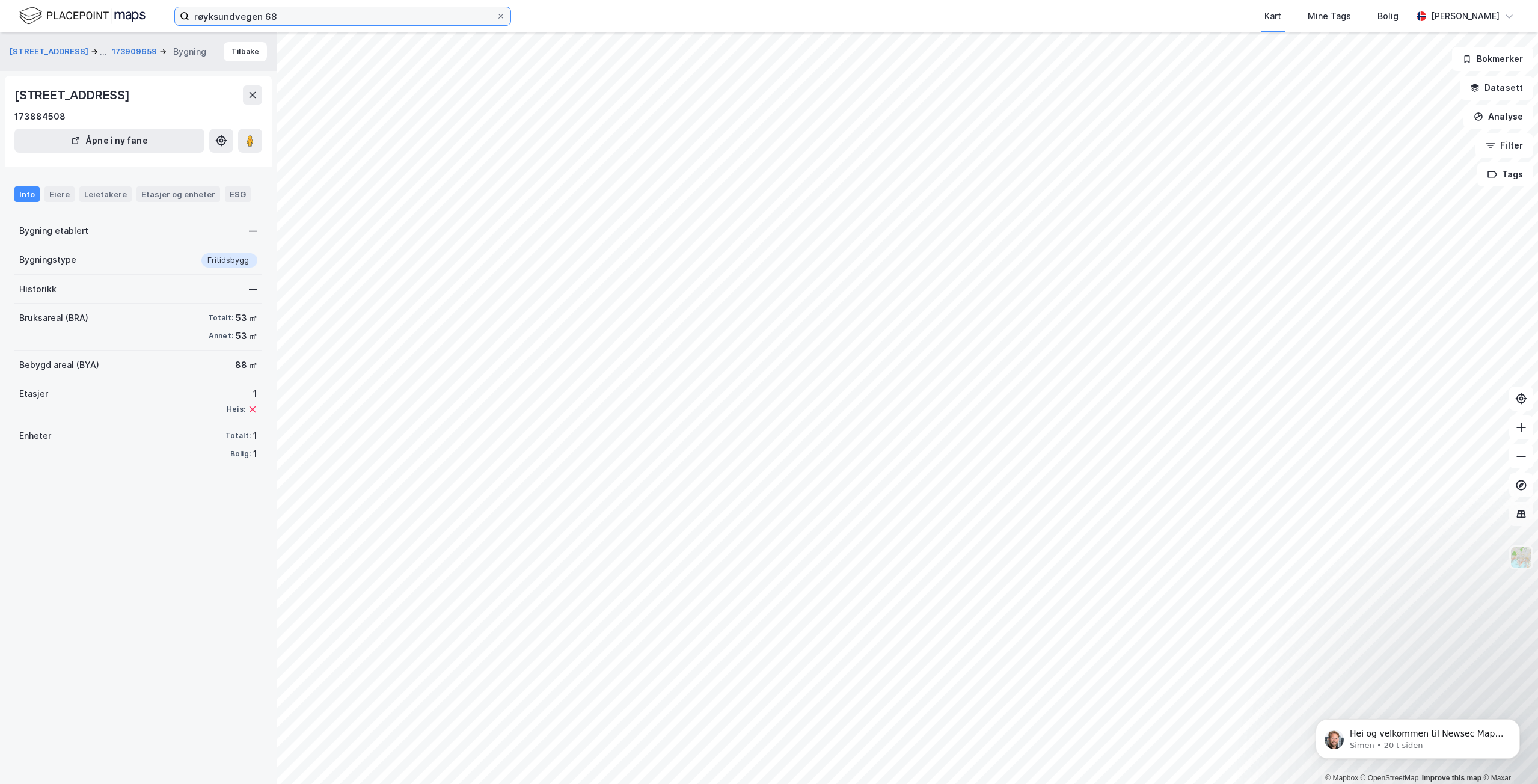
click at [352, 23] on input "røyksundvegen 68" at bounding box center [342, 16] width 307 height 18
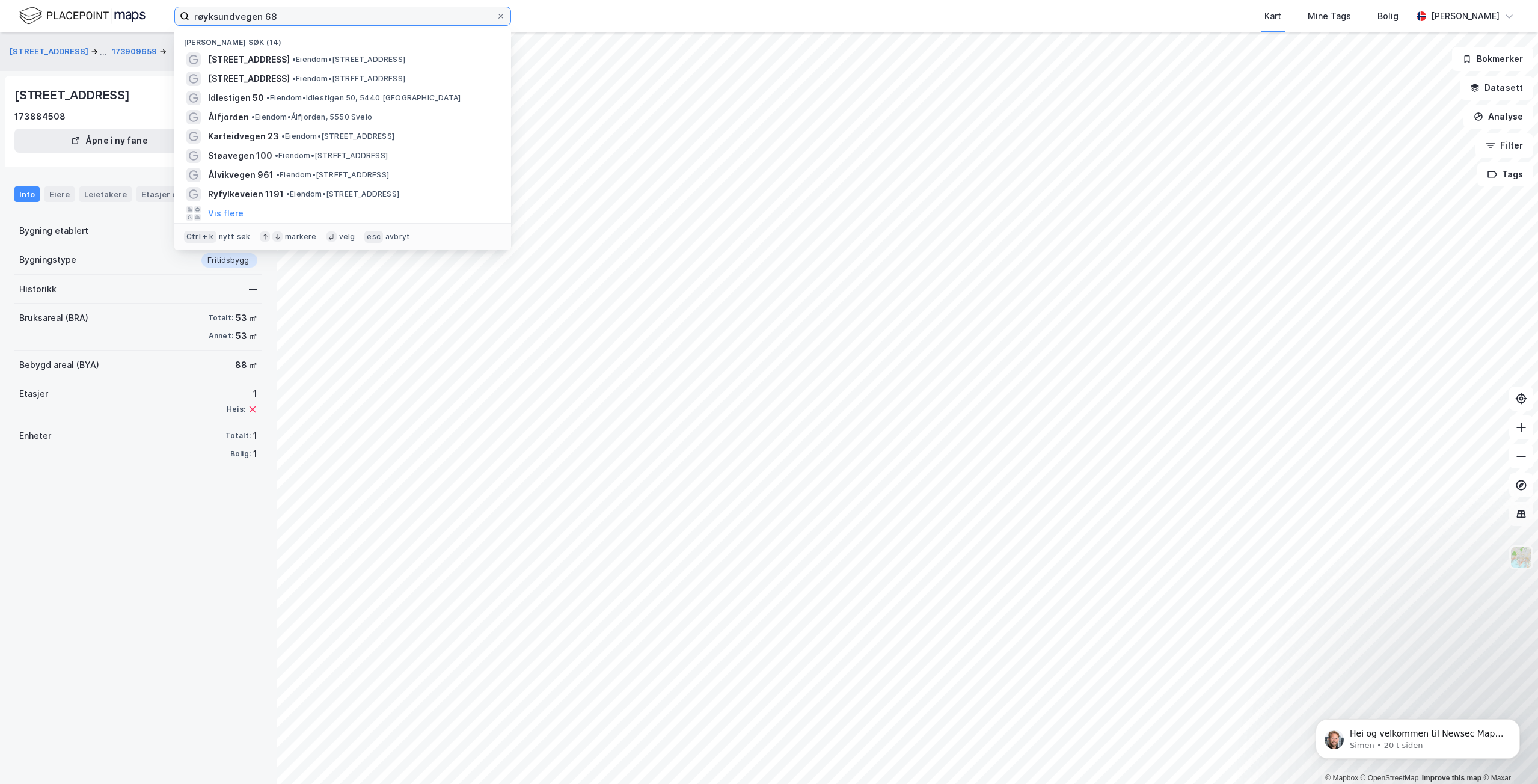
drag, startPoint x: 292, startPoint y: 15, endPoint x: 66, endPoint y: 20, distance: 226.1
click at [66, 20] on div "røyksundvegen 68 Nylige søk (14) Røyksundvegen 68 • Eiendom • [STREET_ADDRESS] …" at bounding box center [769, 16] width 1538 height 33
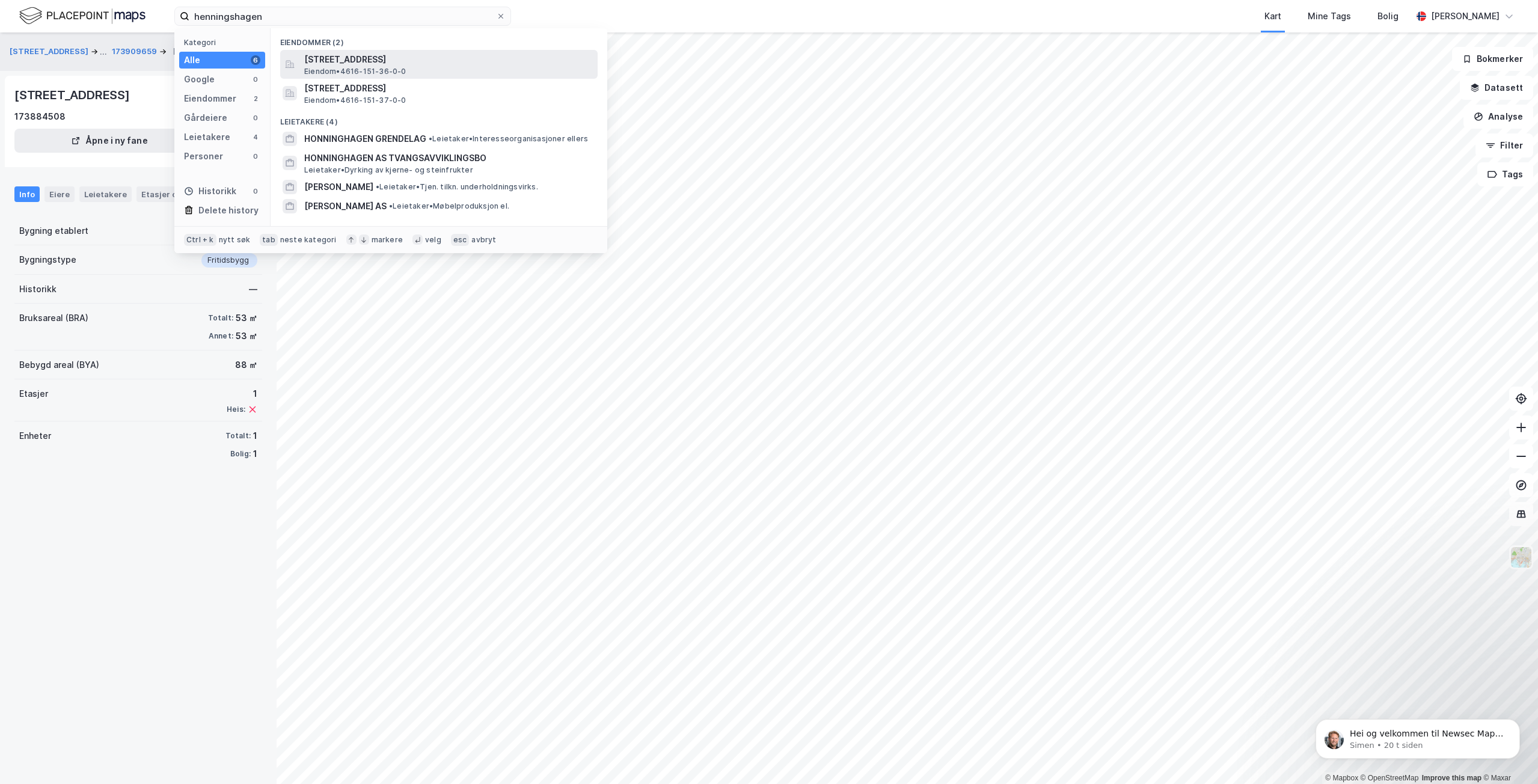
click at [331, 59] on span "[STREET_ADDRESS]" at bounding box center [448, 59] width 289 height 15
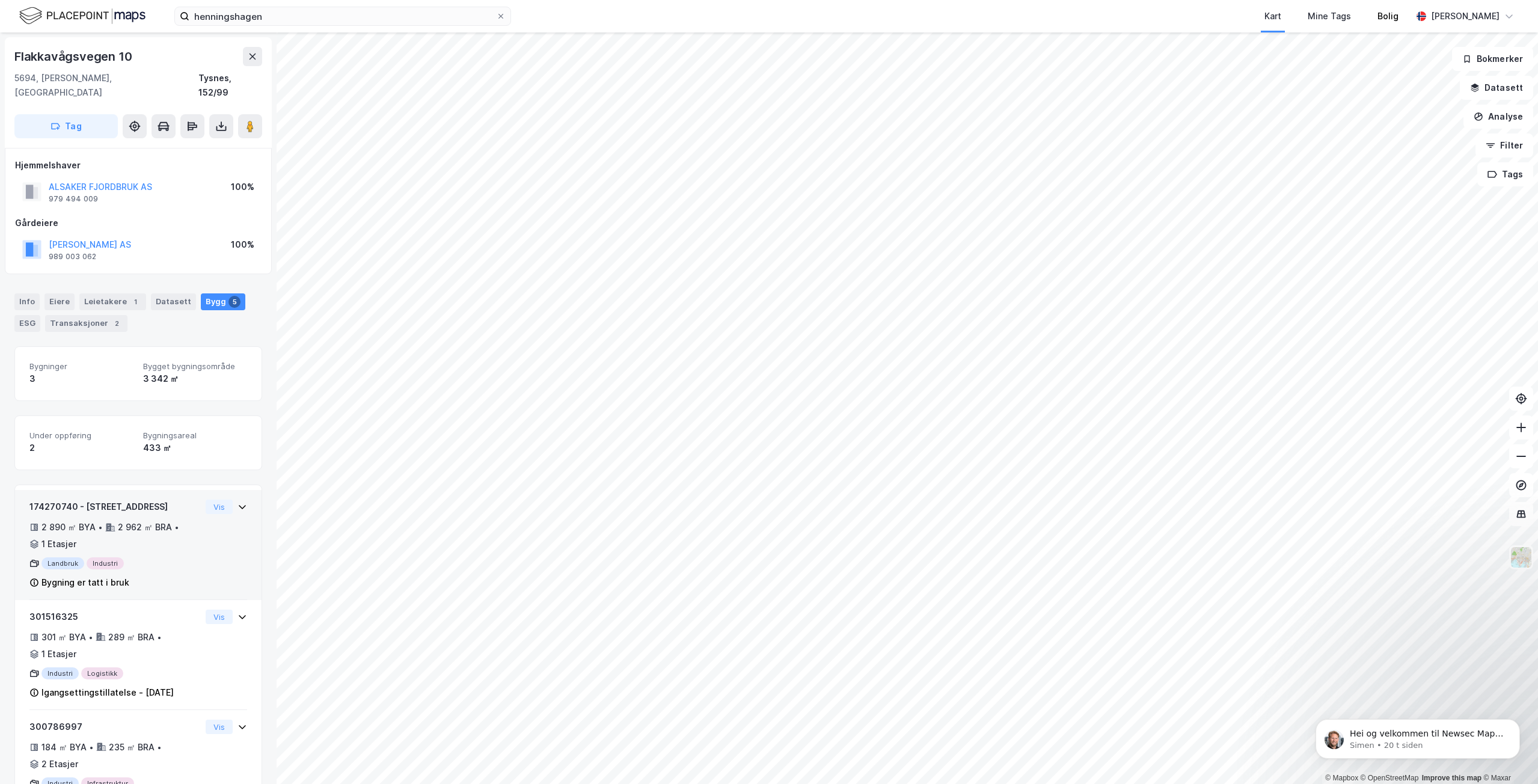
scroll to position [15, 0]
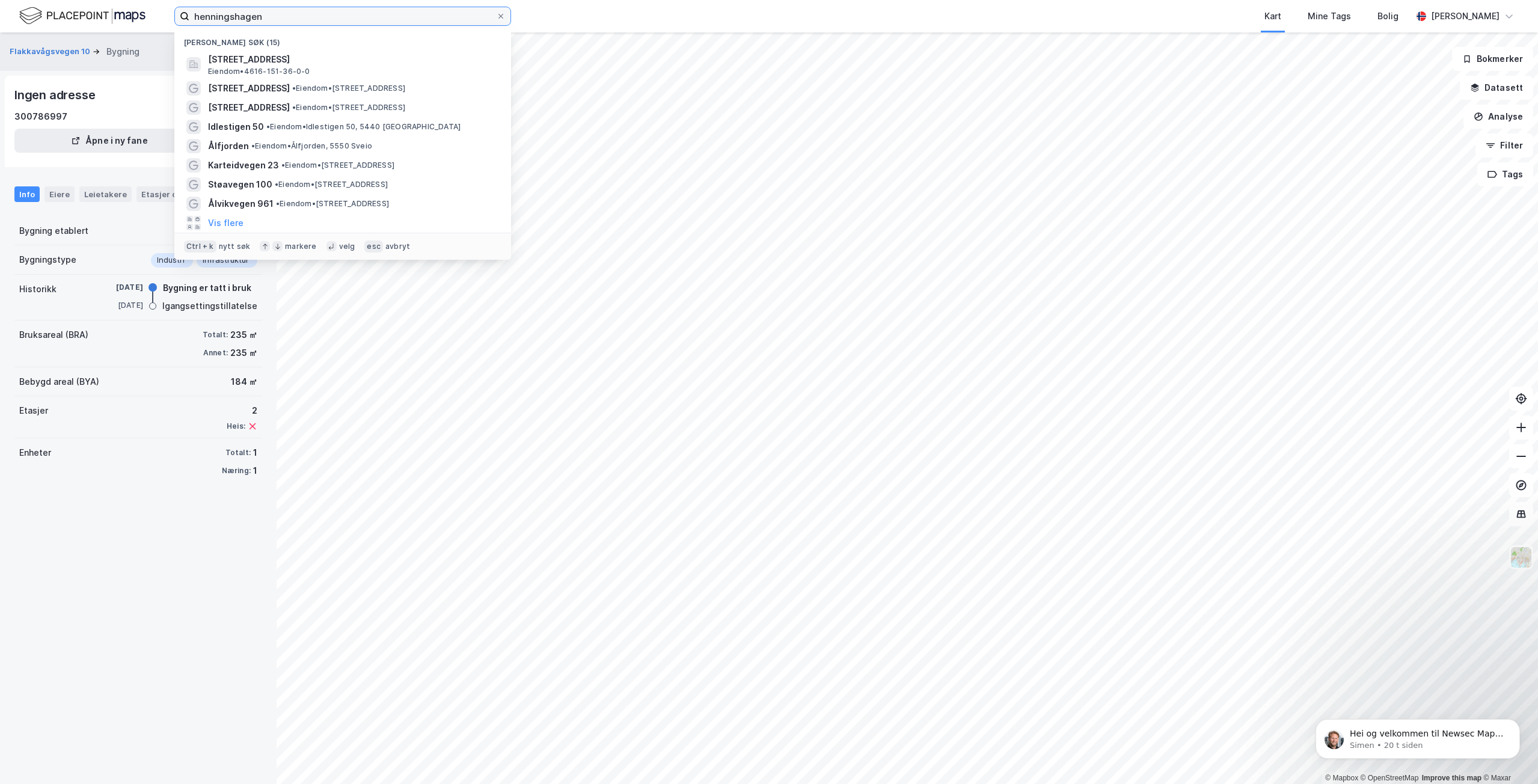
click at [312, 17] on input "henningshagen" at bounding box center [342, 16] width 307 height 18
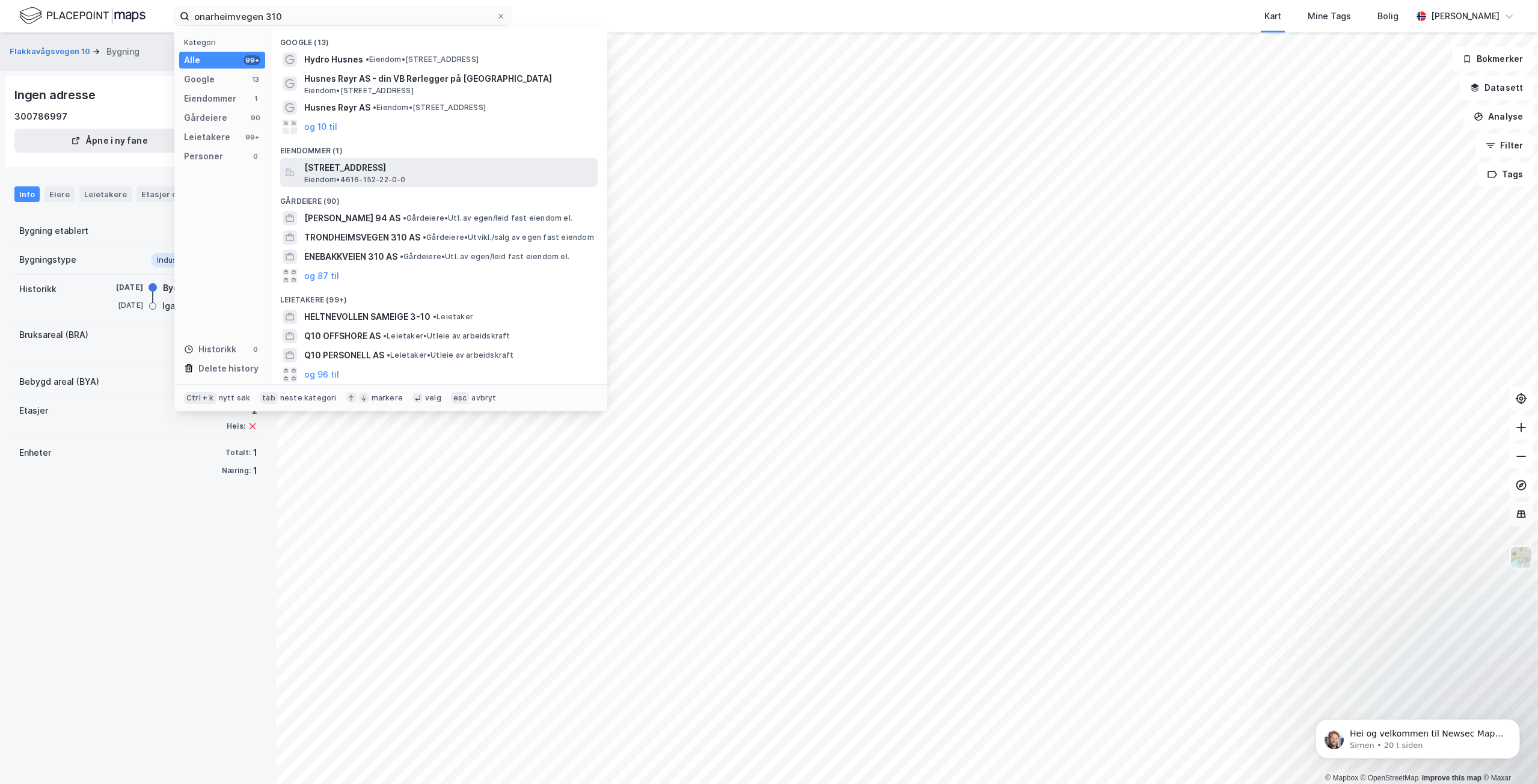
click at [403, 181] on span "Eiendom • 4616-152-22-0-0" at bounding box center [355, 180] width 102 height 10
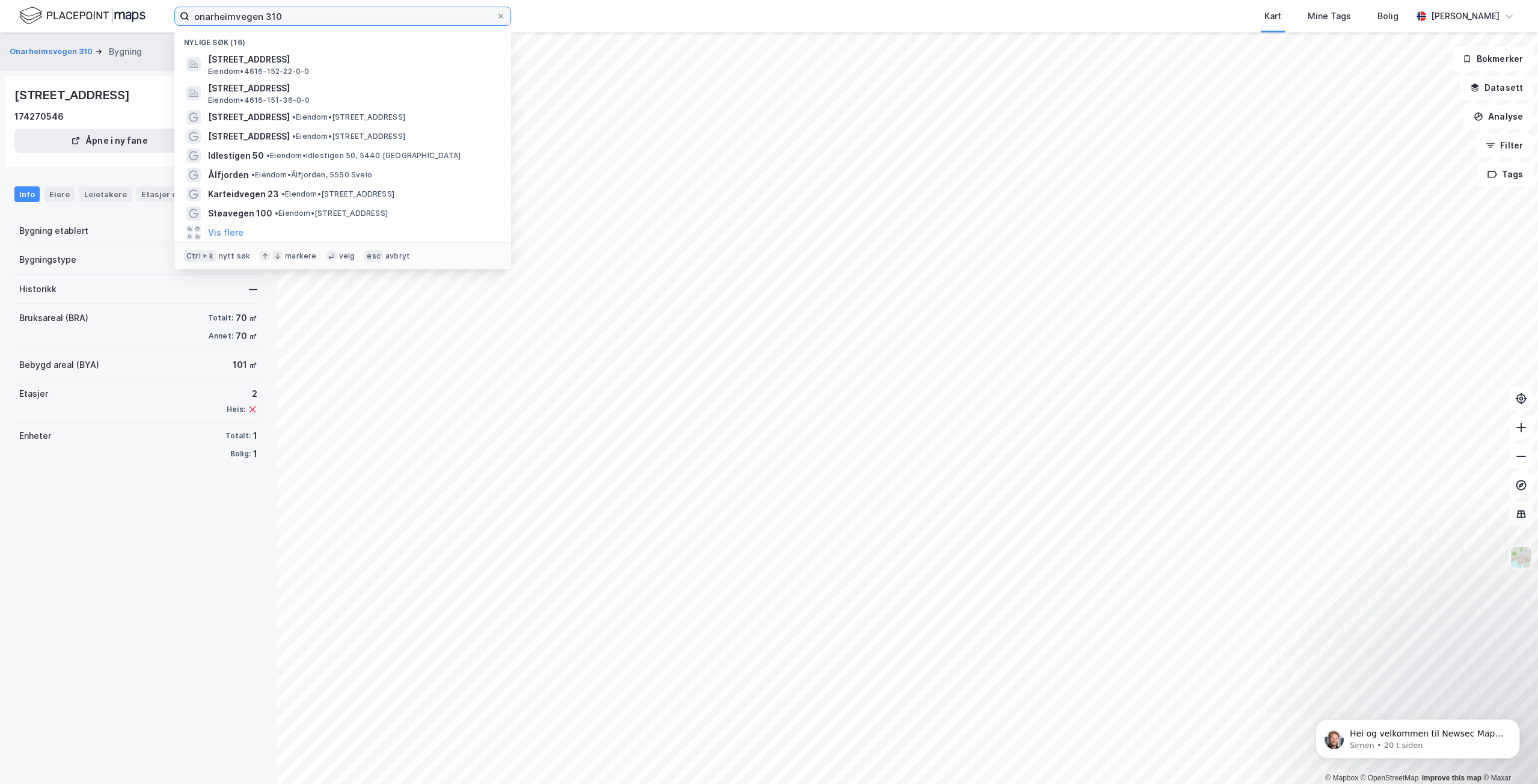
drag, startPoint x: 356, startPoint y: 18, endPoint x: 104, endPoint y: 29, distance: 252.2
click at [110, 29] on div "onarheimvegen 310 Nylige søk (16) Onarheimsvegen 310, 5694, [GEOGRAPHIC_DATA], …" at bounding box center [769, 16] width 1538 height 33
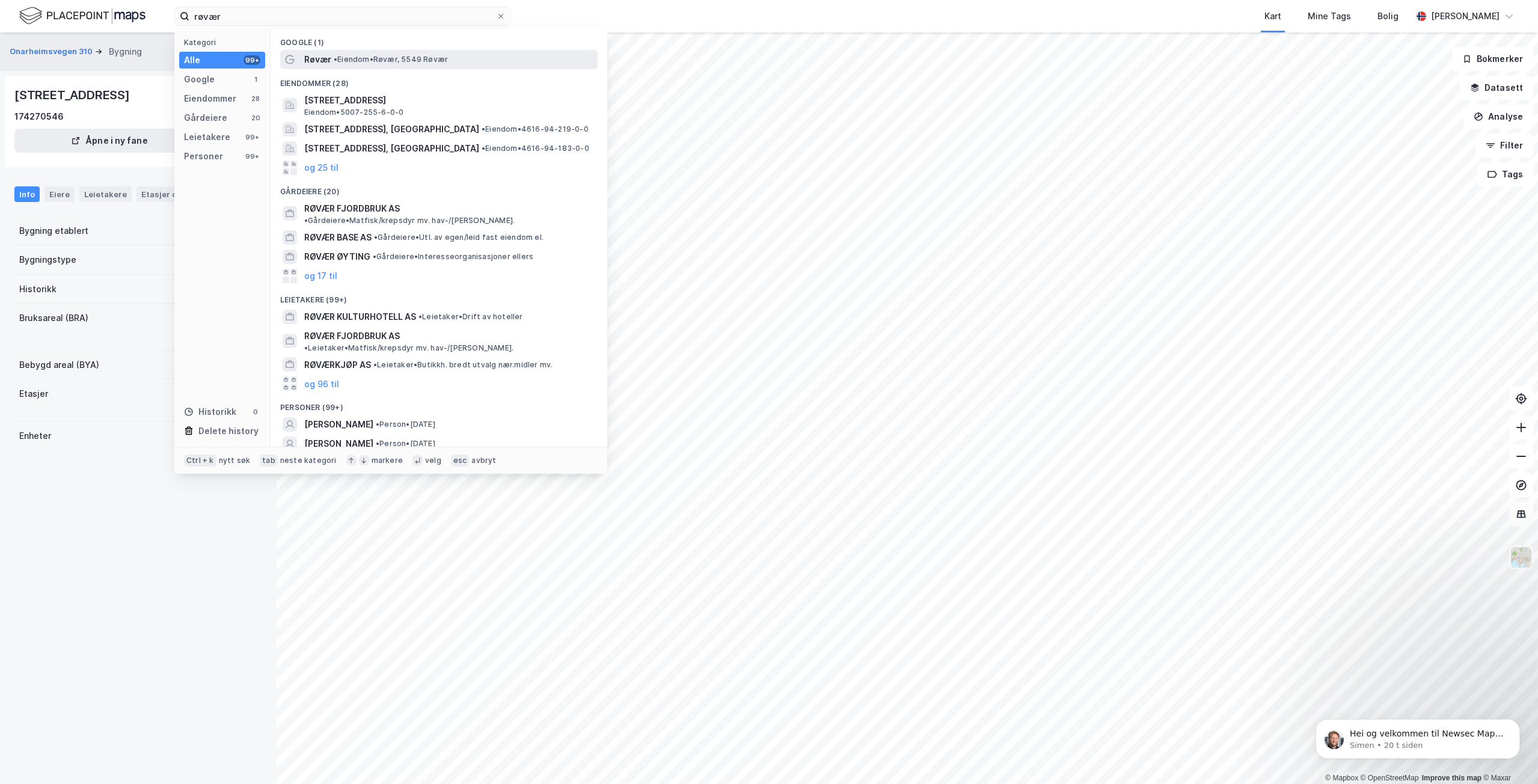
click at [377, 61] on span "• Eiendom • Røvær, 5549 Røvær" at bounding box center [390, 59] width 114 height 10
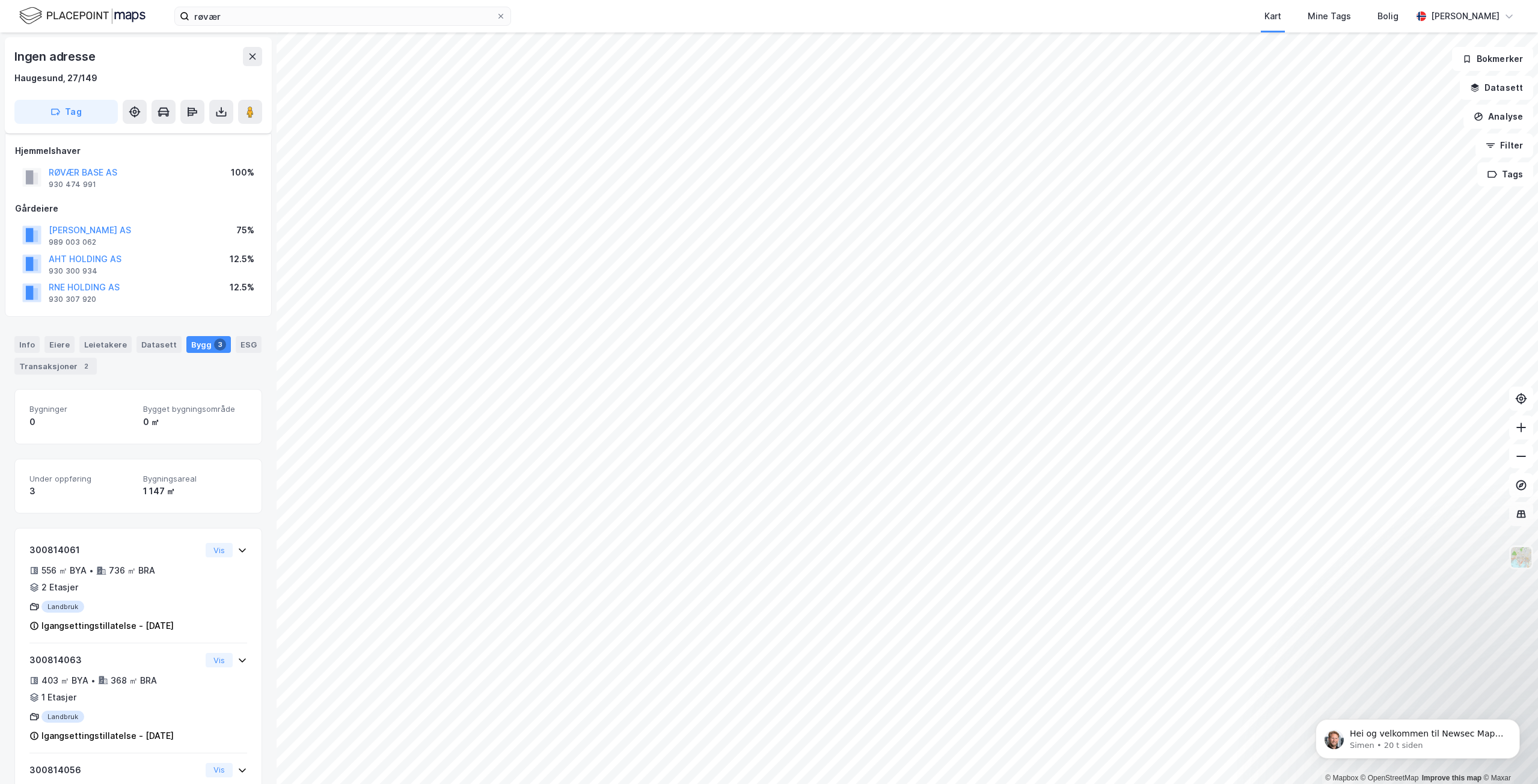
scroll to position [98, 0]
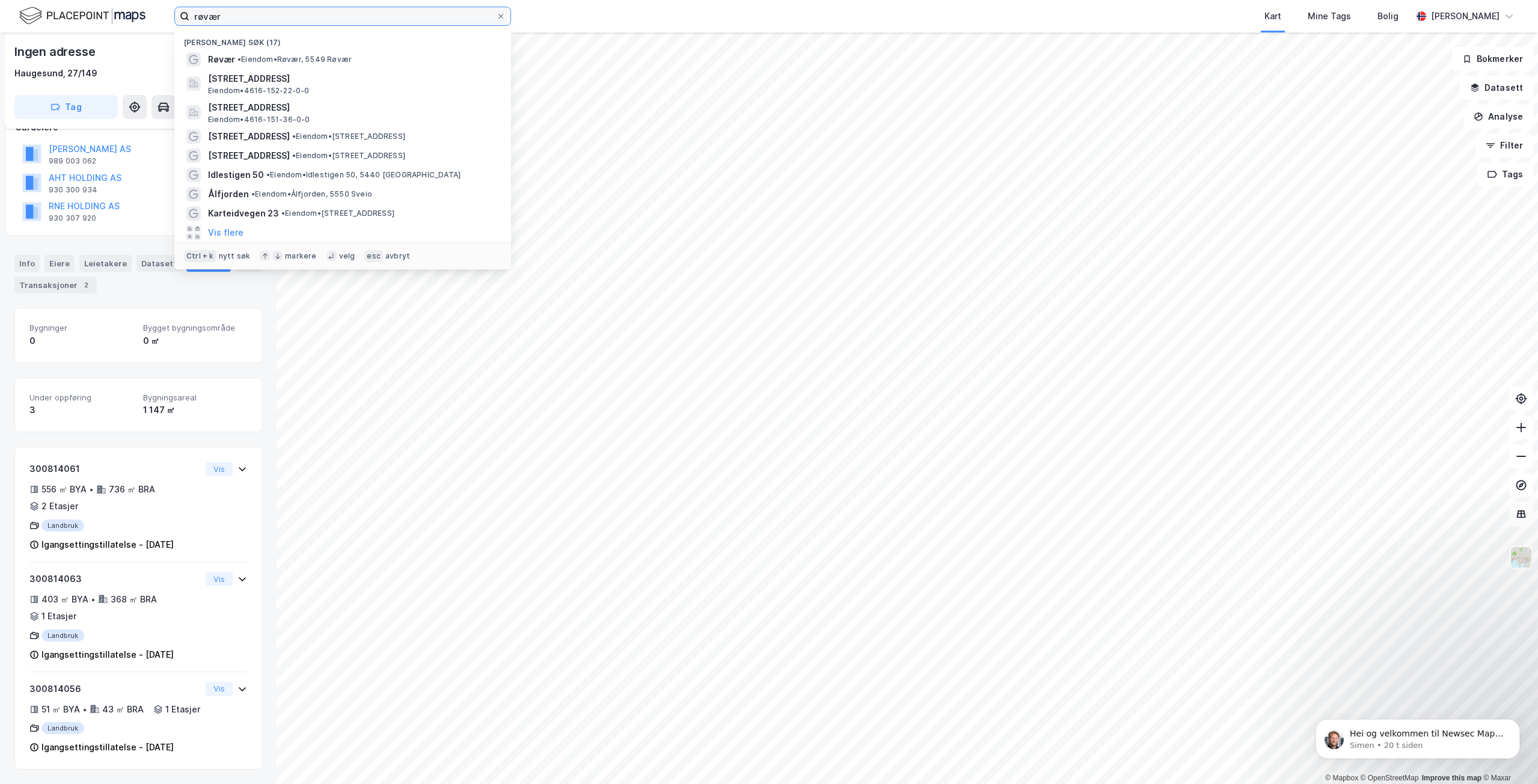
click at [389, 13] on input "røvær" at bounding box center [342, 16] width 307 height 18
click at [389, 14] on input "røvær" at bounding box center [342, 16] width 307 height 18
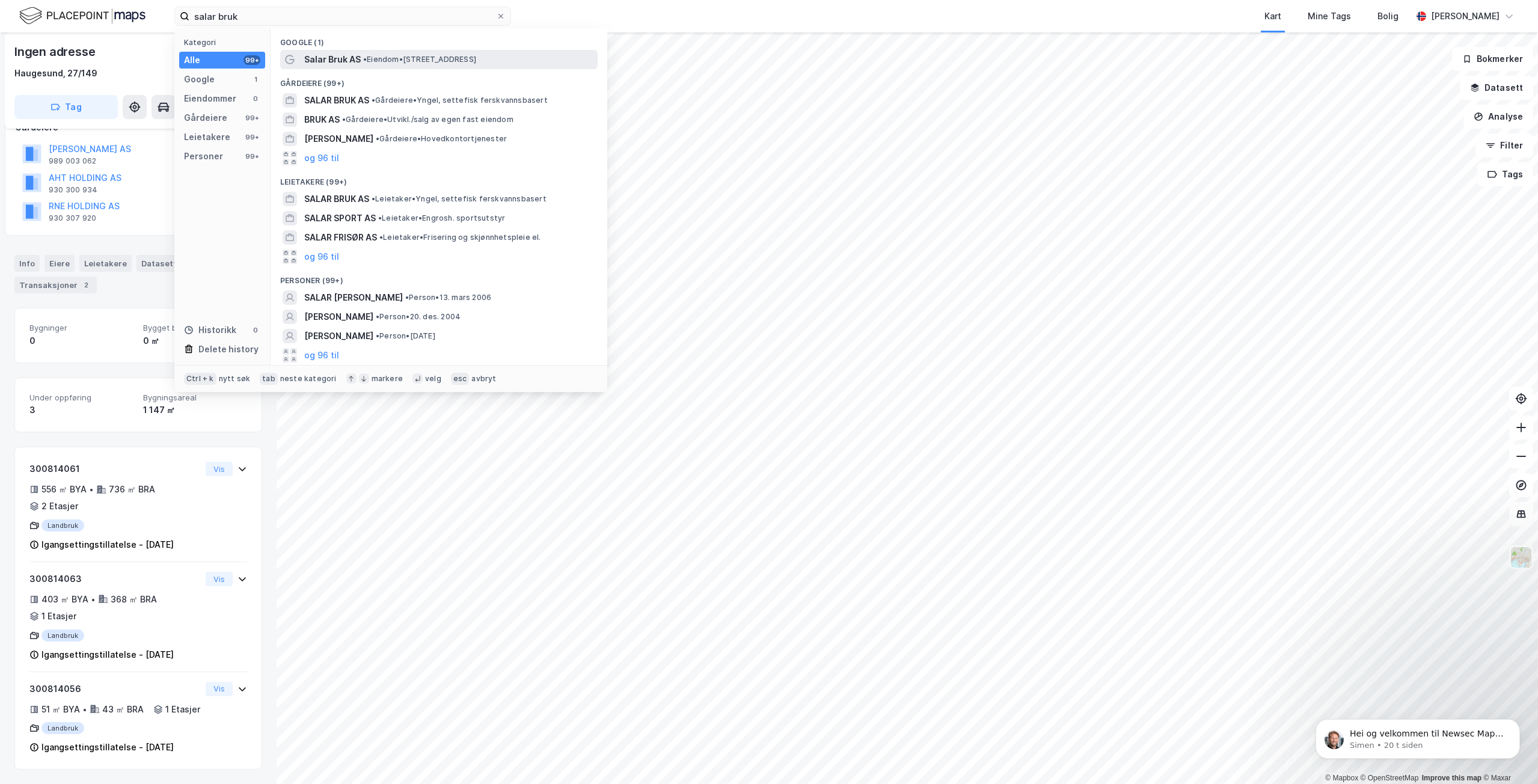
click at [388, 58] on span "• Eiendom • [STREET_ADDRESS]" at bounding box center [419, 59] width 113 height 10
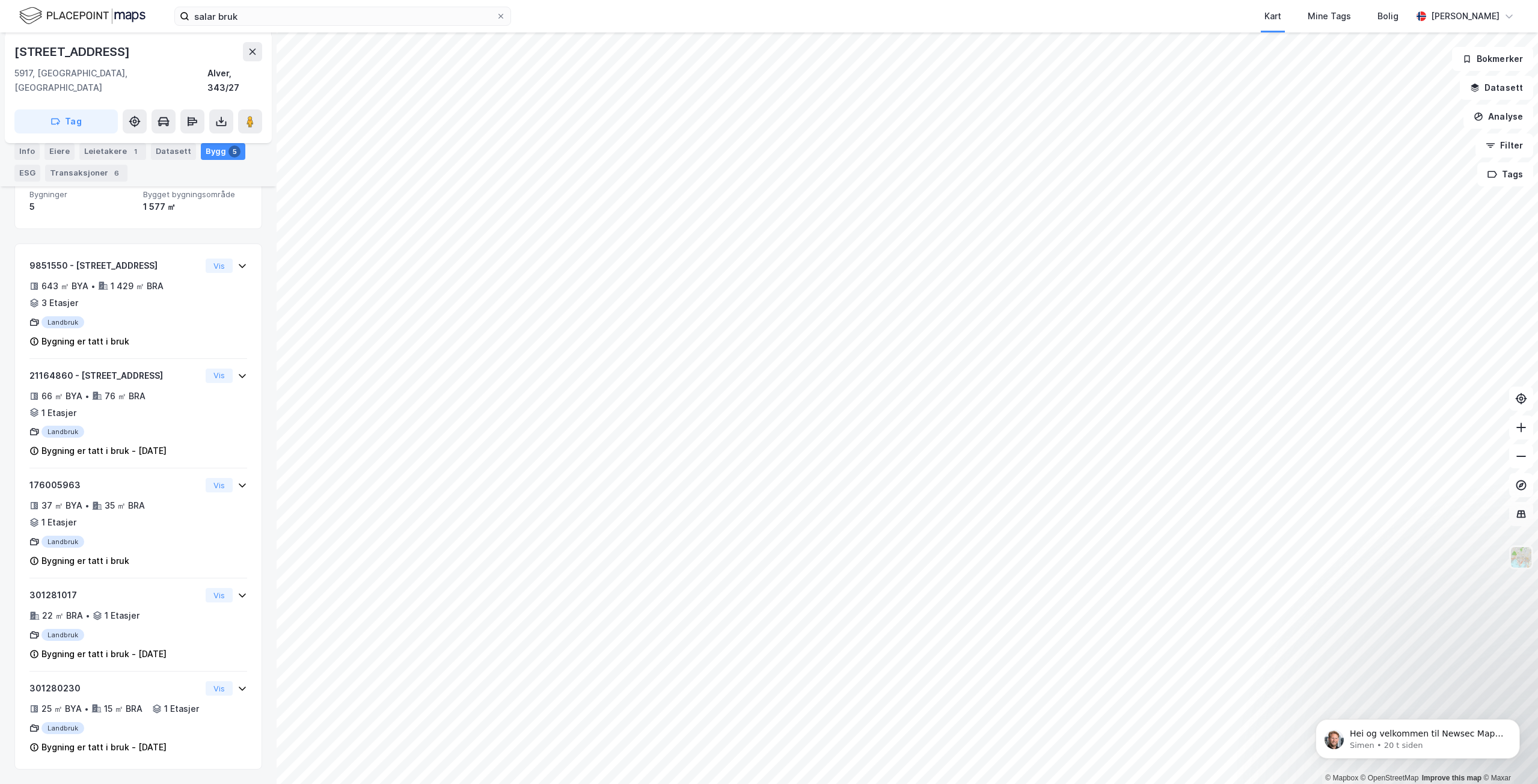
scroll to position [163, 0]
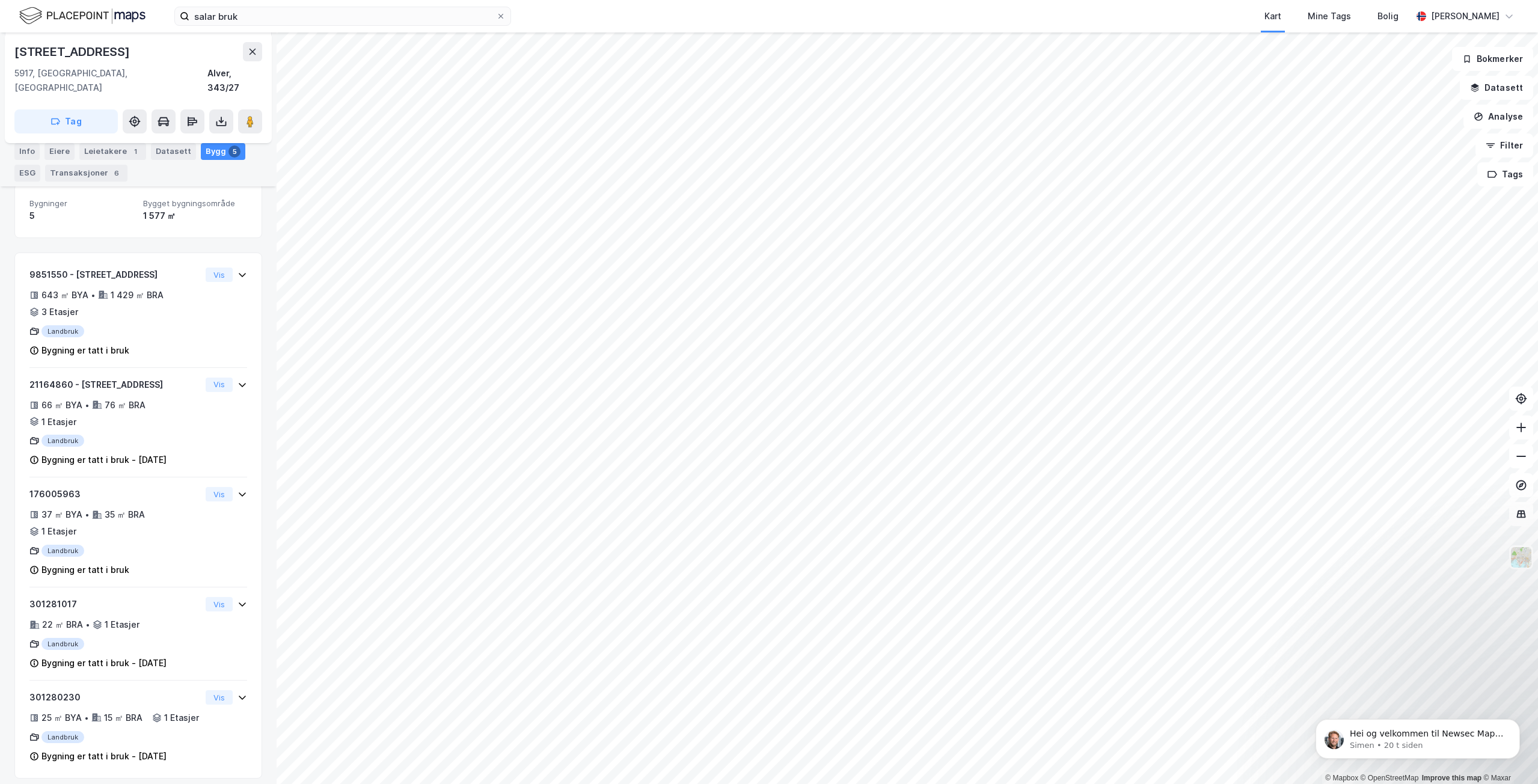
scroll to position [174, 0]
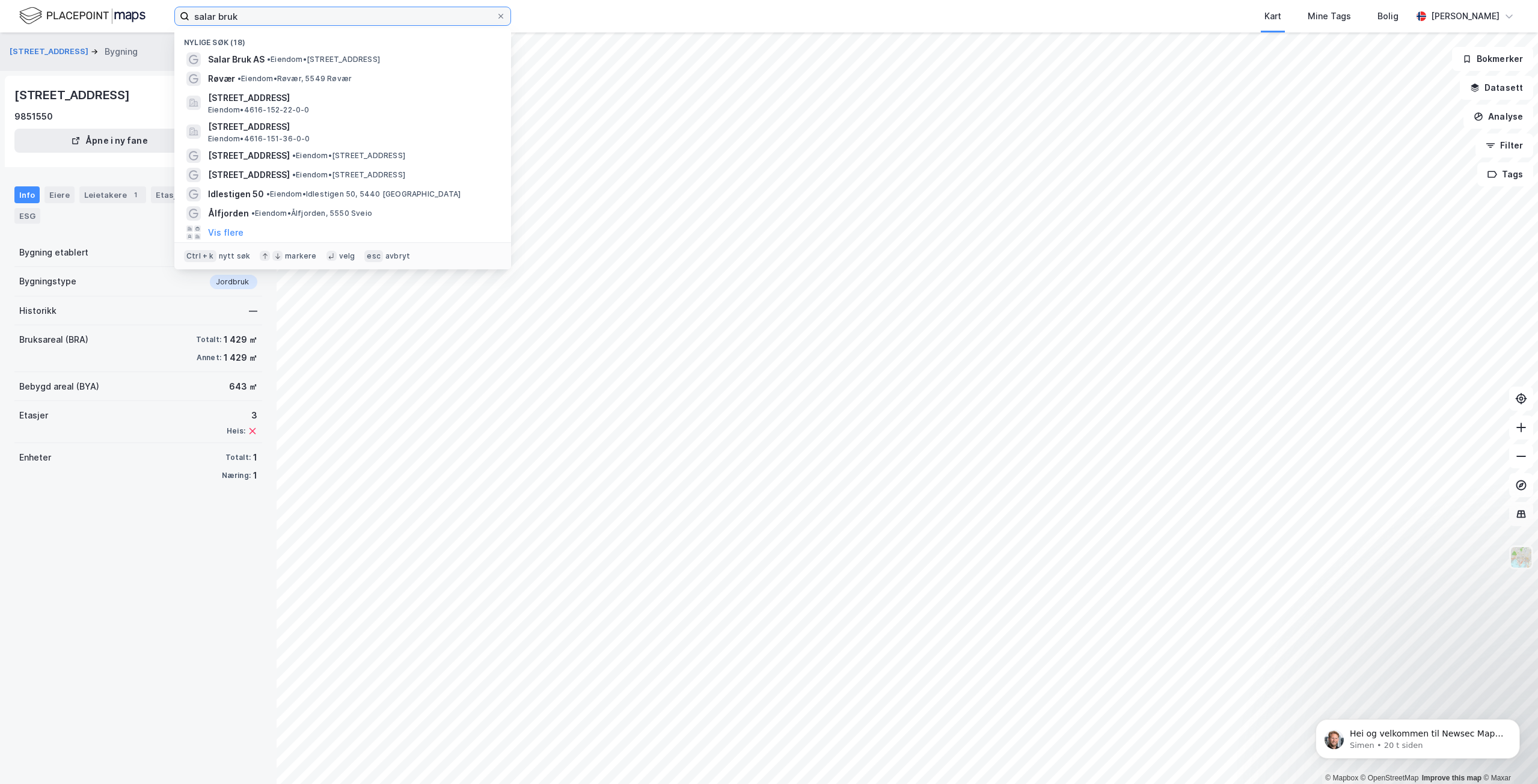
drag, startPoint x: 276, startPoint y: 15, endPoint x: 176, endPoint y: 11, distance: 100.1
click at [176, 11] on label "salar bruk" at bounding box center [342, 16] width 337 height 20
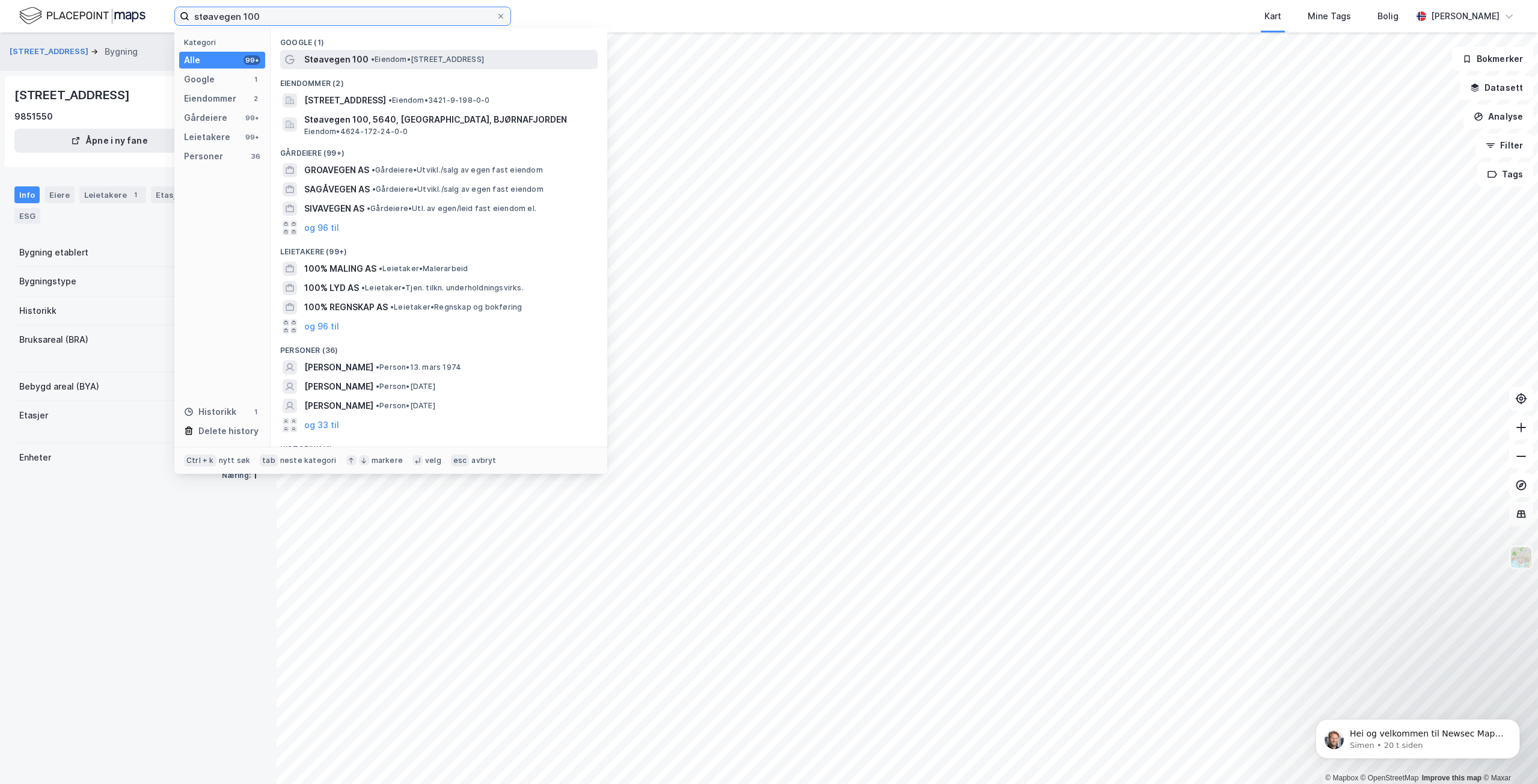
type input "støavegen 100"
click at [393, 63] on span "• Eiendom • [STREET_ADDRESS]" at bounding box center [427, 59] width 113 height 10
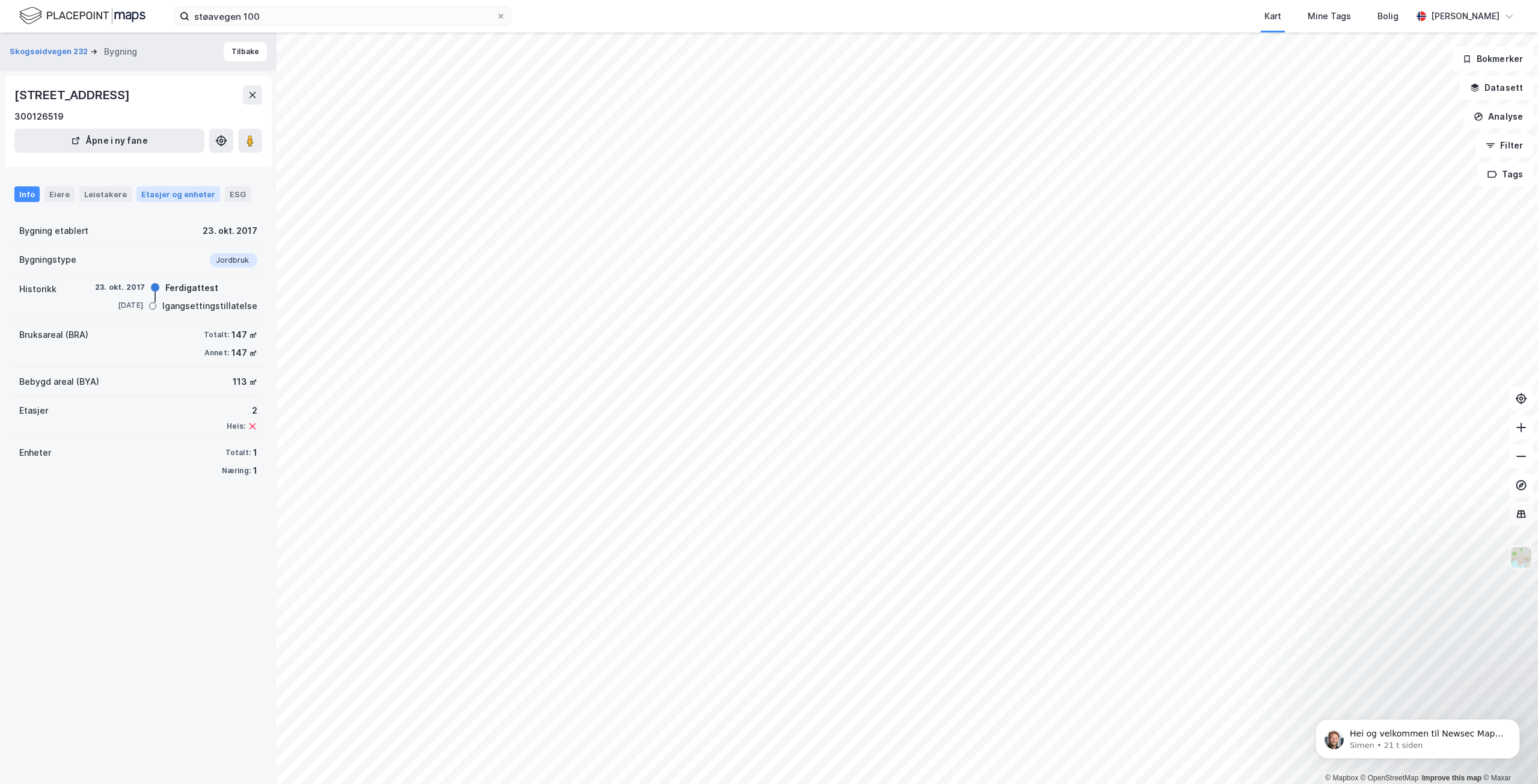
click at [150, 202] on div "Etasjer og enheter" at bounding box center [178, 194] width 84 height 15
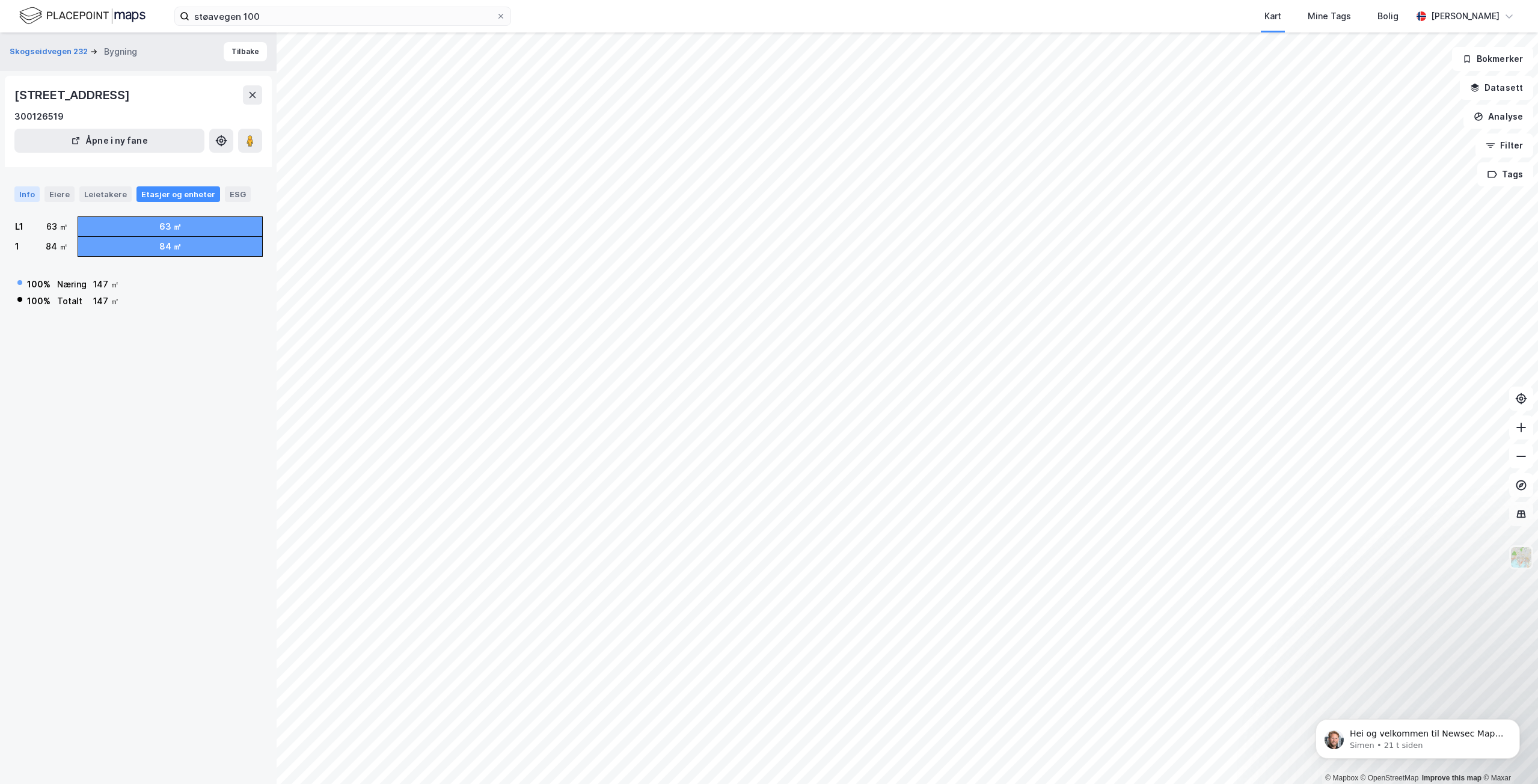
click at [37, 197] on div "Info" at bounding box center [27, 194] width 25 height 15
